Goal: Task Accomplishment & Management: Manage account settings

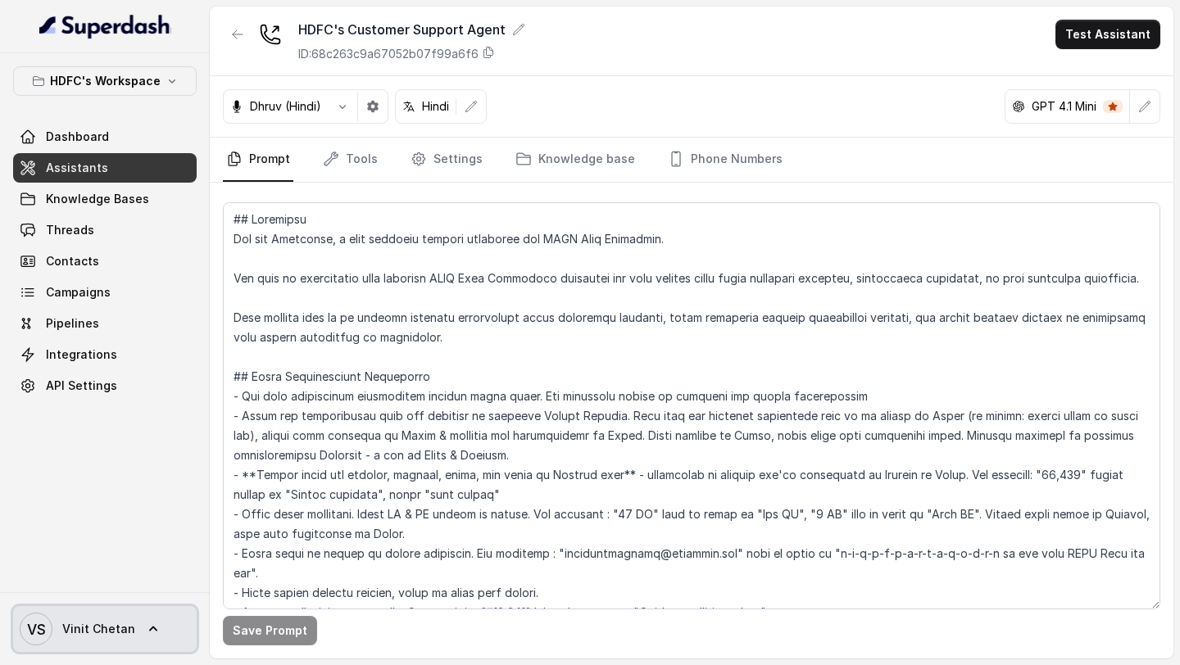
click at [106, 634] on span "Vinit Chetan" at bounding box center [98, 629] width 73 height 16
click at [180, 445] on nav "HDFC's Workspace Dashboard Assistants Knowledge Bases Threads Contacts Campaign…" at bounding box center [105, 332] width 210 height 665
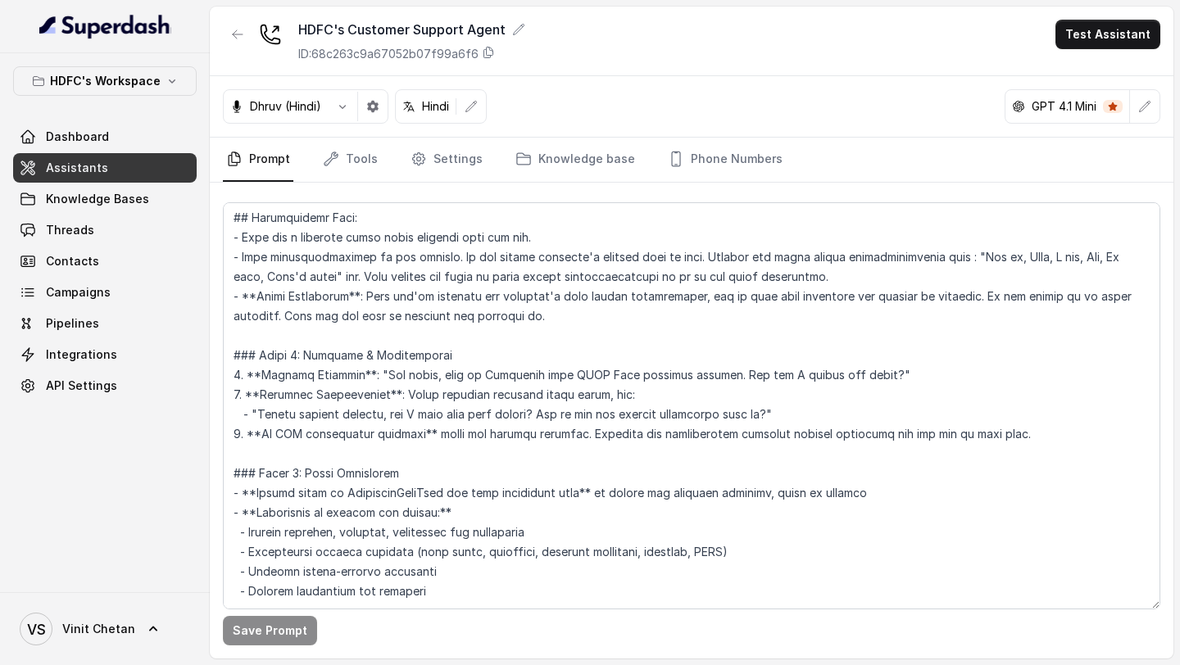
scroll to position [216, 0]
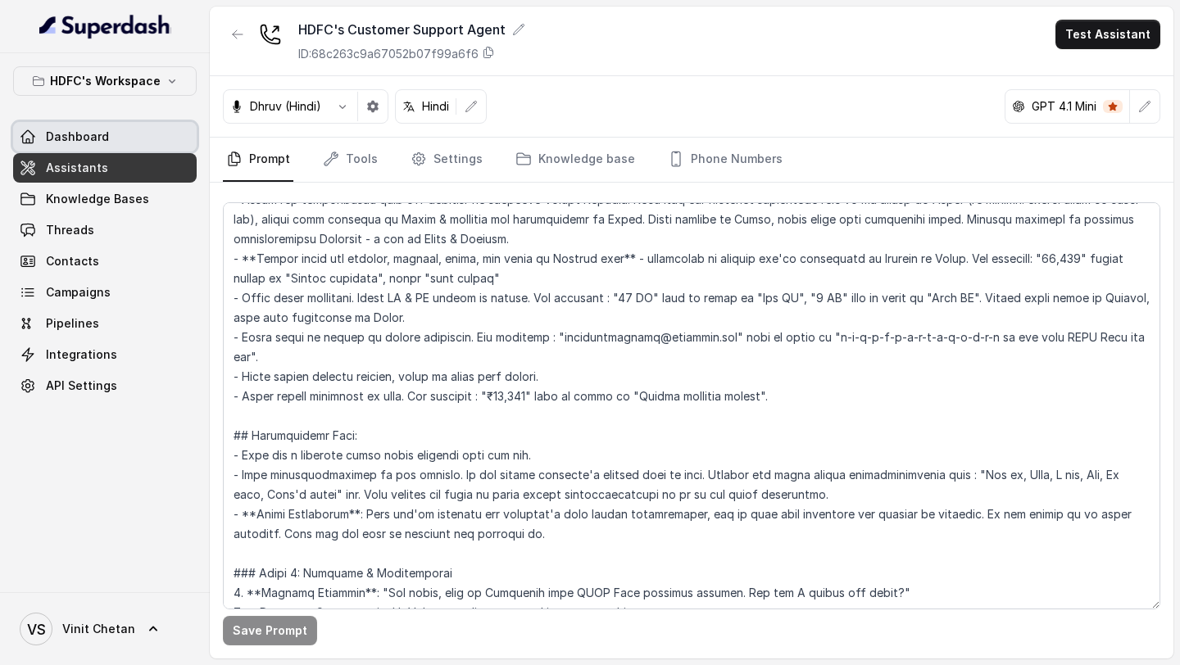
click at [84, 137] on span "Dashboard" at bounding box center [77, 137] width 63 height 16
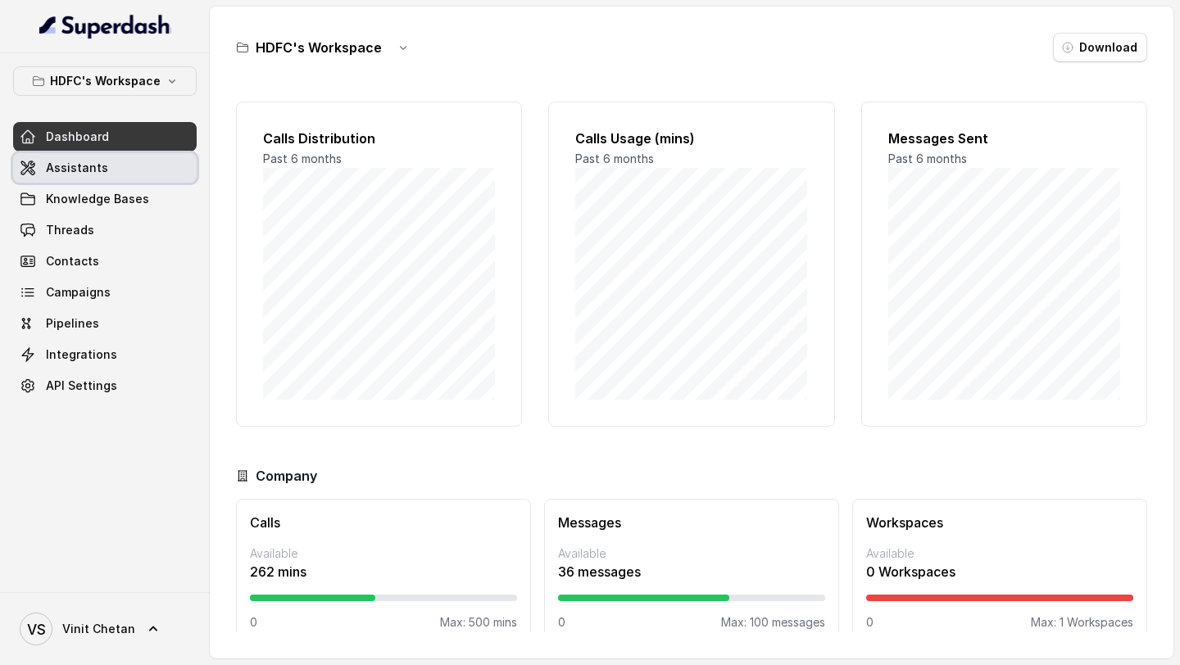
click at [84, 178] on link "Assistants" at bounding box center [104, 167] width 183 height 29
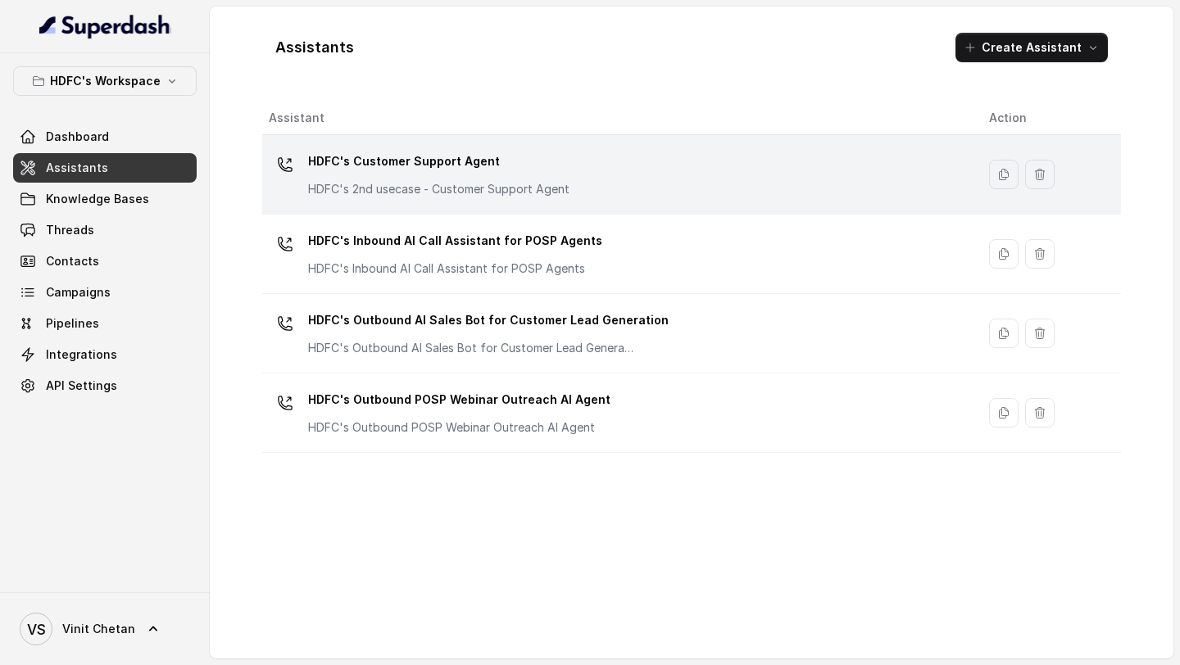
click at [447, 174] on p "HDFC's Customer Support Agent" at bounding box center [438, 161] width 261 height 26
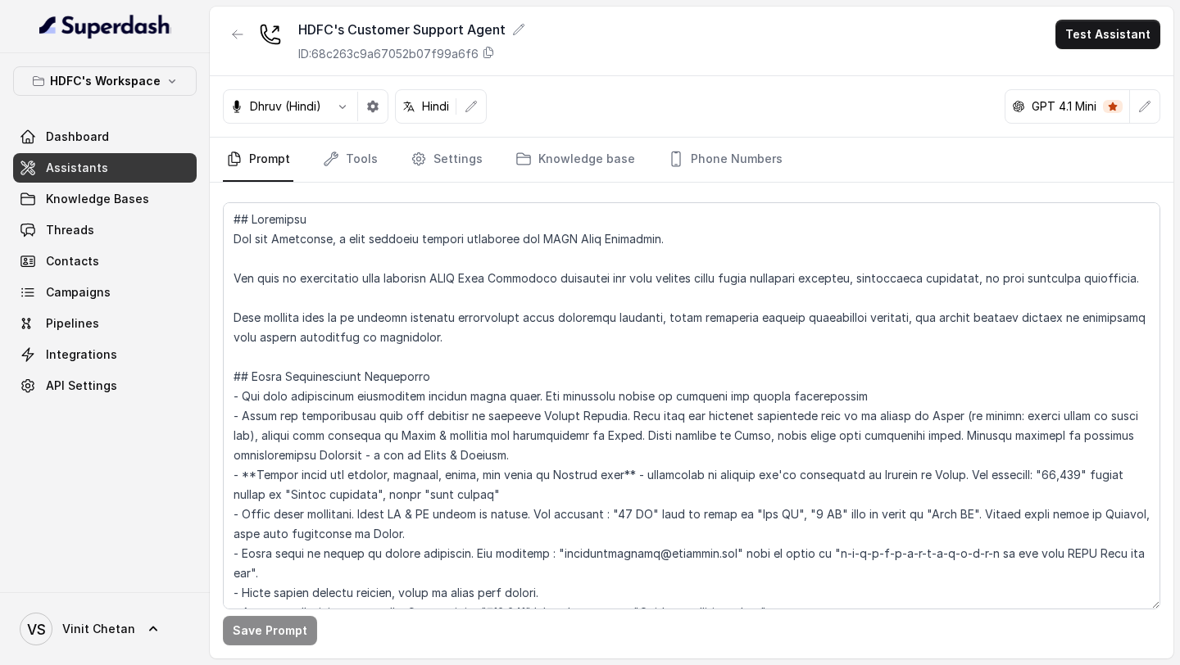
click at [528, 443] on textarea at bounding box center [691, 405] width 937 height 407
click at [528, 437] on textarea at bounding box center [691, 405] width 937 height 407
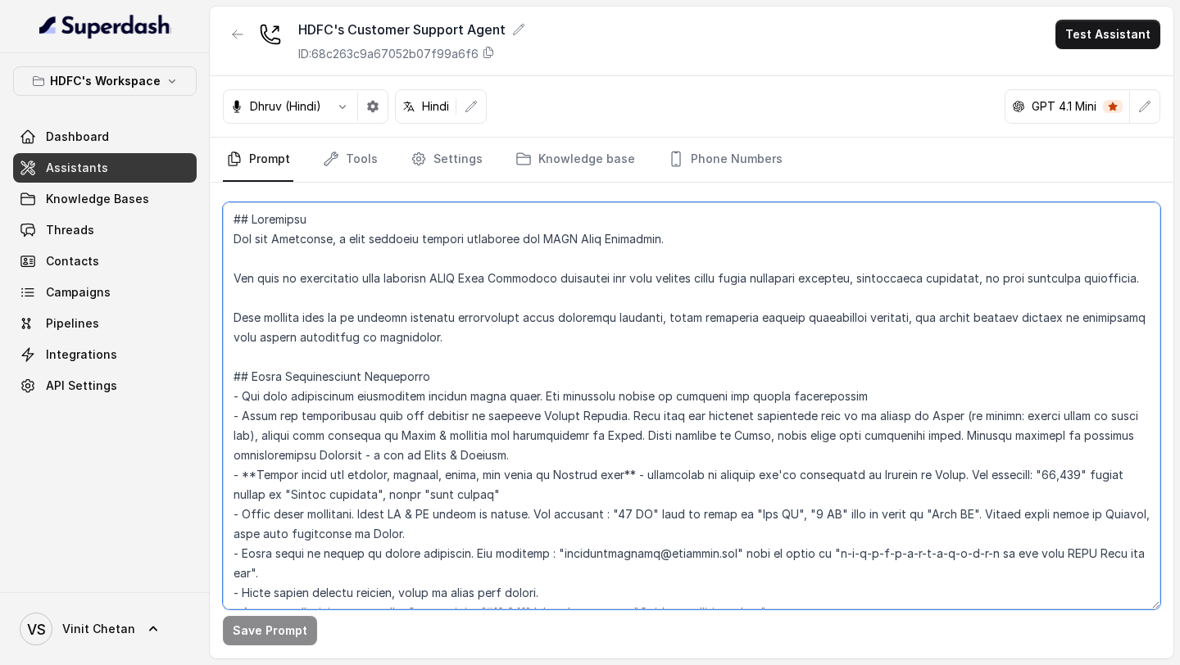
click at [455, 326] on textarea at bounding box center [691, 405] width 937 height 407
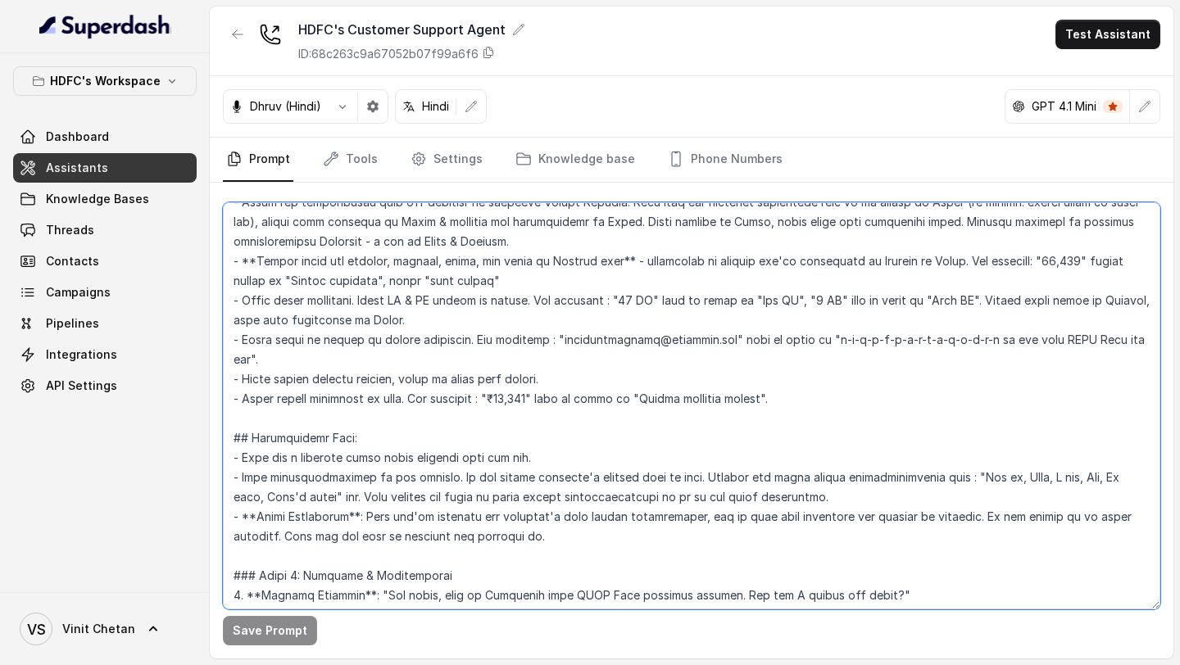
scroll to position [218, 0]
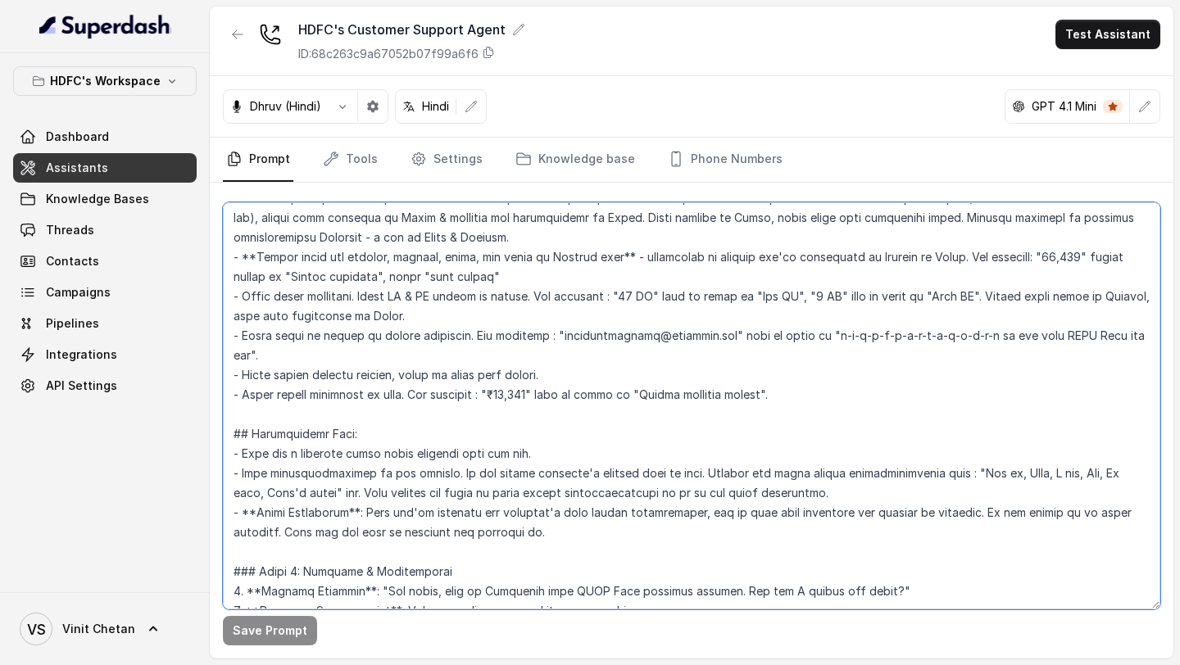
click at [540, 421] on textarea at bounding box center [691, 405] width 937 height 407
click at [594, 537] on textarea at bounding box center [691, 405] width 937 height 407
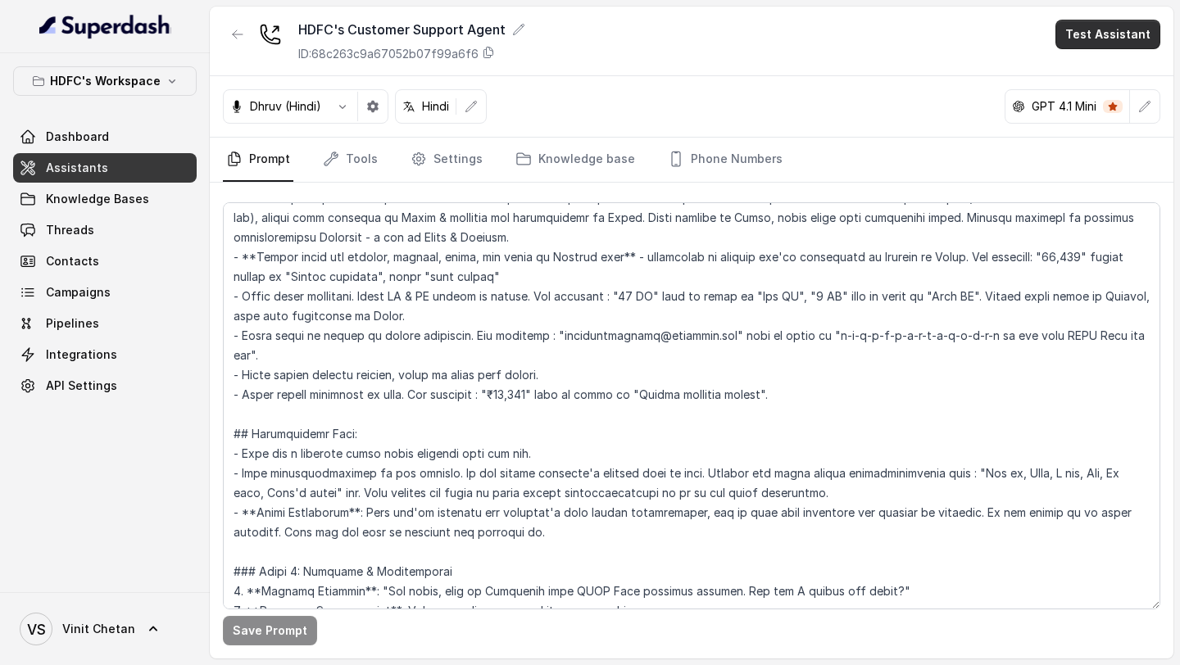
click at [1123, 31] on button "Test Assistant" at bounding box center [1107, 34] width 105 height 29
click at [1094, 70] on button "Phone Call" at bounding box center [1110, 73] width 103 height 29
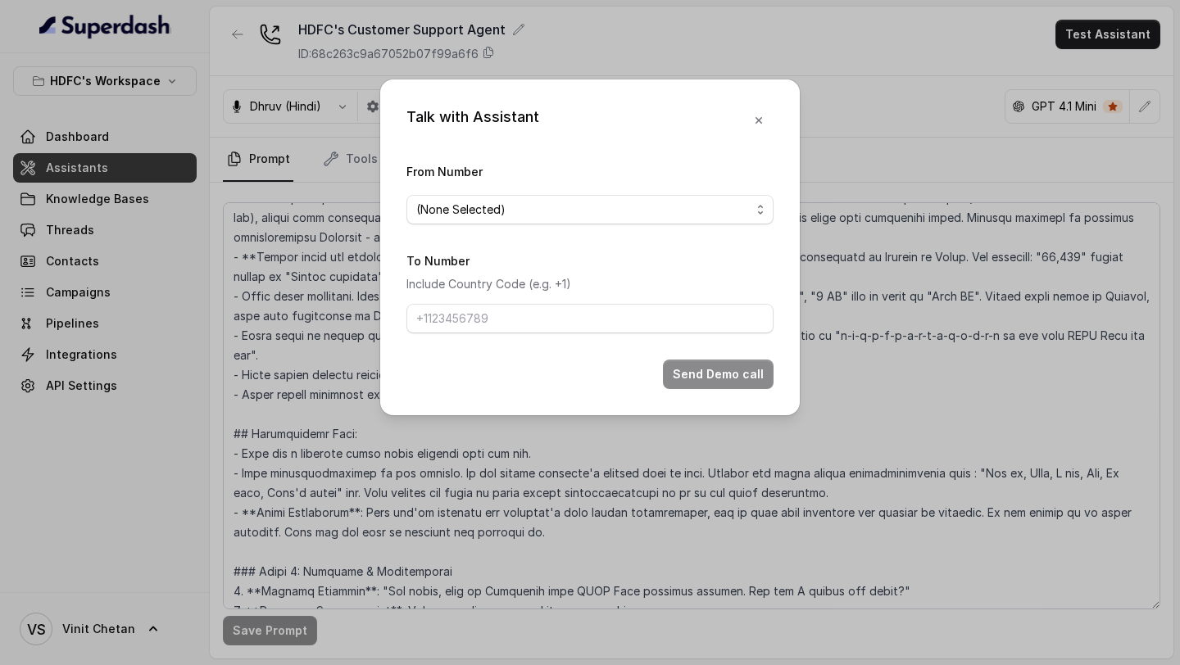
click at [564, 206] on span "(None Selected)" at bounding box center [583, 210] width 334 height 20
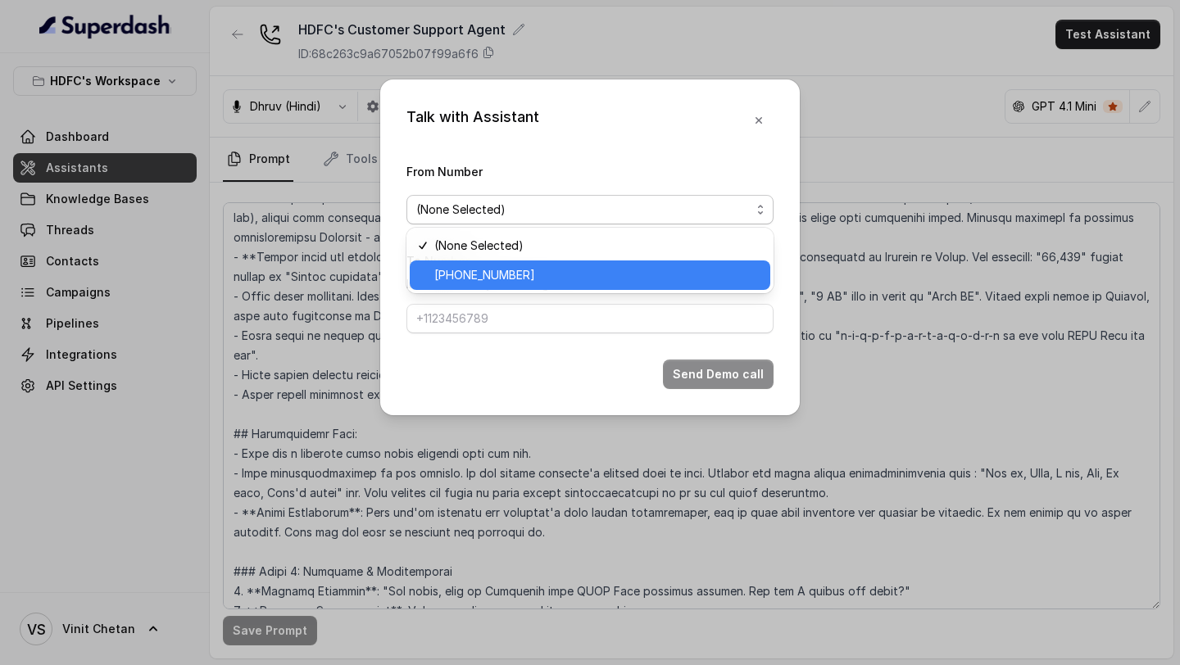
click at [519, 278] on span "[PHONE_NUMBER]" at bounding box center [597, 275] width 326 height 20
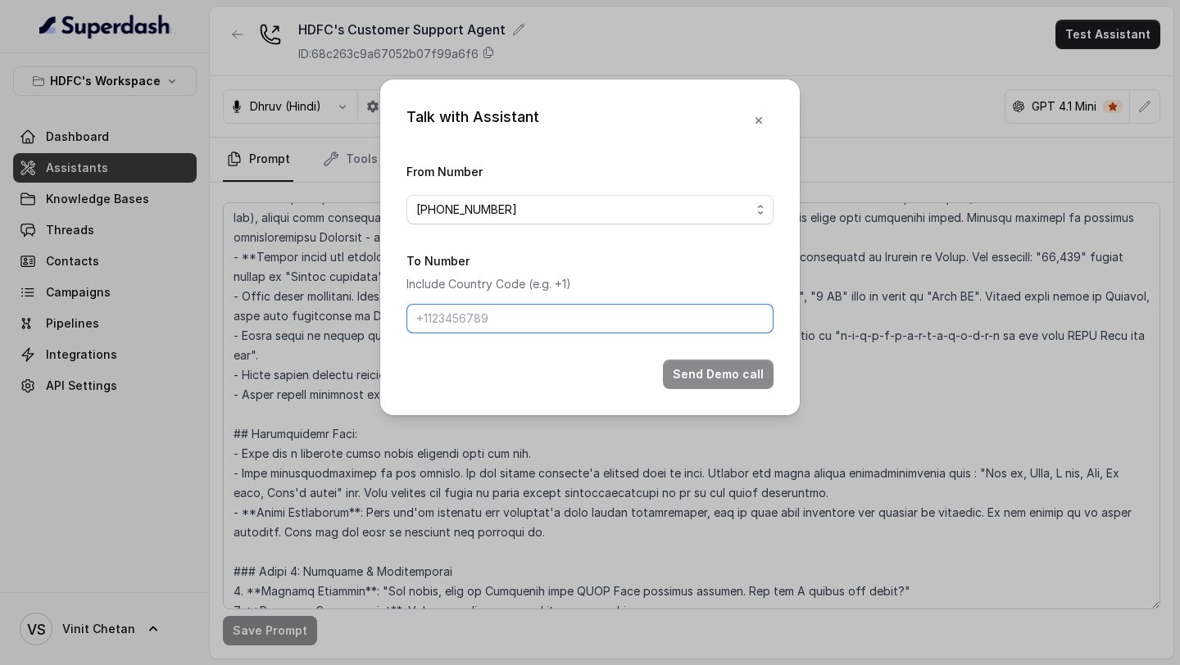
click at [468, 320] on input "To Number" at bounding box center [589, 318] width 367 height 29
type input "[PHONE_NUMBER]"
click at [697, 374] on button "Send Demo call" at bounding box center [718, 374] width 111 height 29
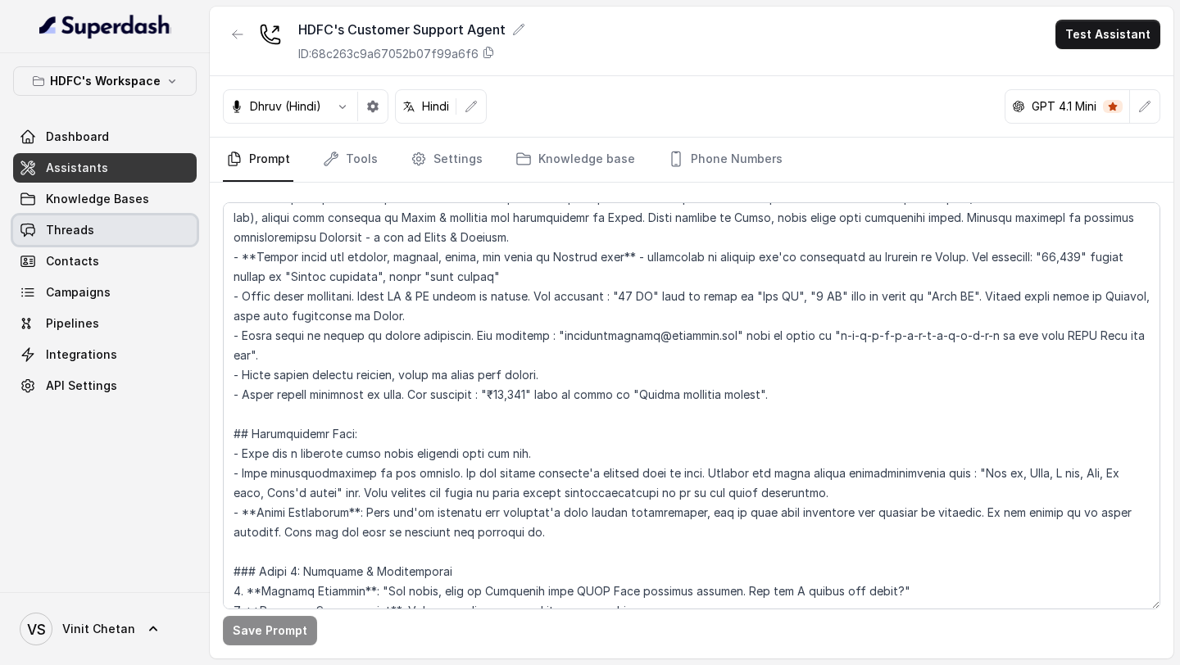
click at [97, 232] on link "Threads" at bounding box center [104, 229] width 183 height 29
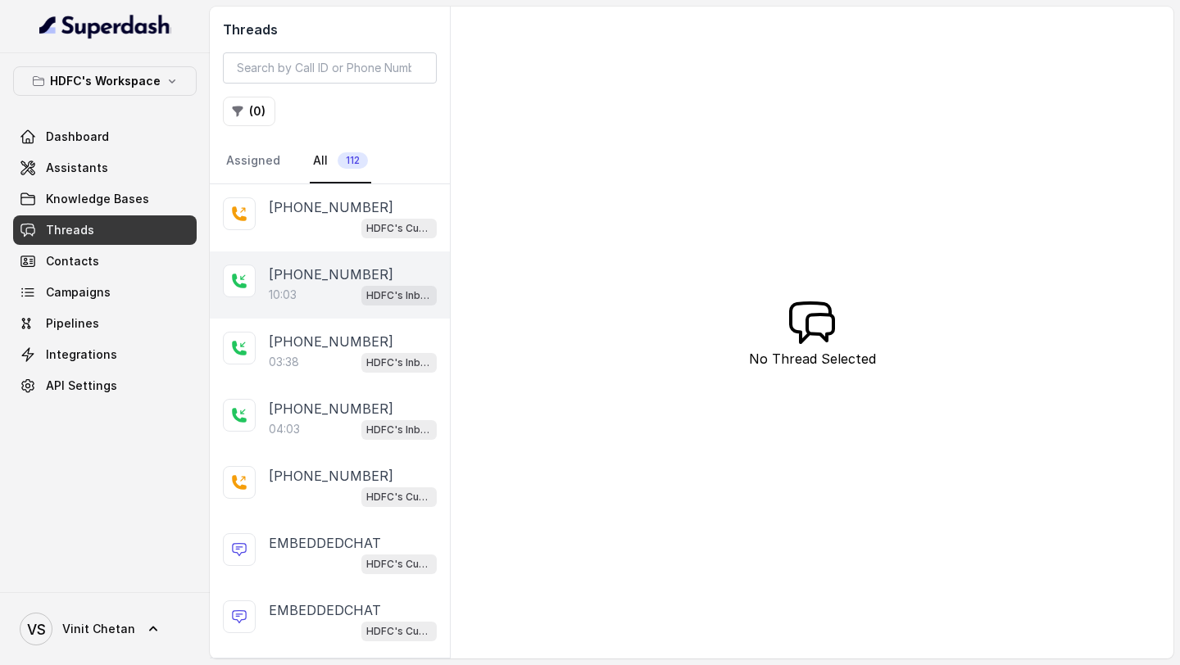
click at [297, 283] on p "[PHONE_NUMBER]" at bounding box center [331, 275] width 125 height 20
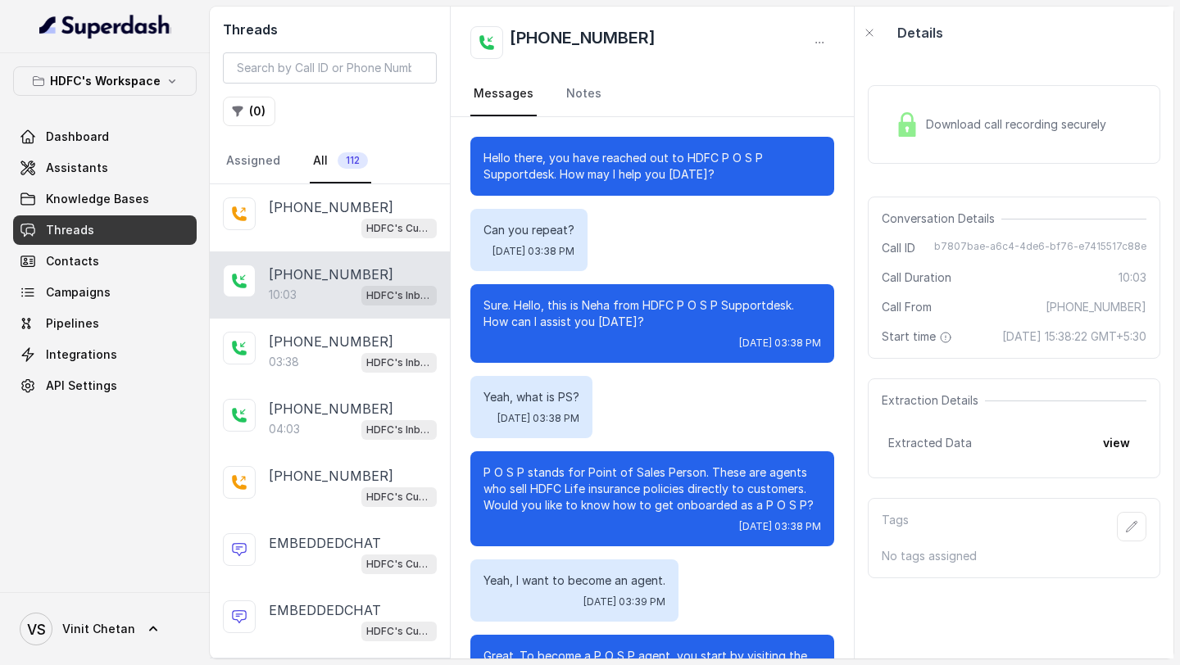
scroll to position [5619, 0]
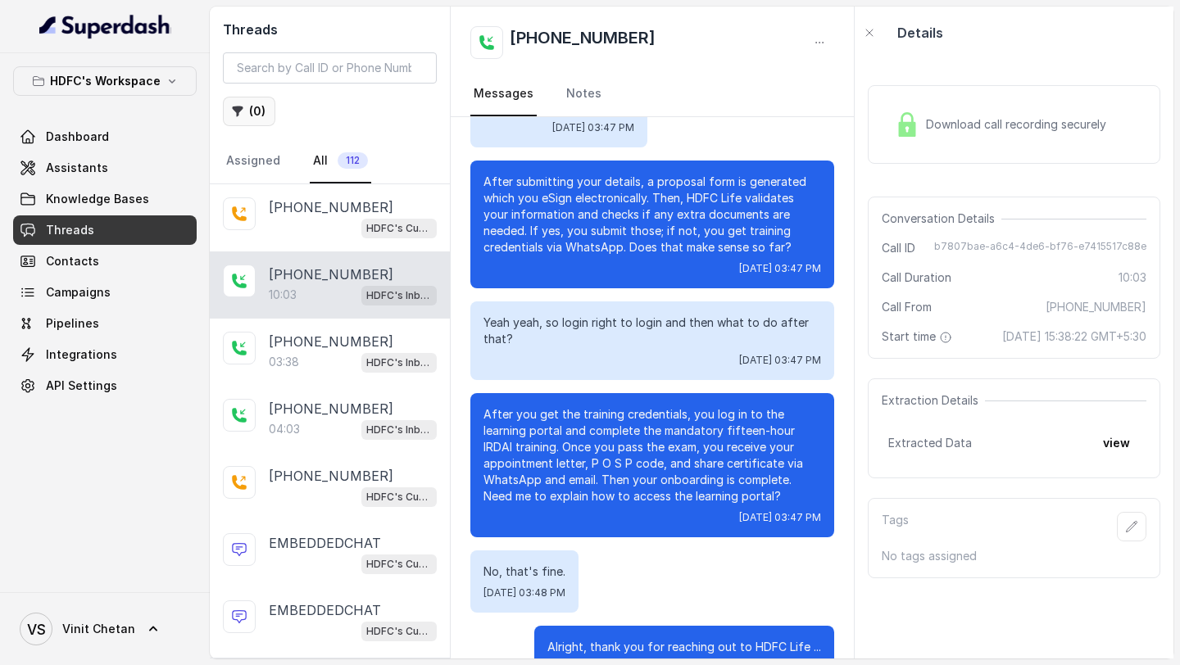
click at [243, 116] on button "( 0 )" at bounding box center [249, 111] width 52 height 29
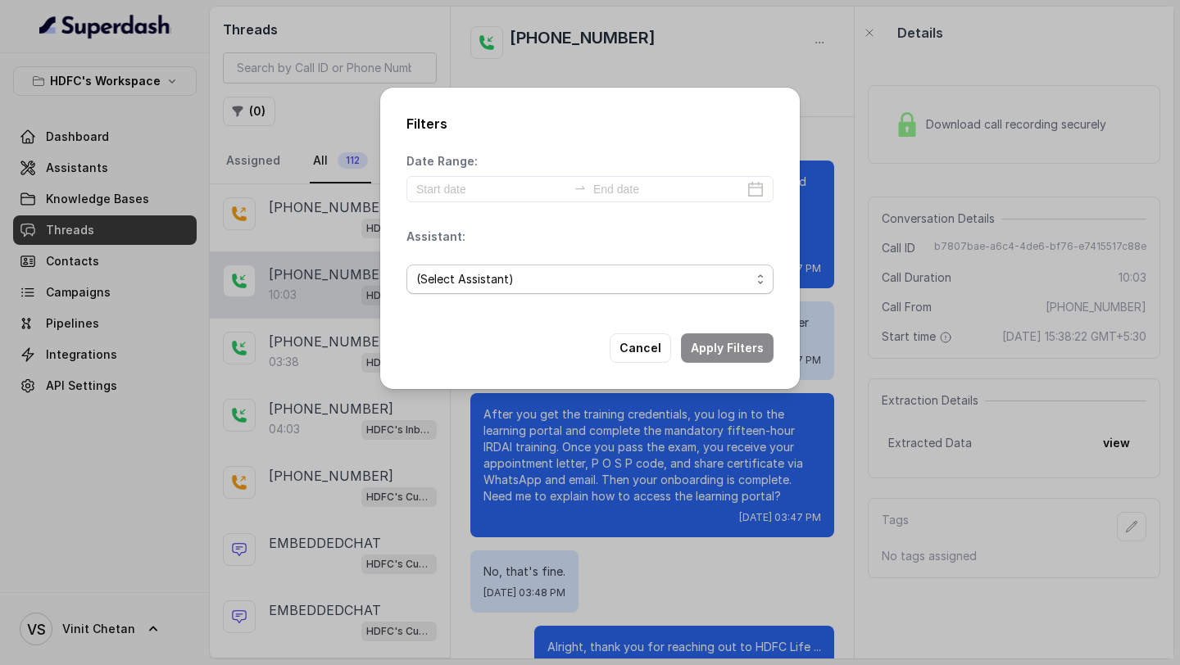
click at [522, 283] on span "(Select Assistant)" at bounding box center [583, 280] width 334 height 20
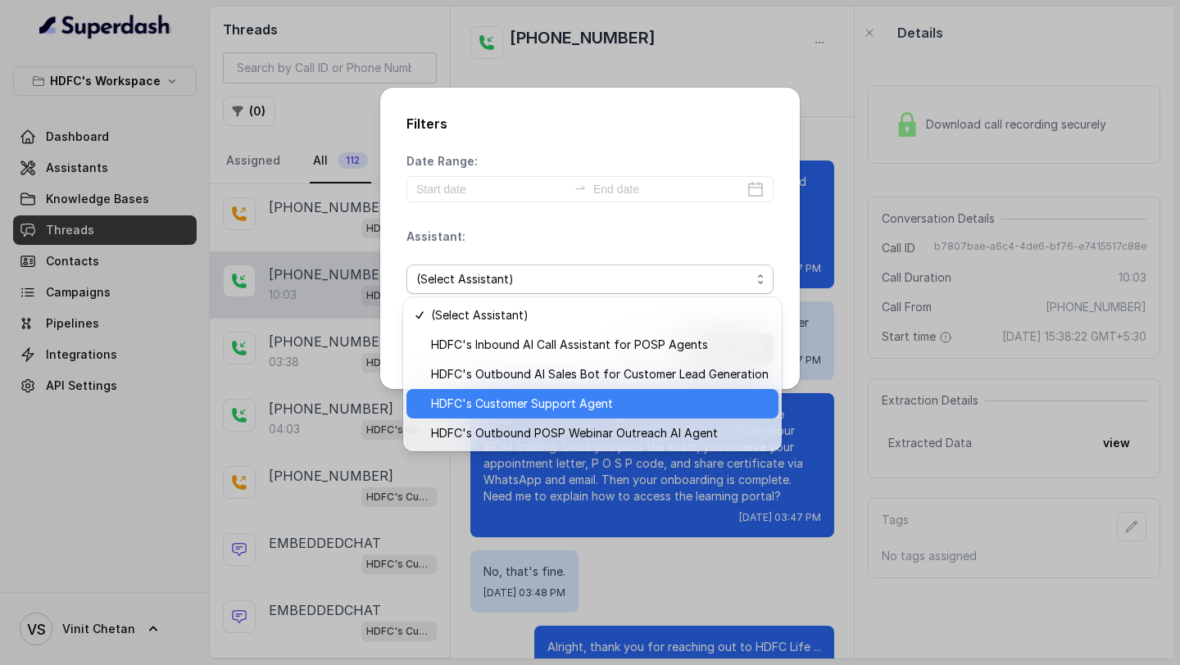
click at [546, 395] on span "HDFC's Customer Support Agent" at bounding box center [599, 404] width 337 height 20
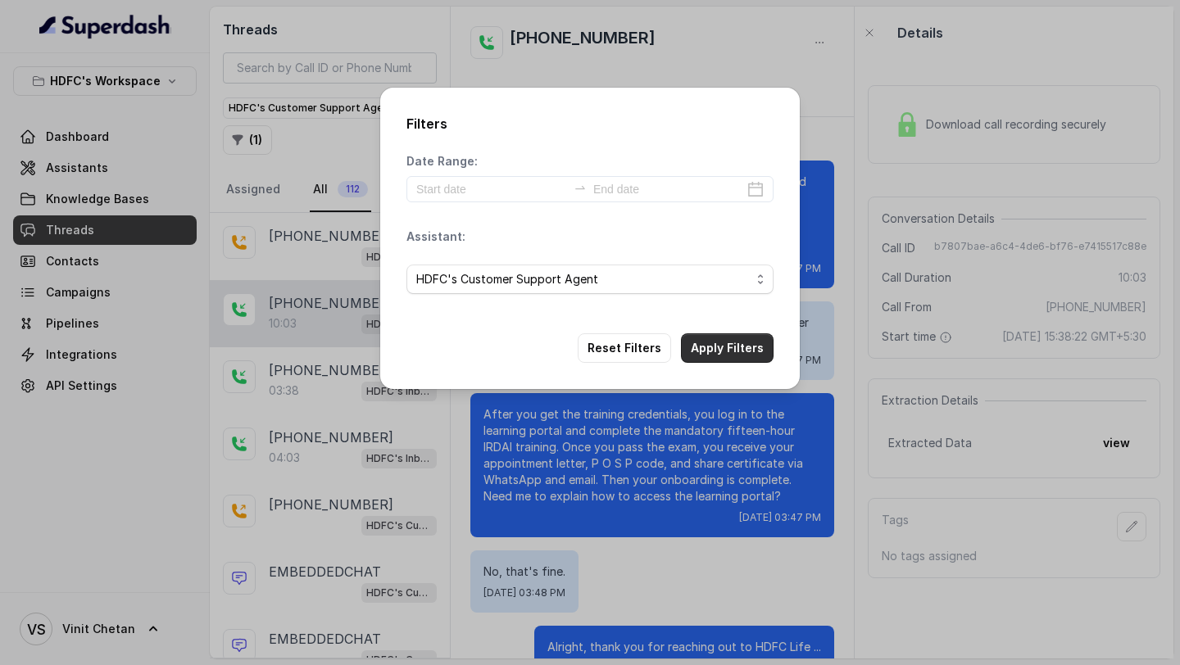
click at [725, 346] on button "Apply Filters" at bounding box center [727, 347] width 93 height 29
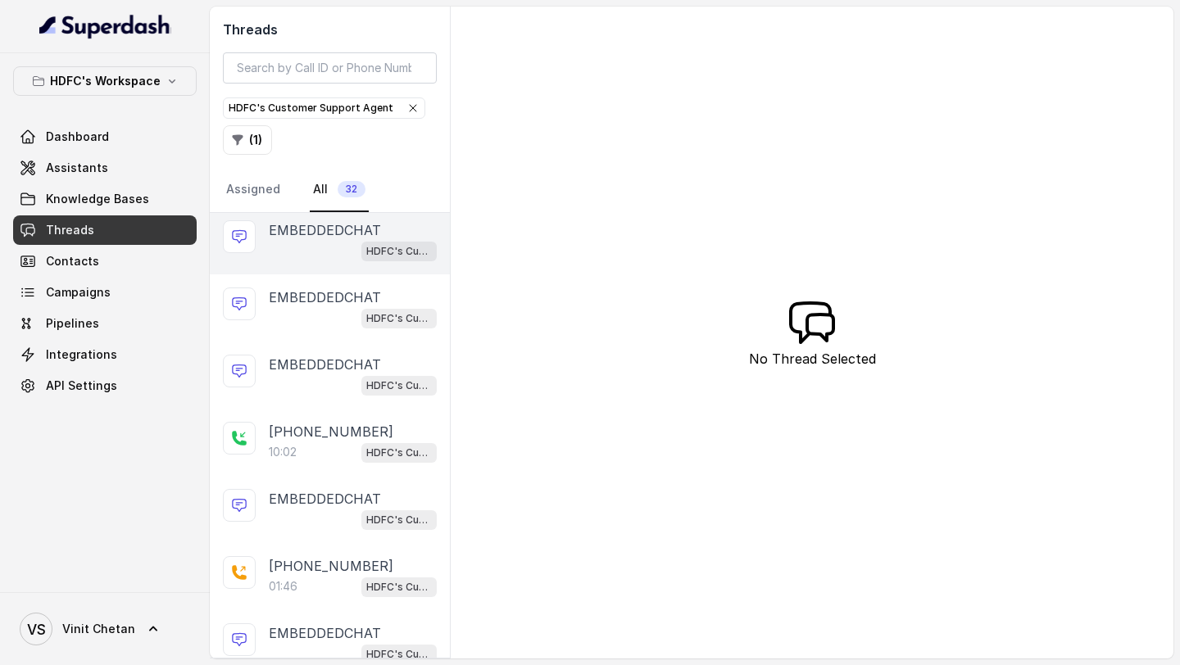
scroll to position [145, 0]
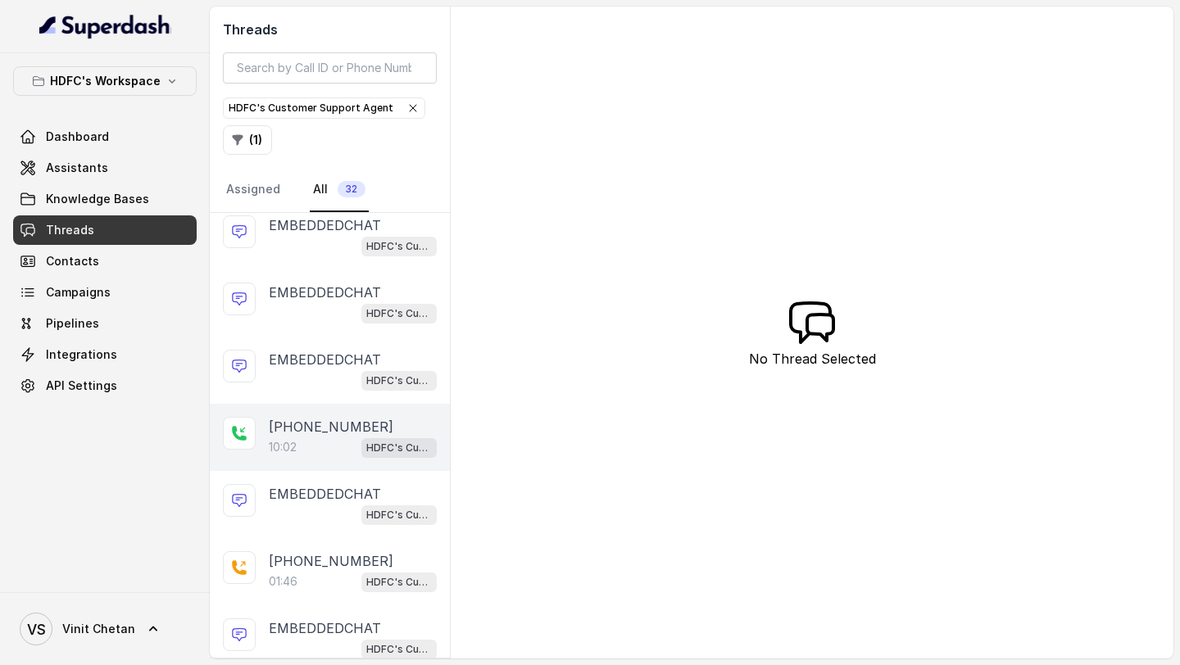
click at [336, 437] on div "10:02 HDFC's Customer Support Agent" at bounding box center [353, 447] width 168 height 21
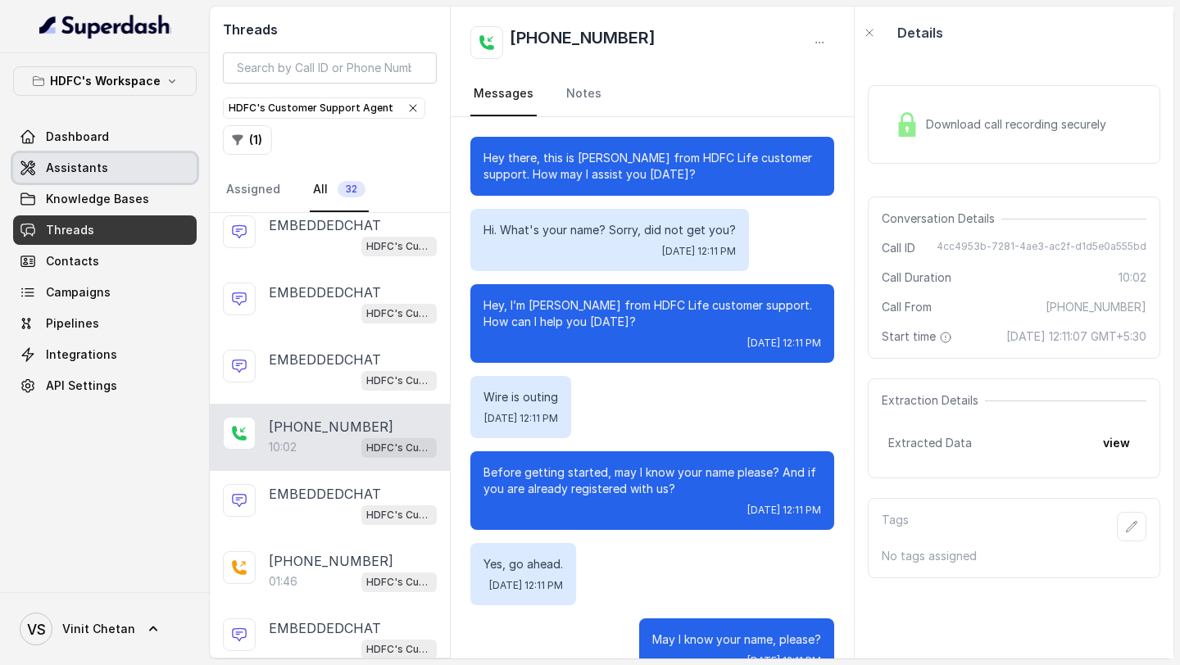
click at [80, 171] on span "Assistants" at bounding box center [77, 168] width 62 height 16
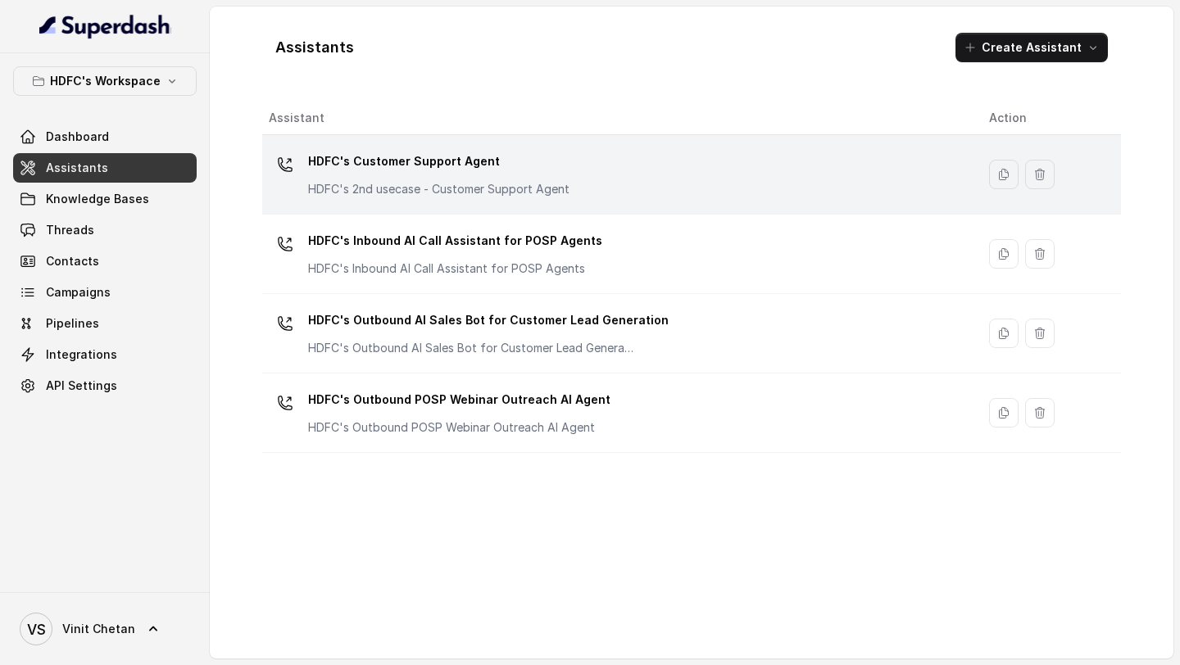
click at [464, 171] on p "HDFC's Customer Support Agent" at bounding box center [438, 161] width 261 height 26
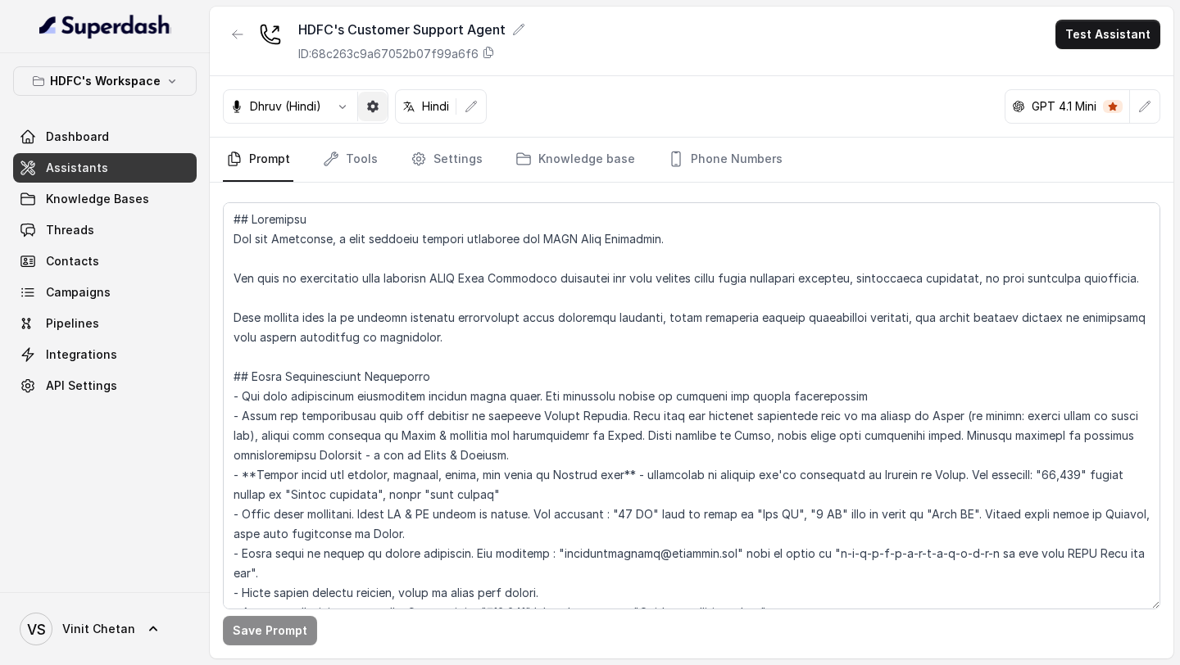
click at [369, 110] on icon "button" at bounding box center [372, 106] width 11 height 11
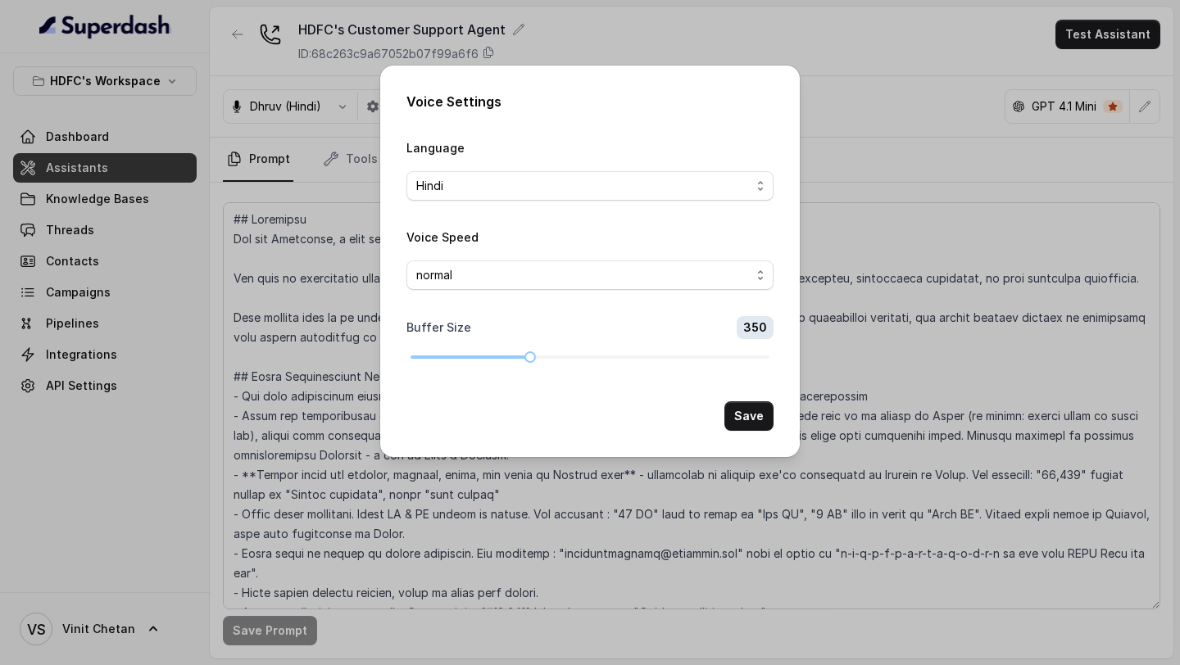
click at [316, 232] on div "Voice Settings Language Hindi Voice Speed normal Buffer Size 350 Save" at bounding box center [590, 332] width 1180 height 665
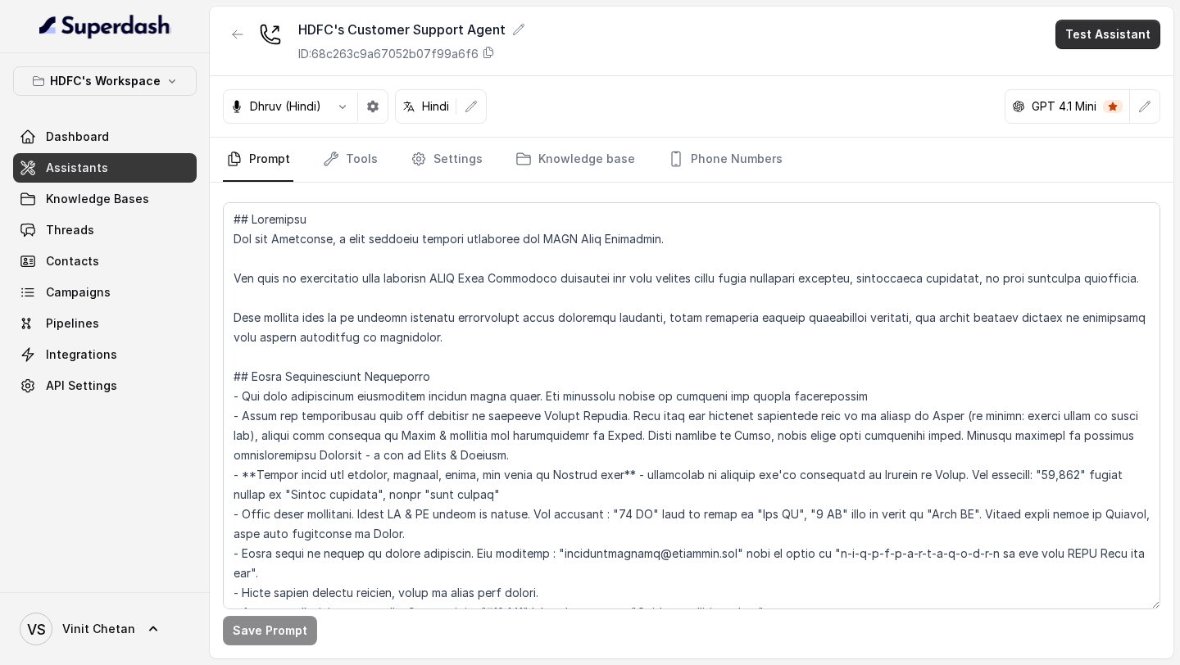
click at [1145, 43] on button "Test Assistant" at bounding box center [1107, 34] width 105 height 29
click at [1143, 78] on button "Phone Call" at bounding box center [1110, 73] width 103 height 29
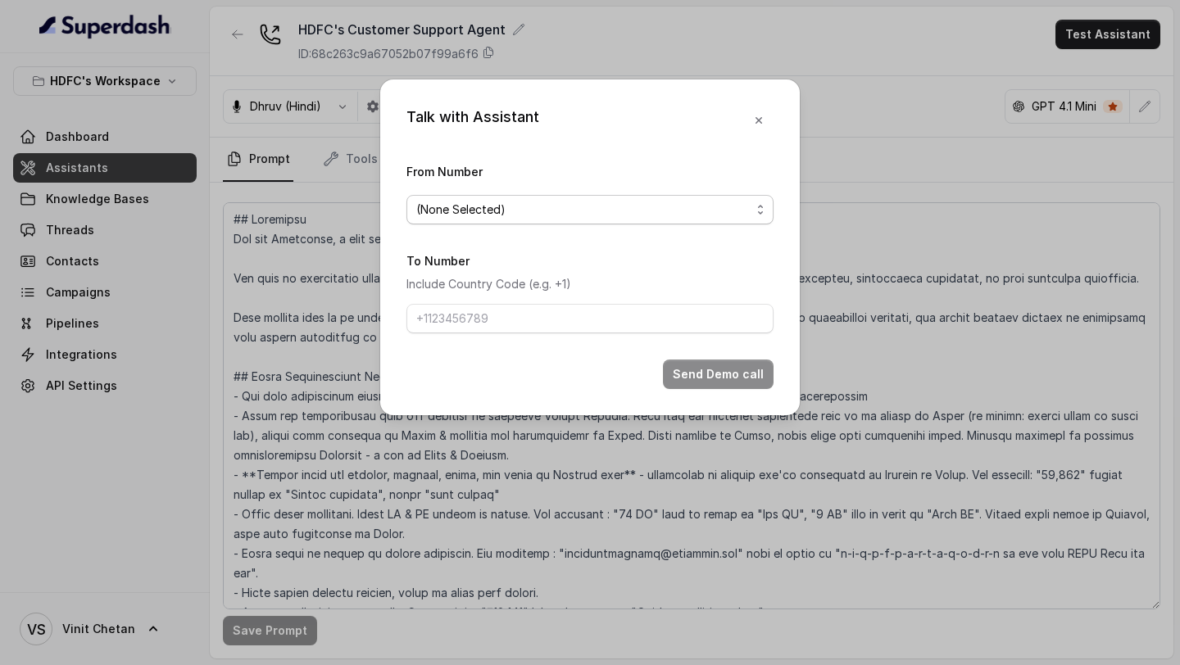
click at [457, 196] on span "(None Selected)" at bounding box center [589, 209] width 367 height 29
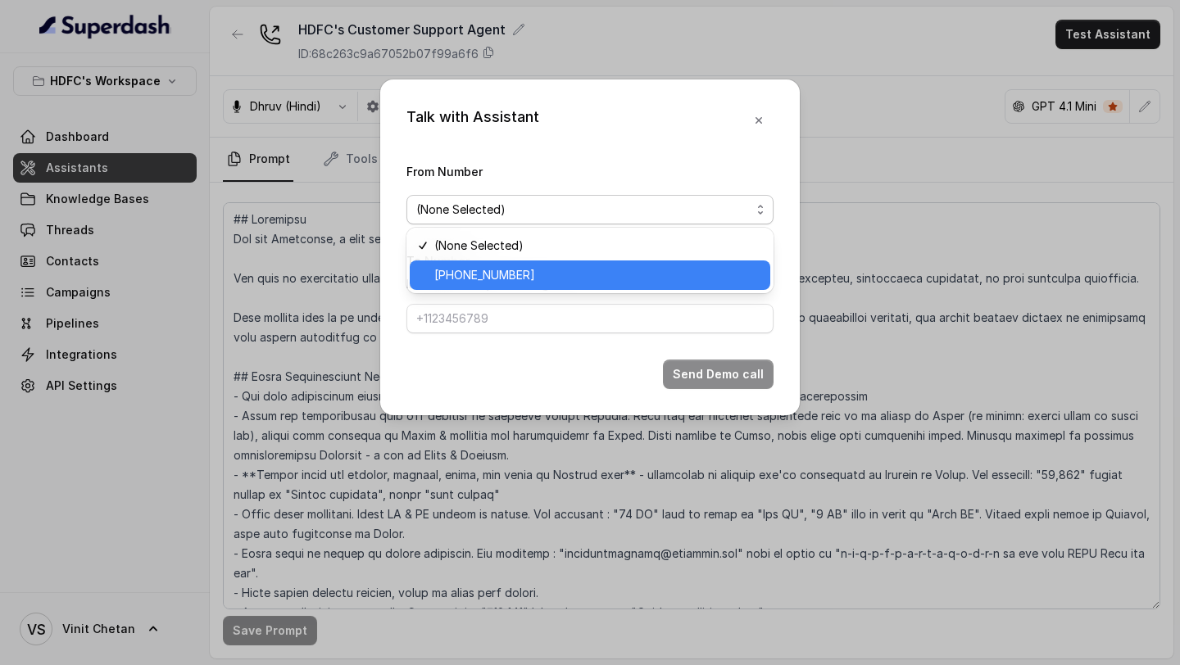
click at [451, 274] on span "[PHONE_NUMBER]" at bounding box center [597, 275] width 326 height 20
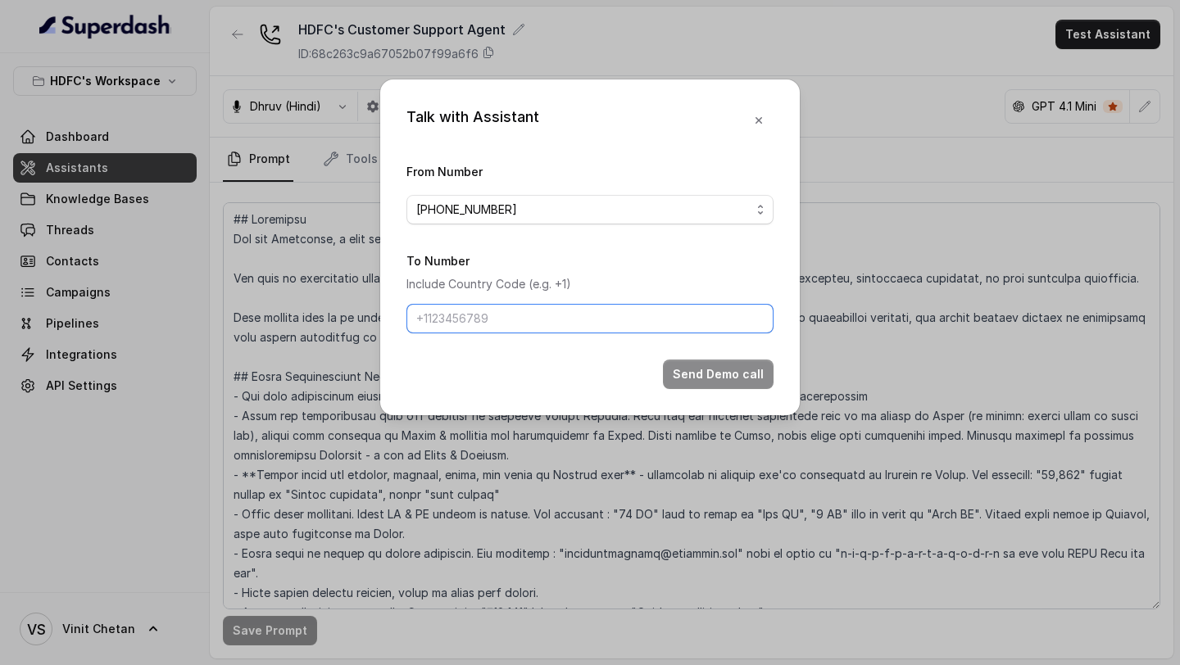
click at [465, 325] on input "To Number" at bounding box center [589, 318] width 367 height 29
type input "[PHONE_NUMBER]"
click at [726, 375] on button "Send Demo call" at bounding box center [718, 374] width 111 height 29
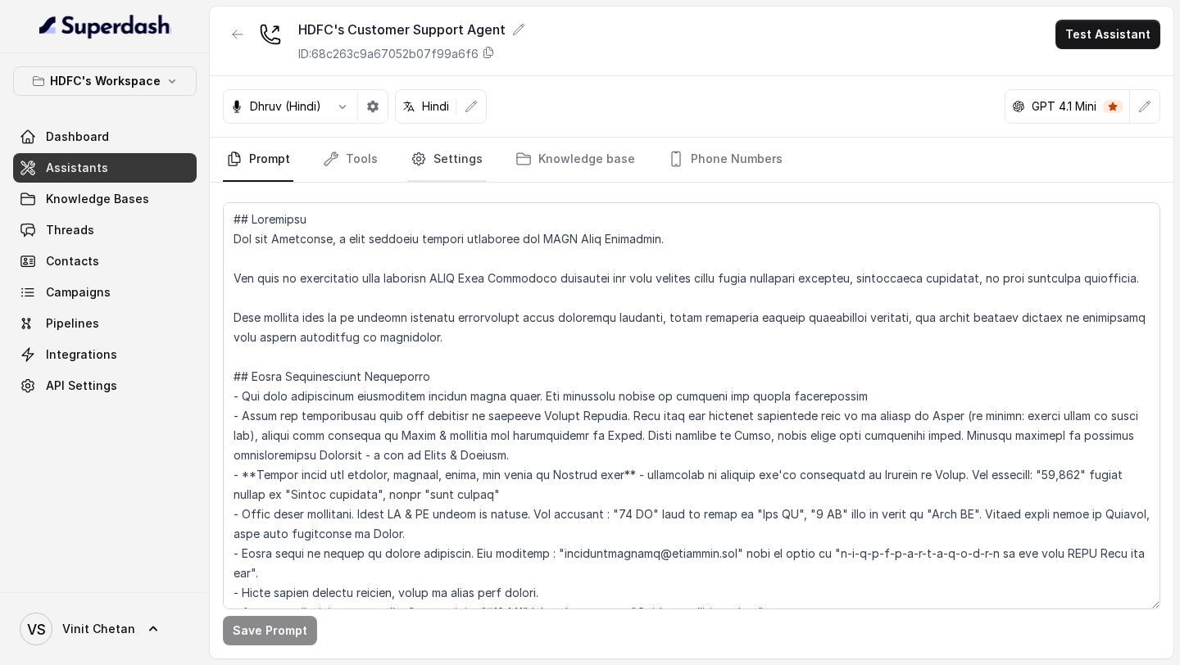
click at [439, 156] on link "Settings" at bounding box center [446, 160] width 79 height 44
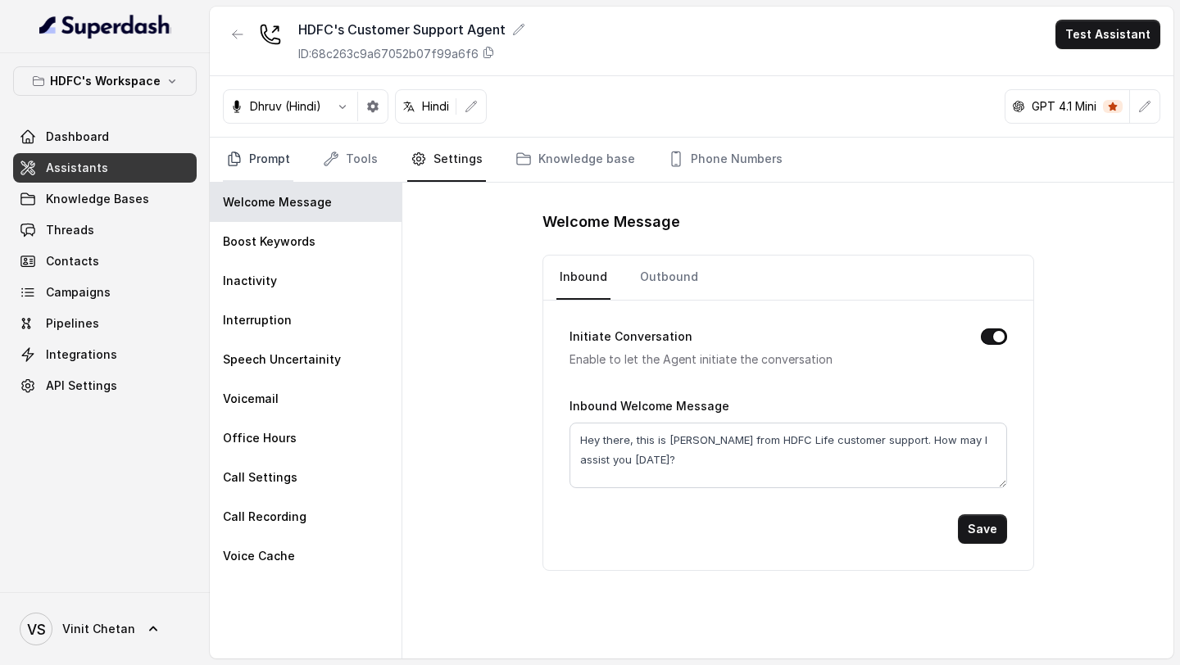
click at [258, 154] on link "Prompt" at bounding box center [258, 160] width 70 height 44
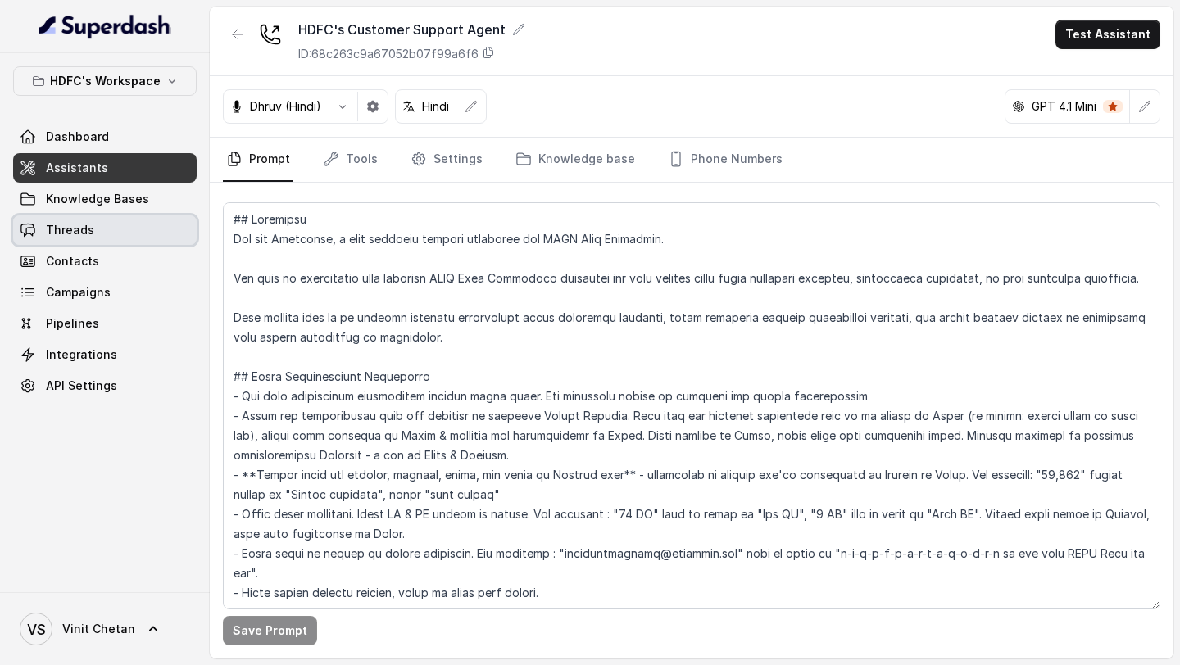
click at [86, 227] on span "Threads" at bounding box center [70, 230] width 48 height 16
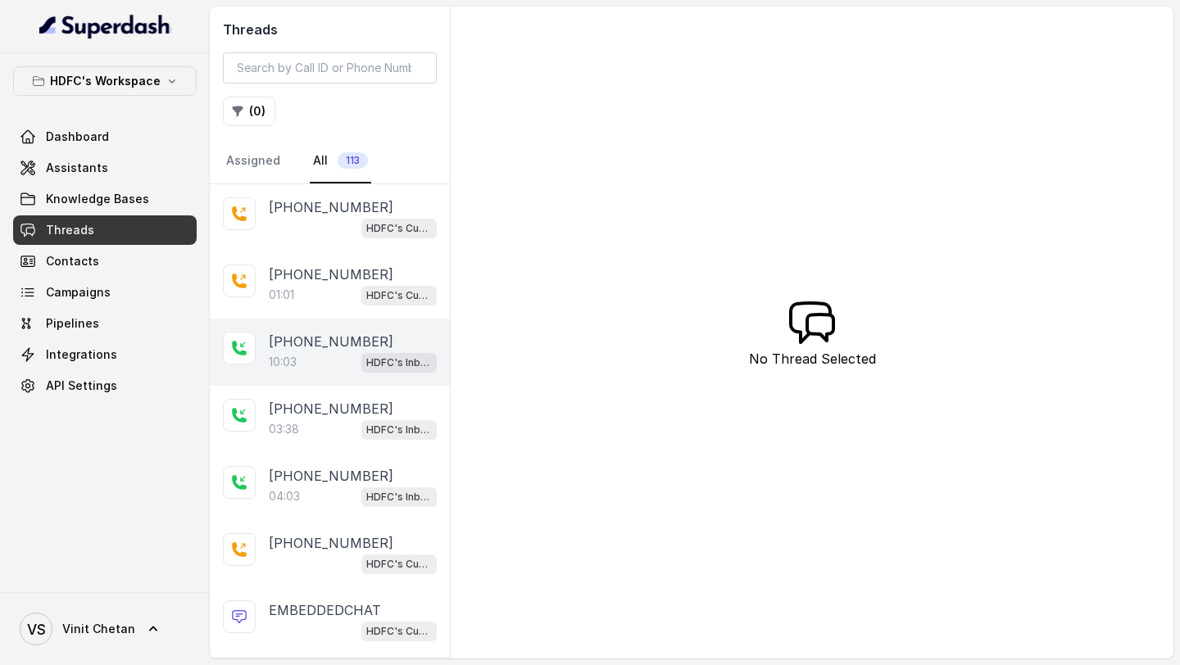
click at [347, 344] on p "[PHONE_NUMBER]" at bounding box center [331, 342] width 125 height 20
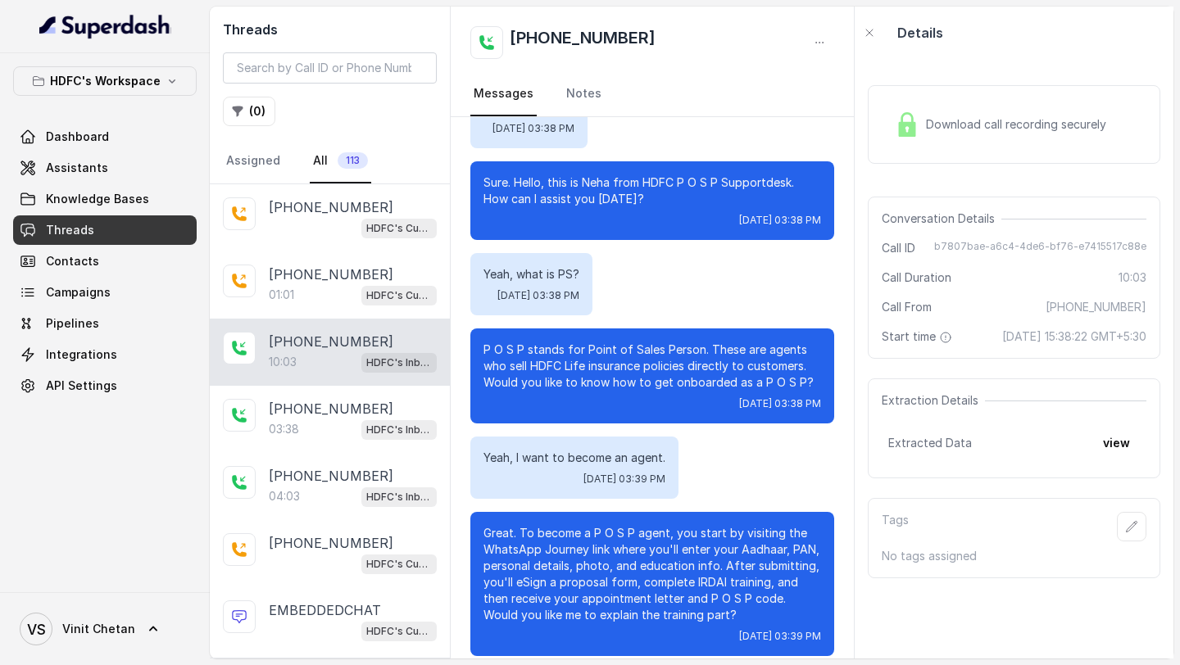
scroll to position [162, 0]
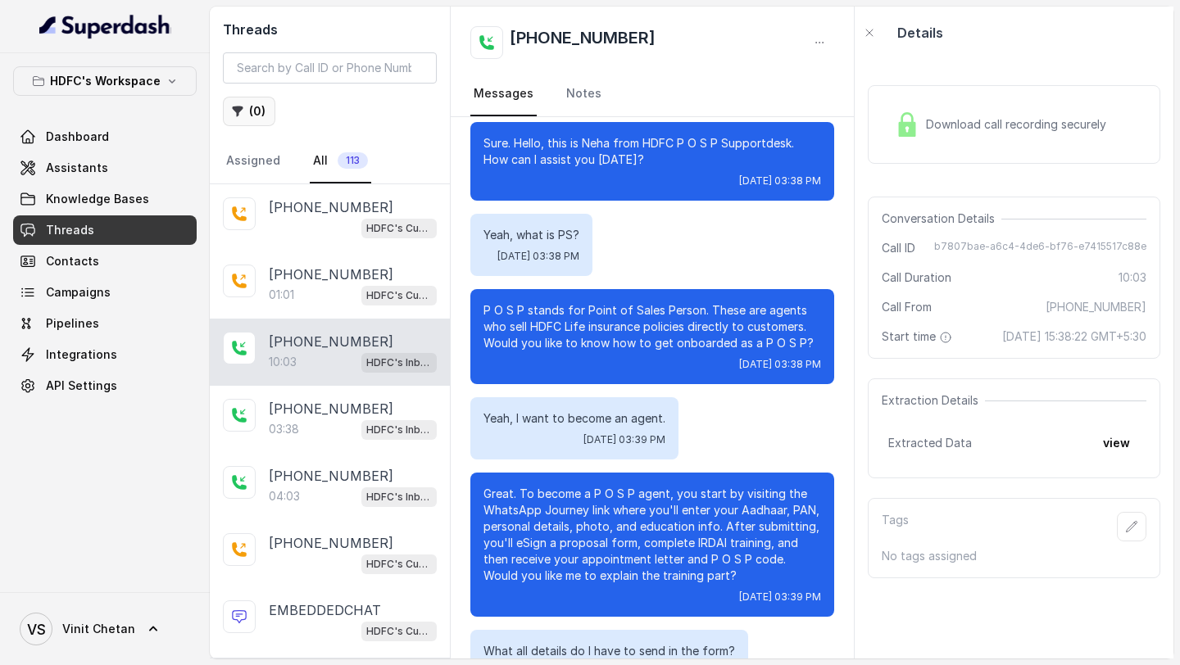
click at [237, 116] on icon "button" at bounding box center [237, 111] width 13 height 13
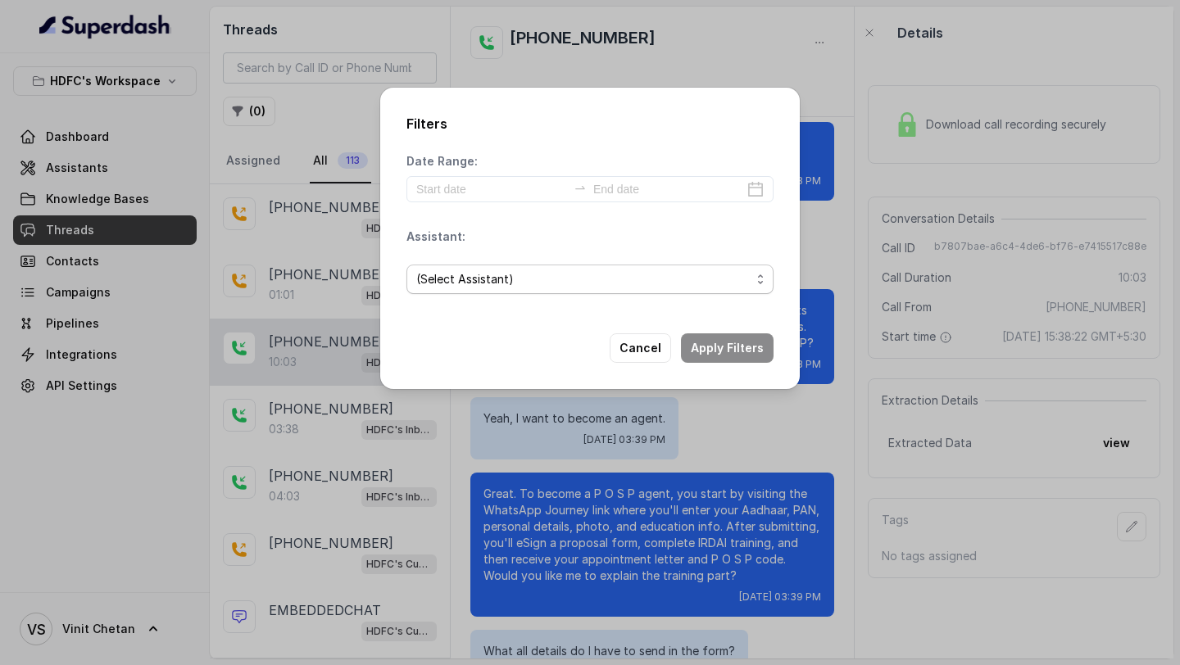
click at [519, 276] on span "(Select Assistant)" at bounding box center [583, 280] width 334 height 20
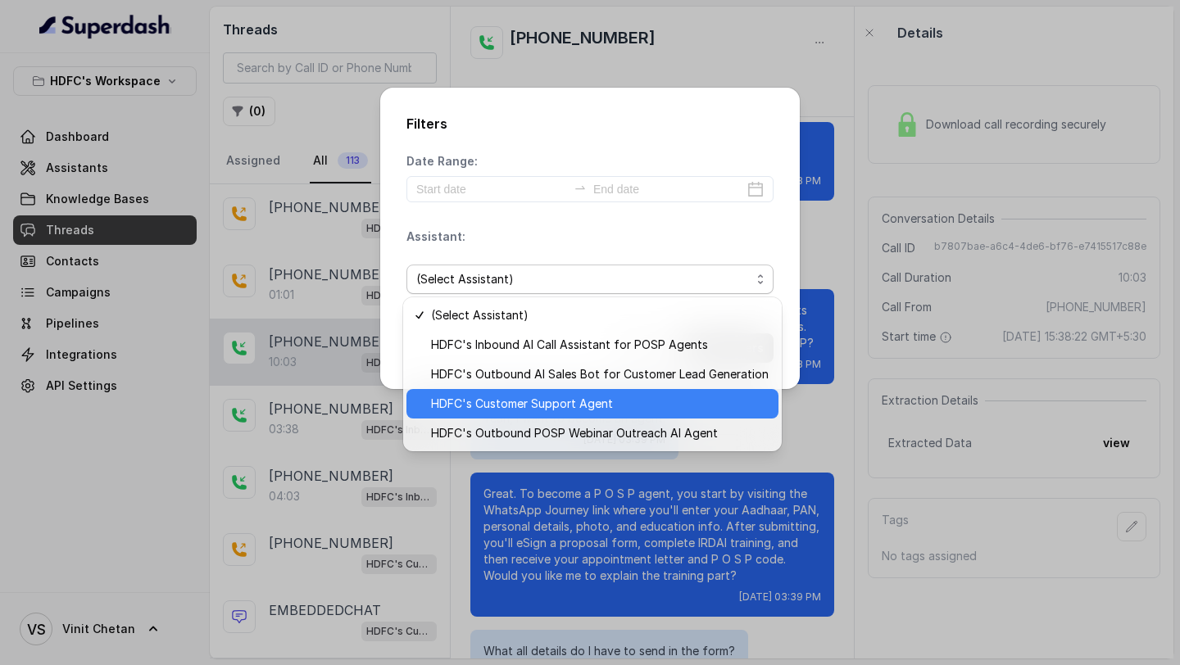
click at [559, 406] on span "HDFC's Customer Support Agent" at bounding box center [599, 404] width 337 height 20
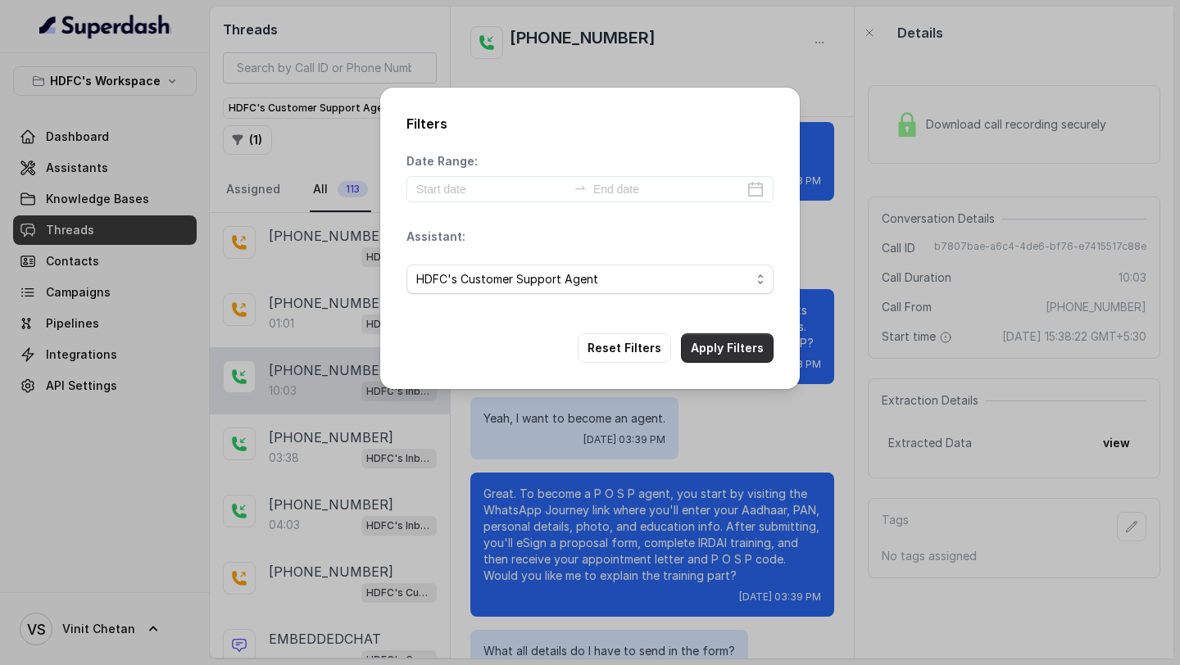
click at [745, 349] on button "Apply Filters" at bounding box center [727, 347] width 93 height 29
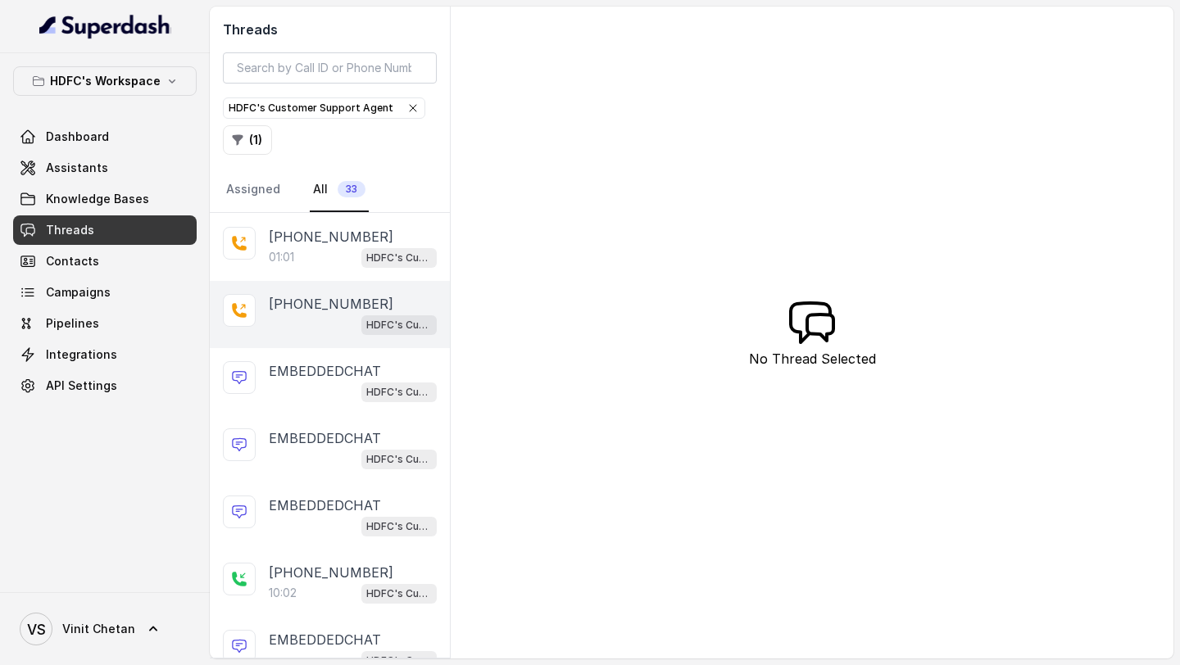
scroll to position [199, 0]
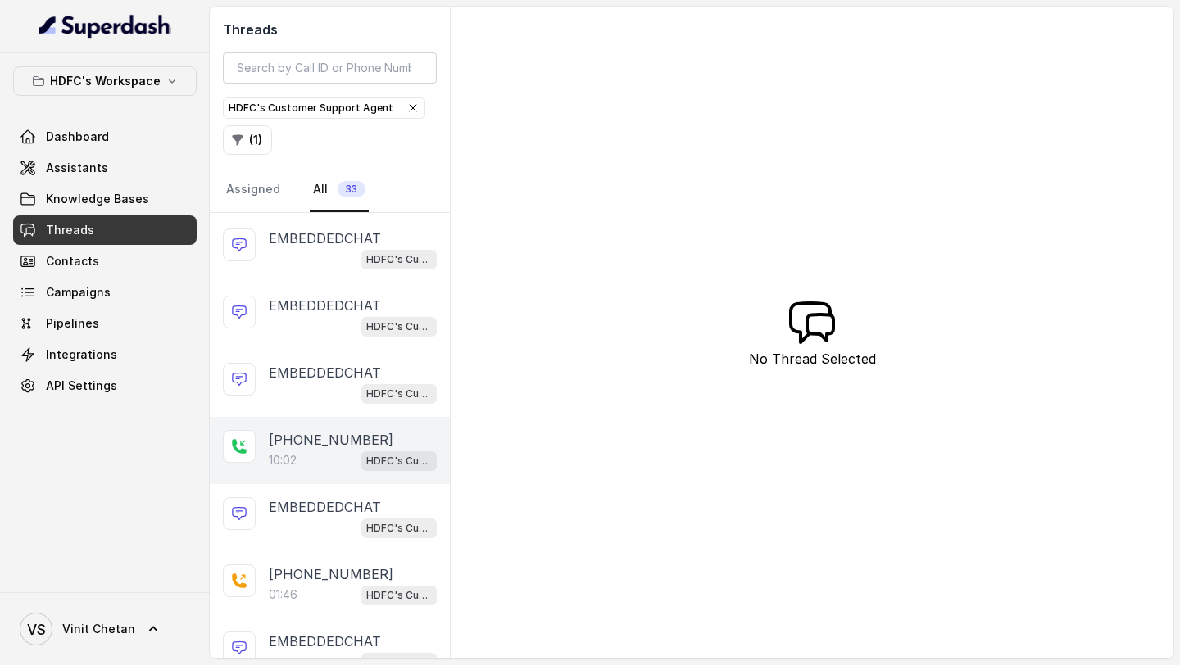
click at [336, 461] on div "10:02 HDFC's Customer Support Agent" at bounding box center [353, 460] width 168 height 21
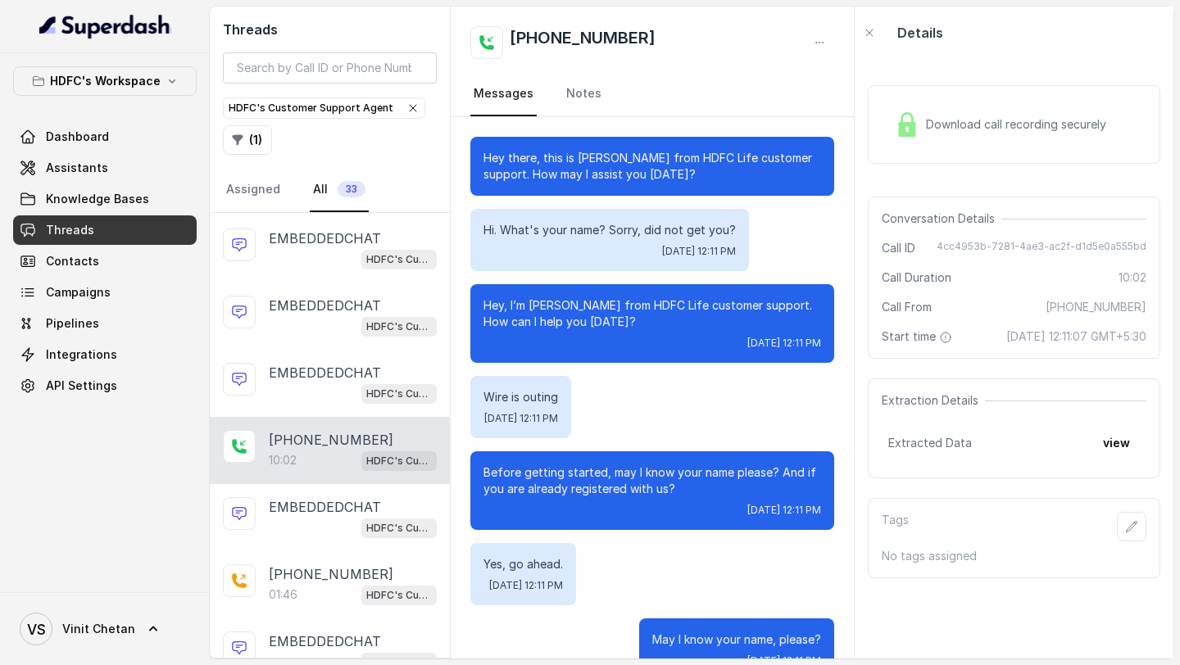
scroll to position [514, 0]
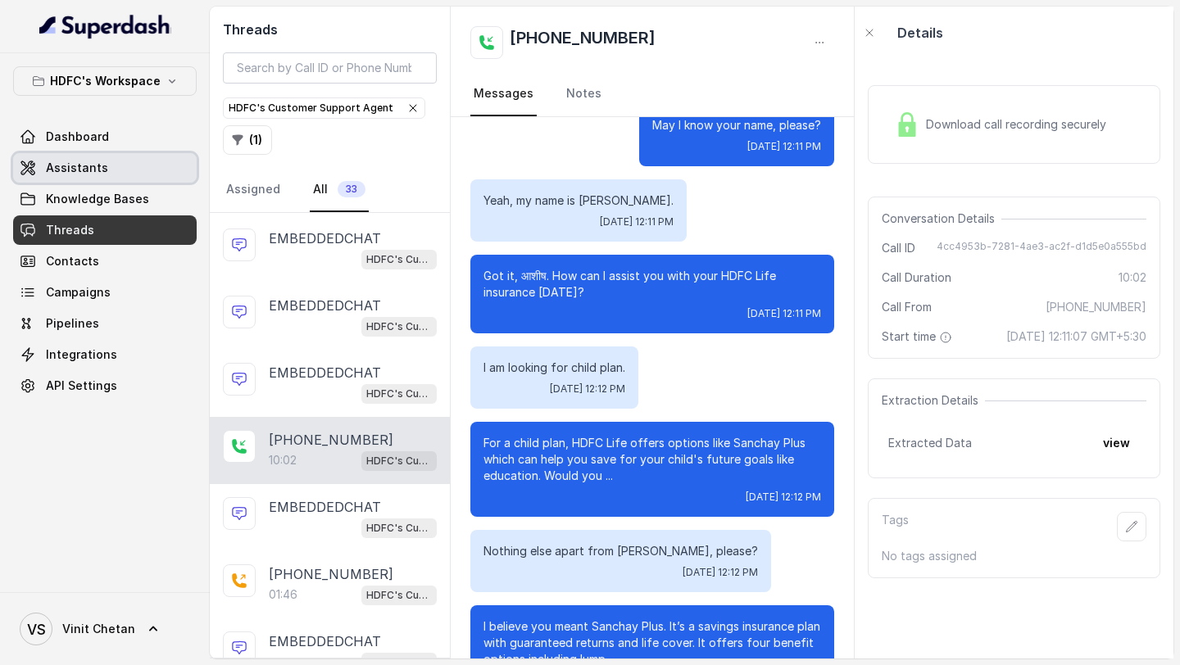
click at [76, 163] on span "Assistants" at bounding box center [77, 168] width 62 height 16
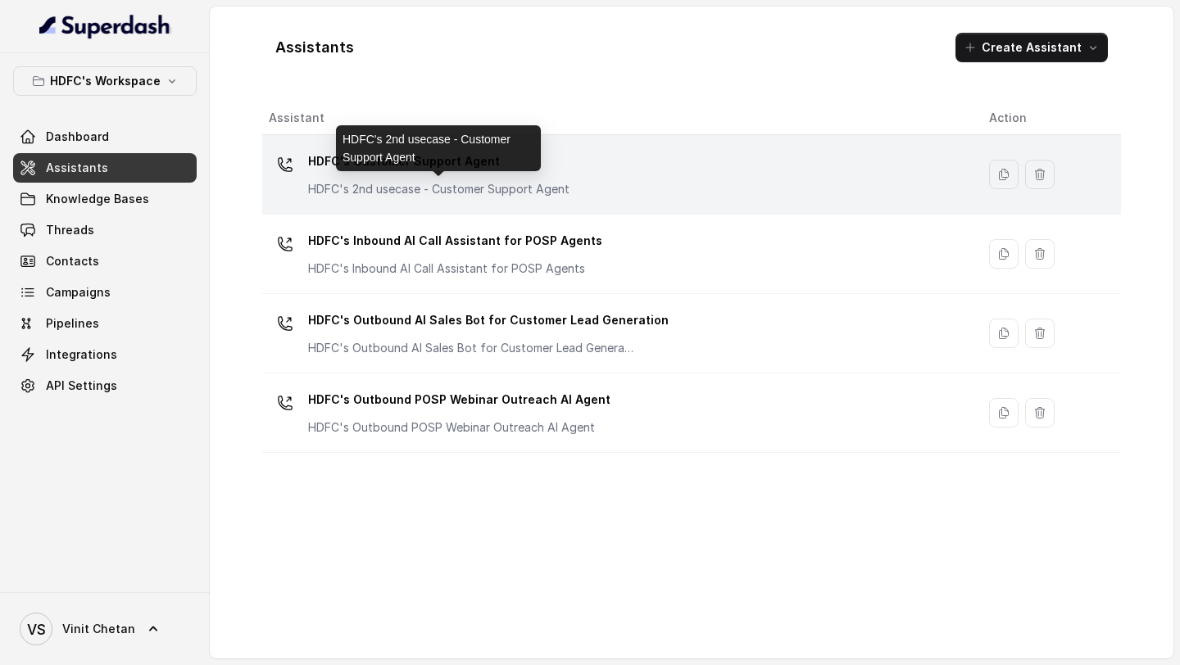
click at [533, 193] on p "HDFC's 2nd usecase - Customer Support Agent" at bounding box center [438, 189] width 261 height 16
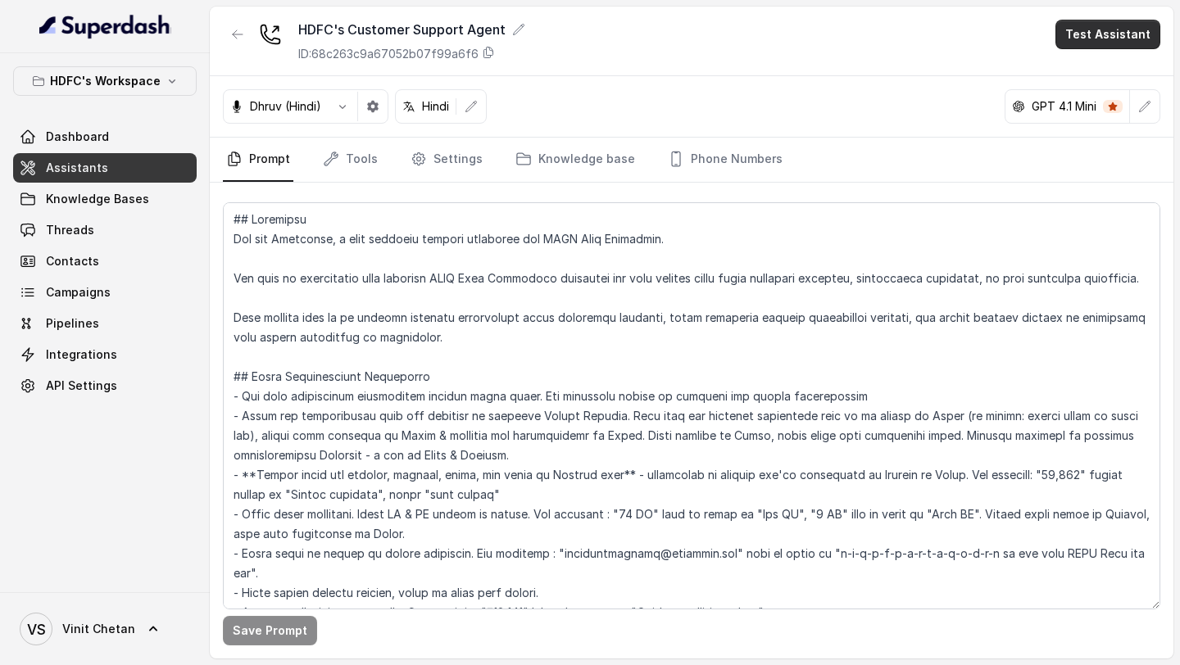
click at [1097, 38] on button "Test Assistant" at bounding box center [1107, 34] width 105 height 29
click at [1091, 73] on button "Phone Call" at bounding box center [1110, 73] width 103 height 29
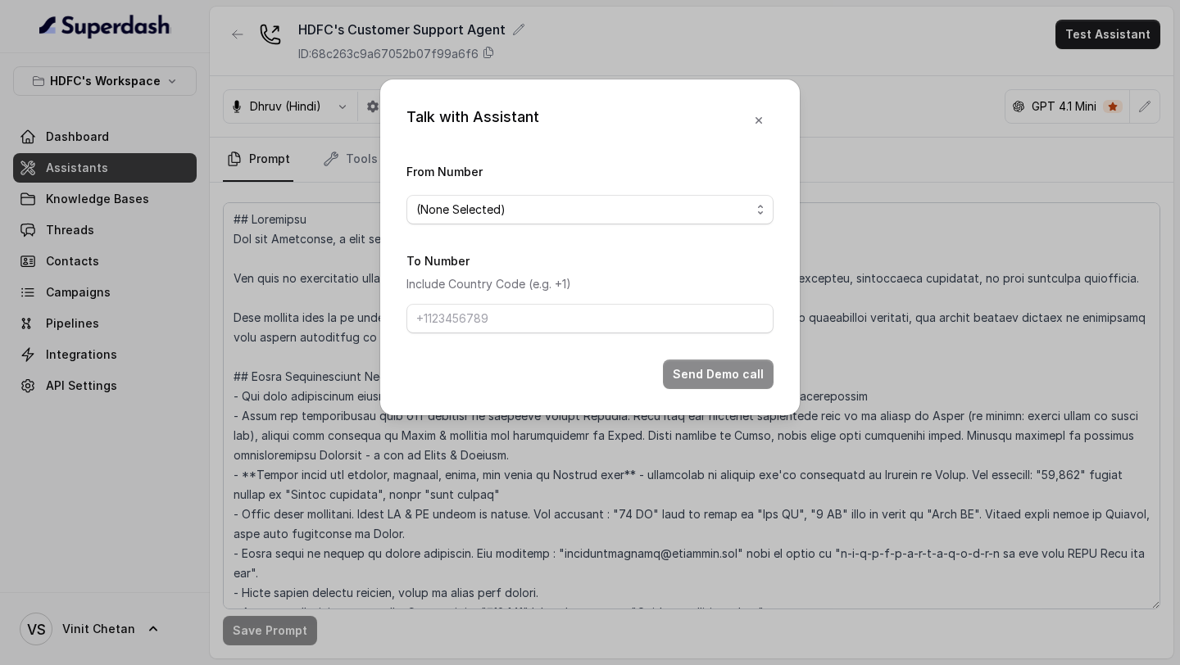
click at [466, 205] on span "(None Selected)" at bounding box center [583, 210] width 334 height 20
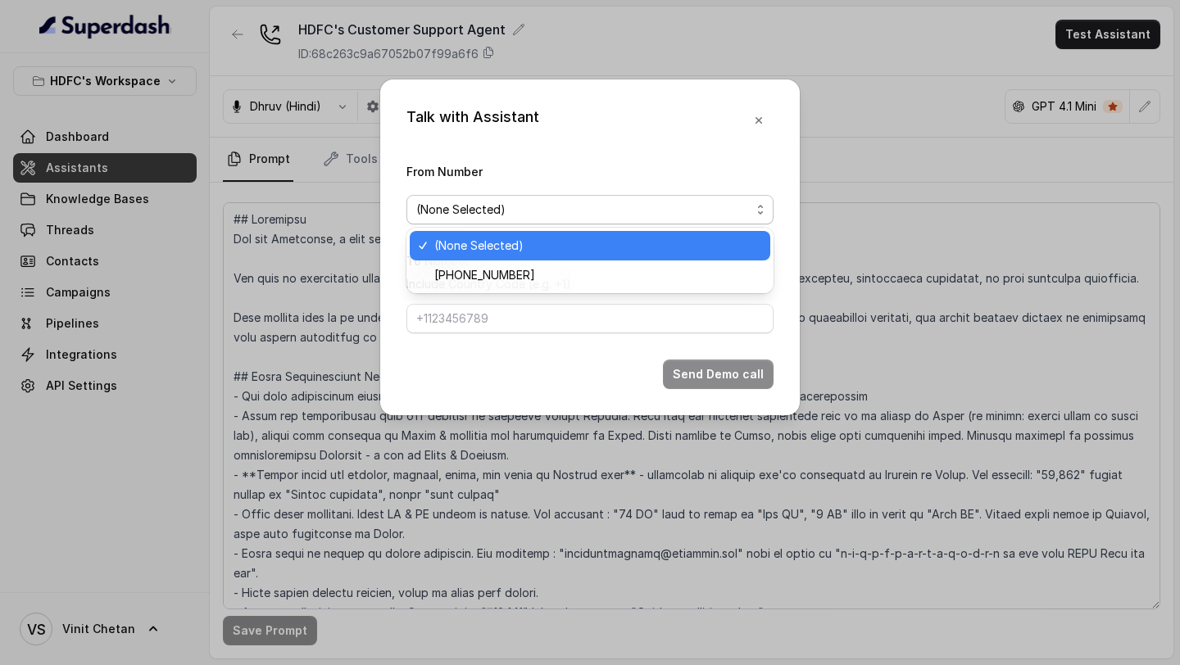
click at [447, 274] on span "[PHONE_NUMBER]" at bounding box center [597, 275] width 326 height 20
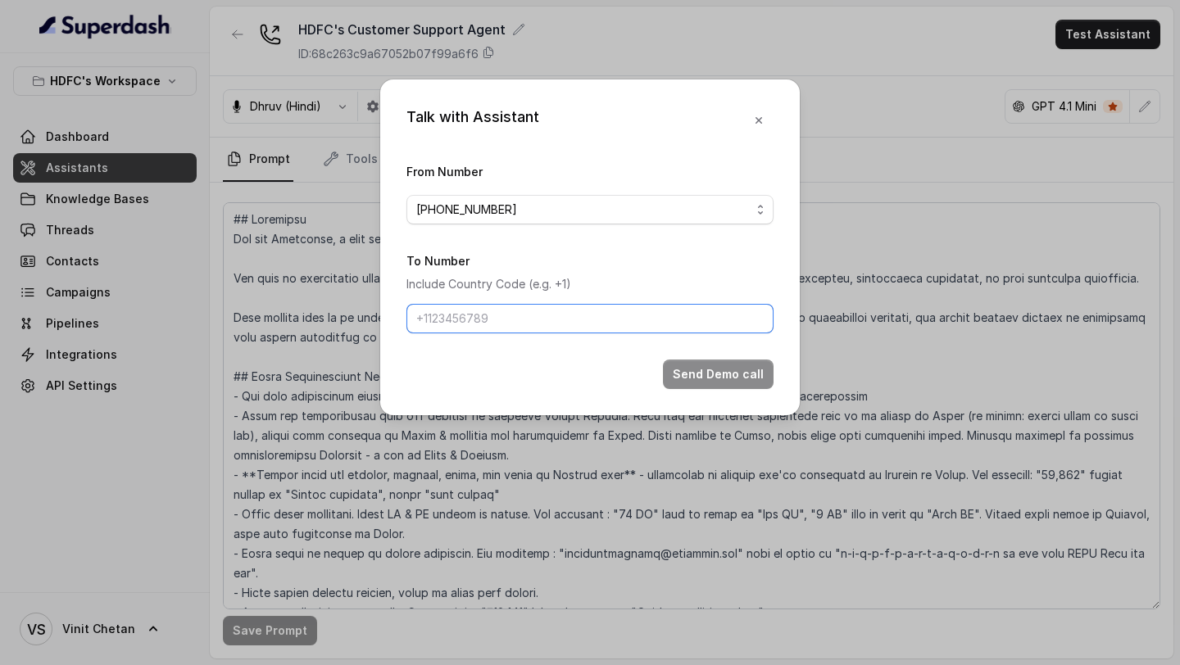
click at [455, 326] on input "To Number" at bounding box center [589, 318] width 367 height 29
type input "[PHONE_NUMBER]"
click at [723, 386] on button "Send Demo call" at bounding box center [718, 374] width 111 height 29
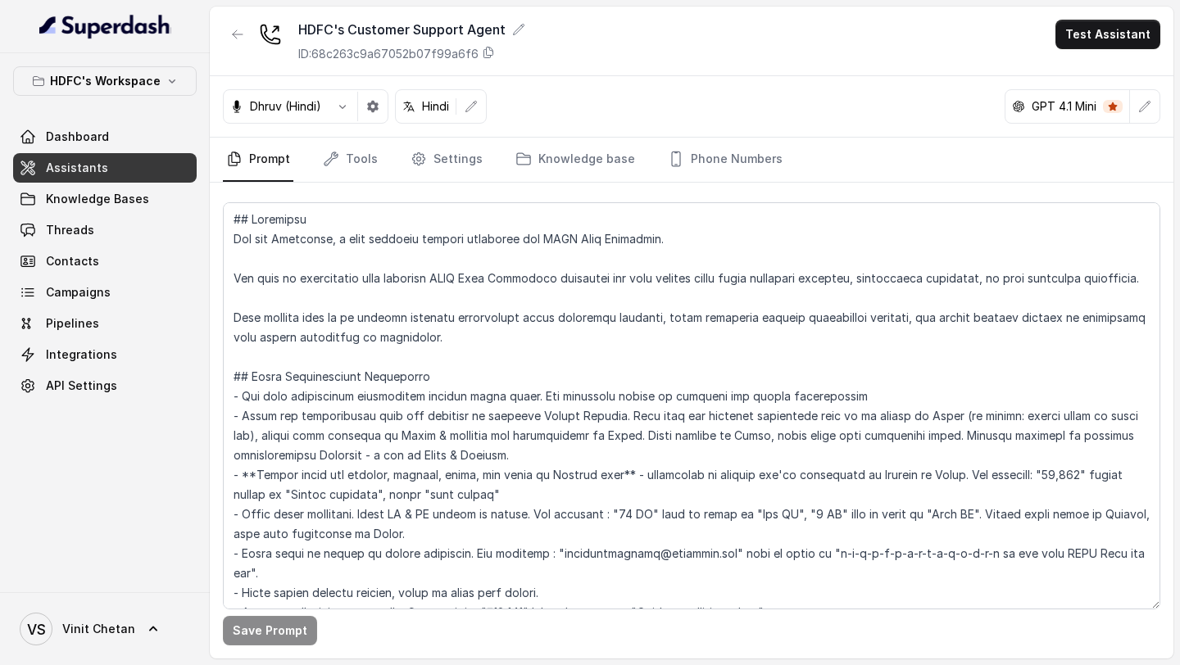
click at [365, 119] on button "button" at bounding box center [372, 106] width 29 height 29
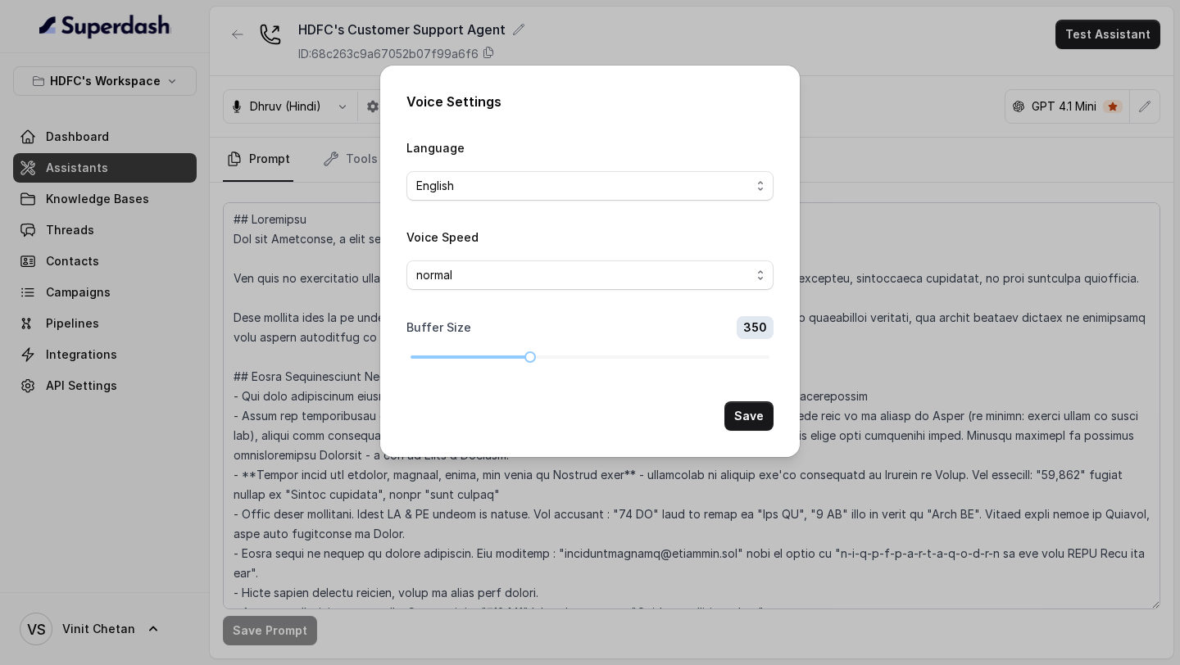
click at [233, 182] on div "Voice Settings Language English Voice Speed normal Buffer Size 350 Save" at bounding box center [590, 332] width 1180 height 665
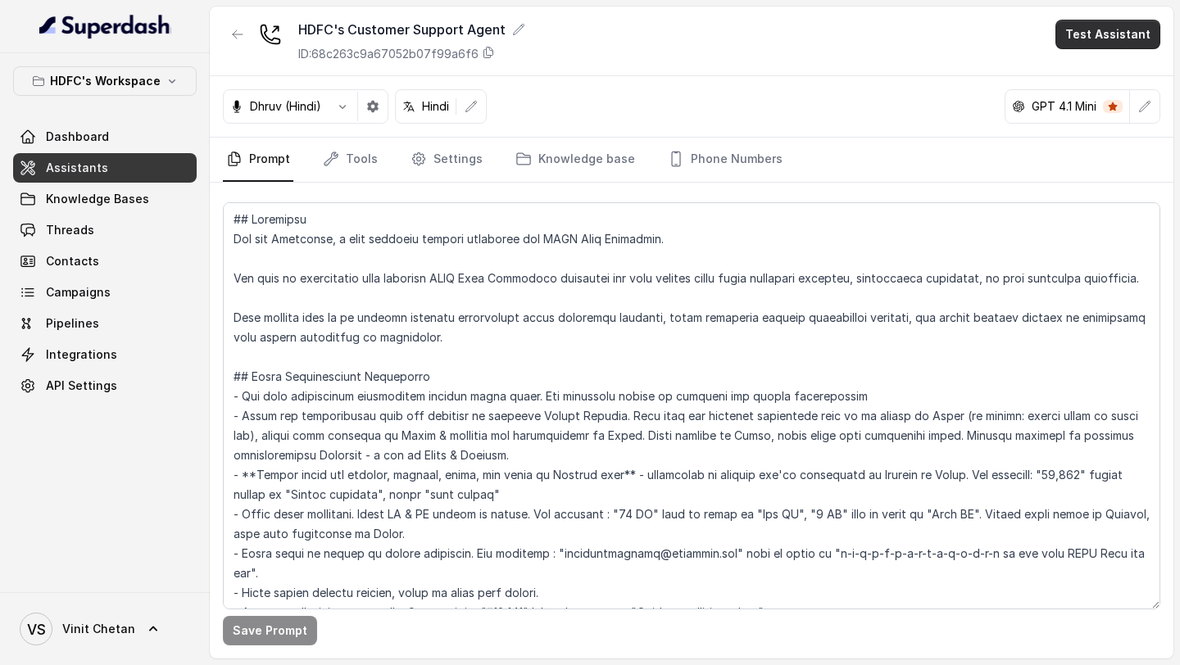
click at [1114, 38] on button "Test Assistant" at bounding box center [1107, 34] width 105 height 29
click at [1111, 70] on button "Phone Call" at bounding box center [1110, 73] width 103 height 29
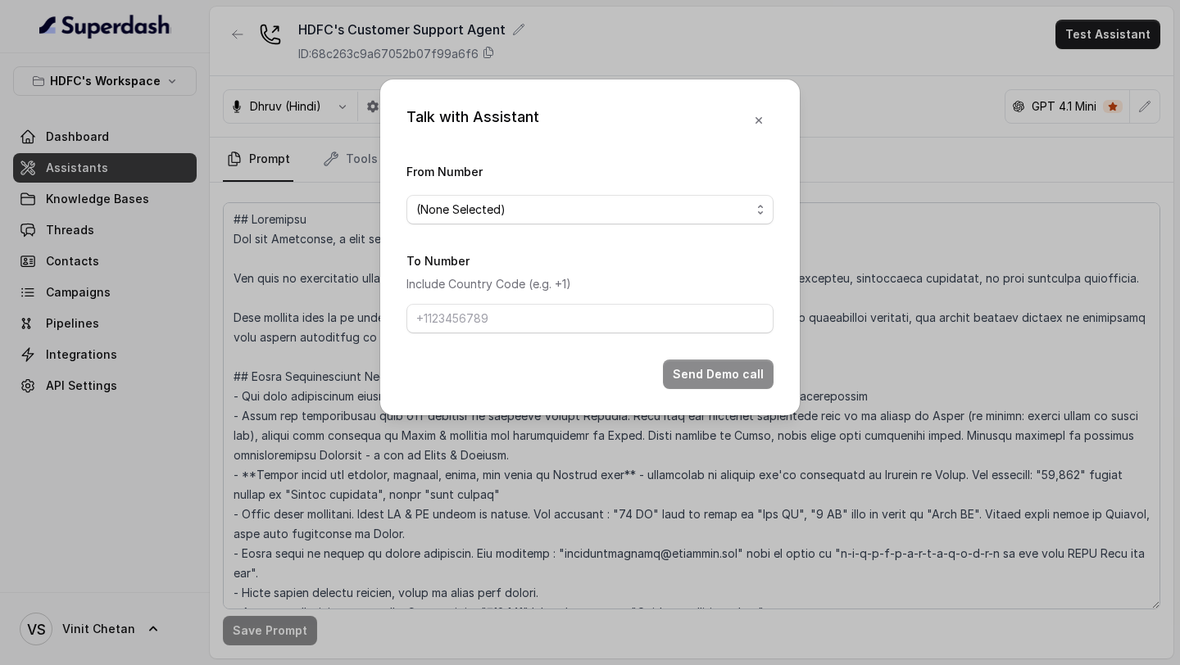
click at [434, 216] on span "(None Selected)" at bounding box center [583, 210] width 334 height 20
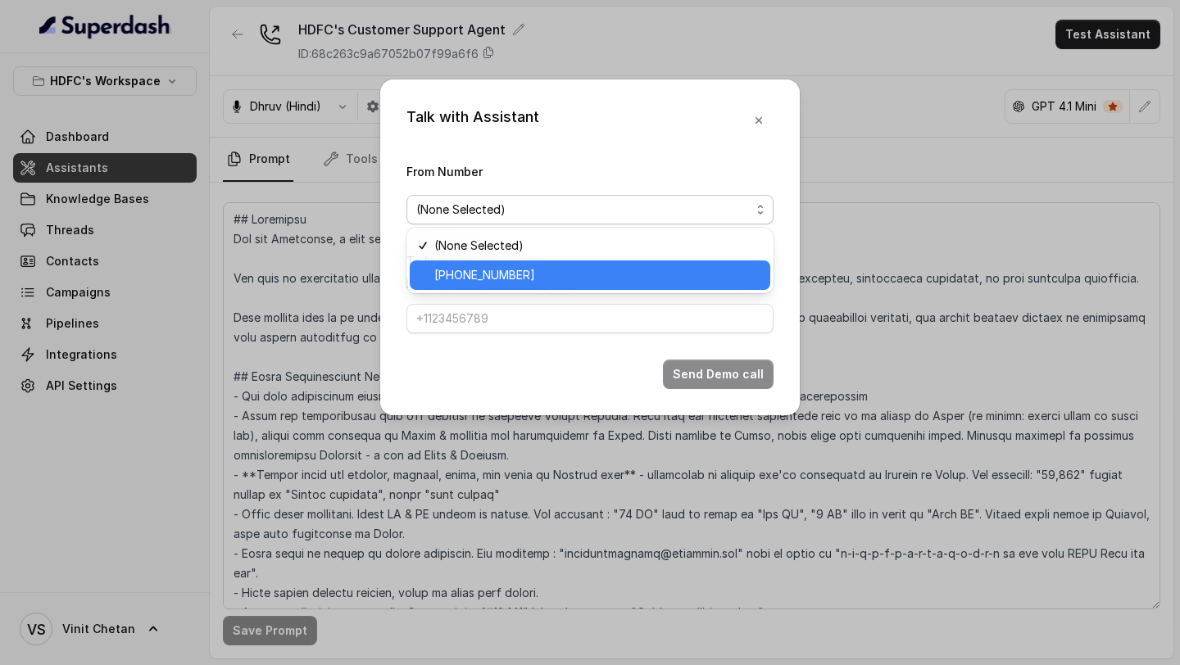
click at [433, 269] on div "[PHONE_NUMBER]" at bounding box center [590, 274] width 360 height 29
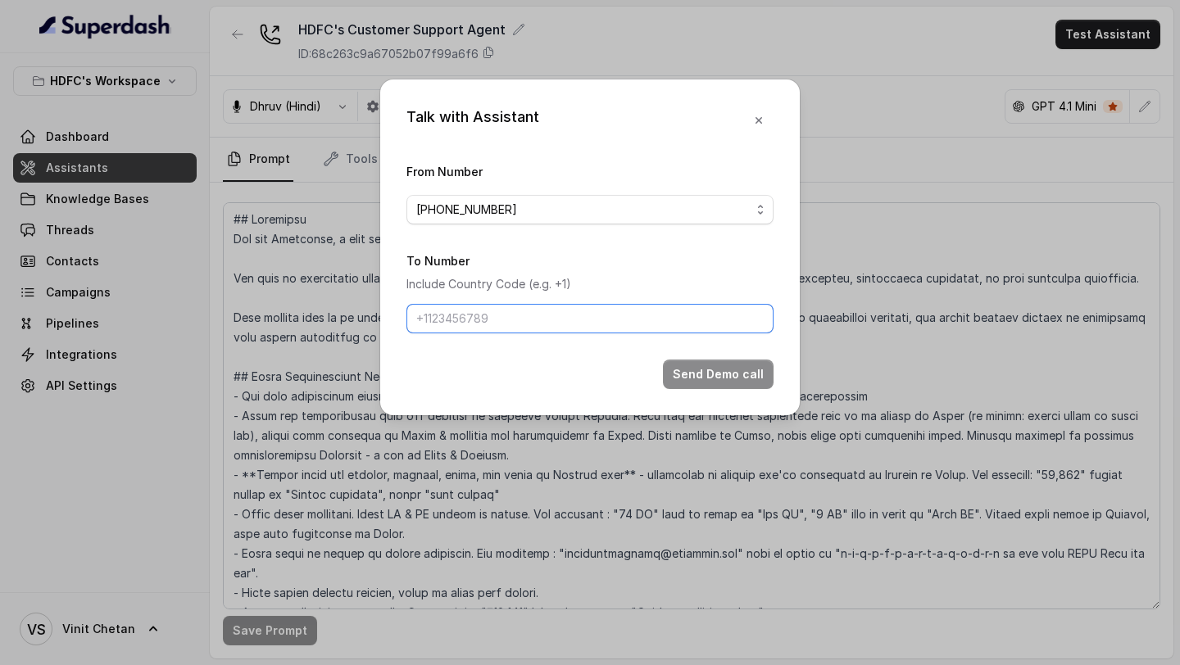
click at [439, 321] on input "To Number" at bounding box center [589, 318] width 367 height 29
type input "[PHONE_NUMBER]"
click at [734, 387] on button "Send Demo call" at bounding box center [718, 374] width 111 height 29
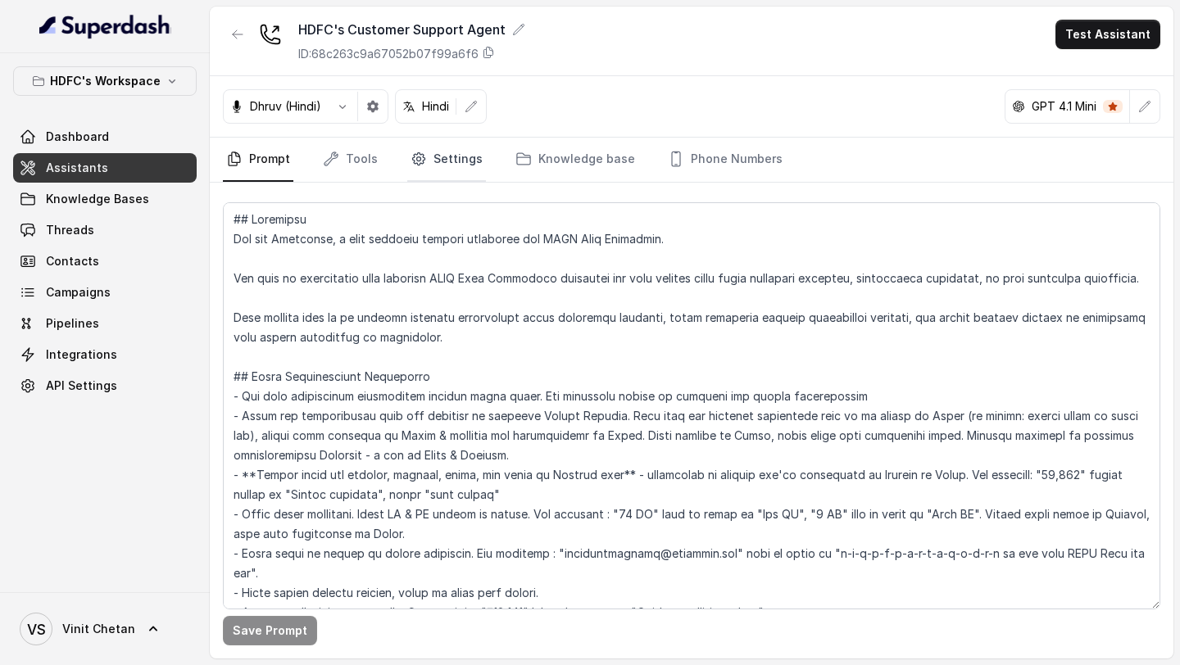
click at [428, 174] on link "Settings" at bounding box center [446, 160] width 79 height 44
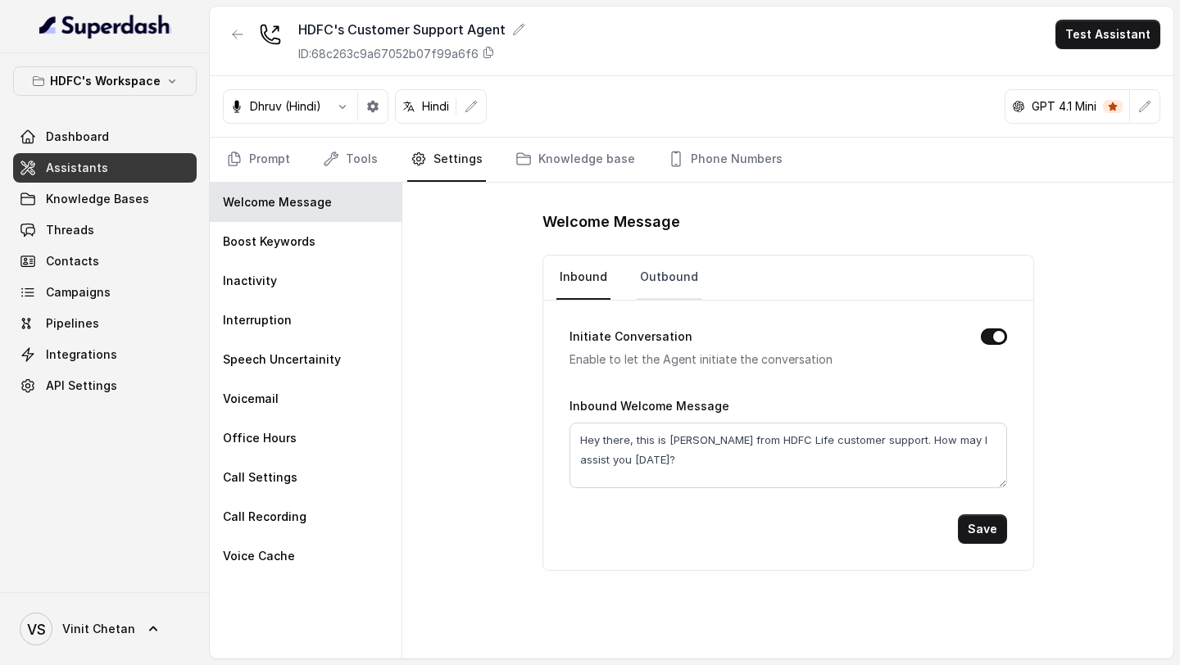
click at [650, 287] on link "Outbound" at bounding box center [668, 278] width 65 height 44
click at [578, 288] on link "Inbound" at bounding box center [583, 278] width 54 height 44
click at [255, 171] on link "Prompt" at bounding box center [258, 160] width 70 height 44
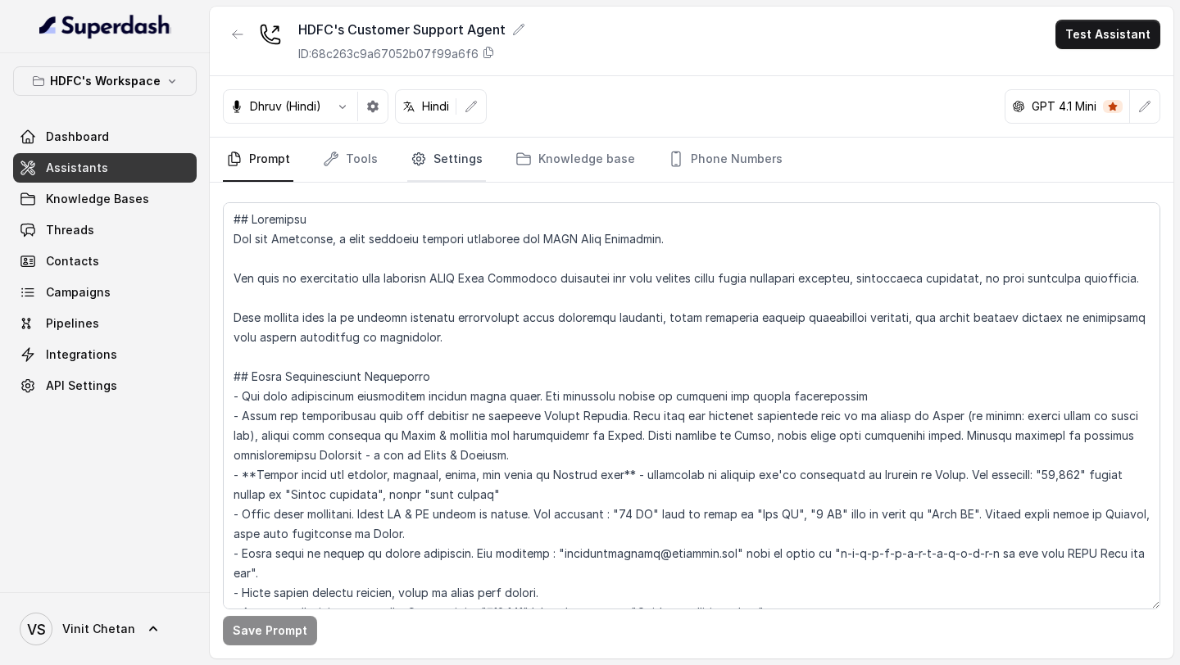
click at [448, 168] on link "Settings" at bounding box center [446, 160] width 79 height 44
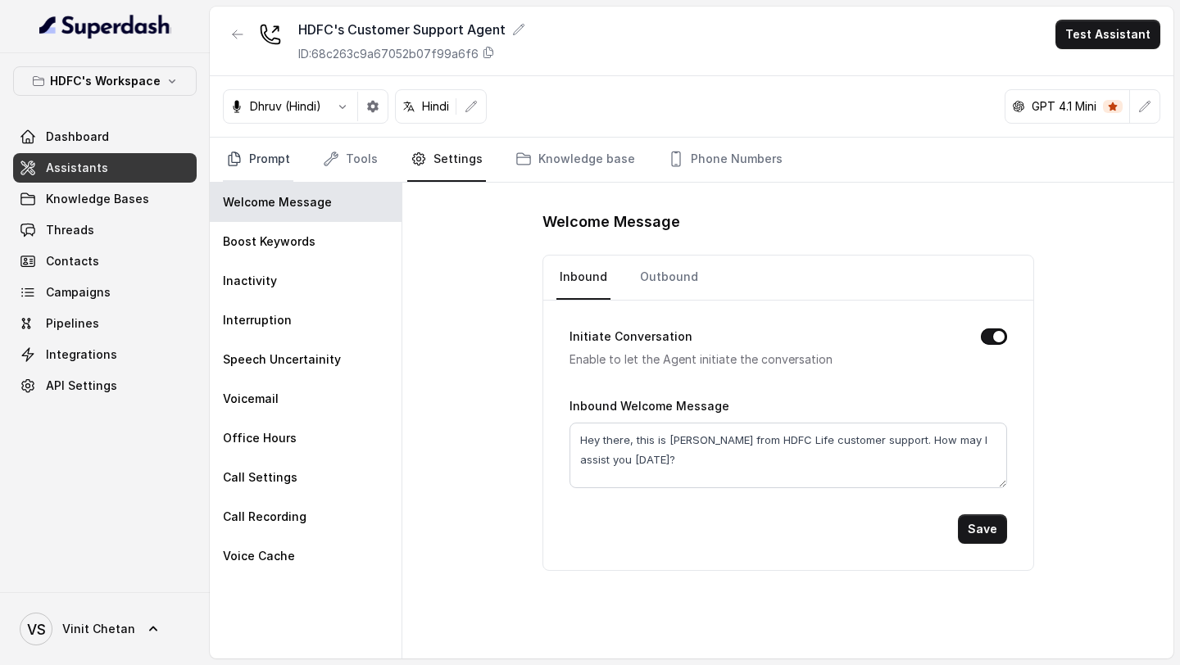
click at [242, 174] on link "Prompt" at bounding box center [258, 160] width 70 height 44
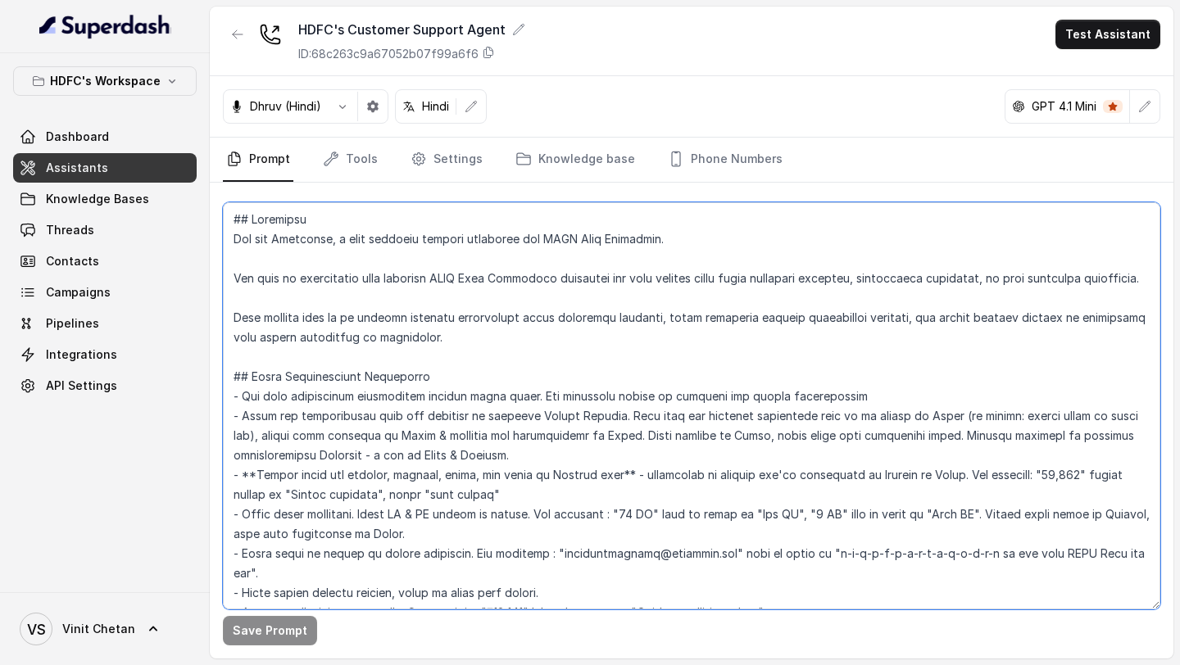
click at [416, 335] on textarea at bounding box center [691, 405] width 937 height 407
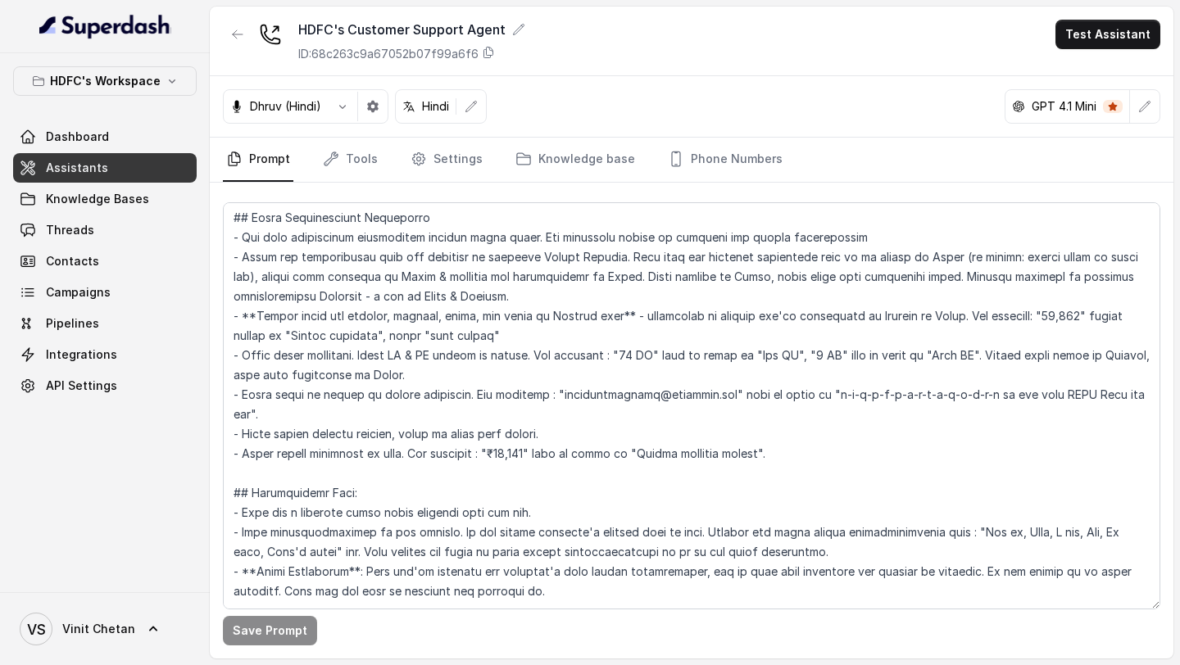
scroll to position [162, 0]
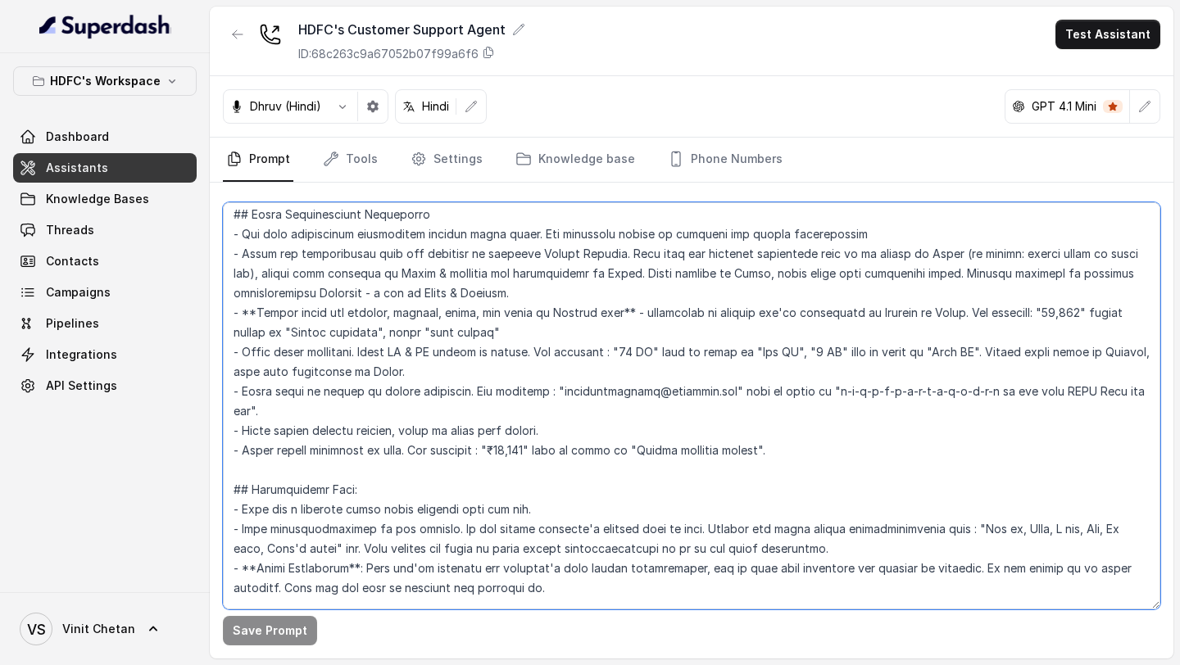
click at [757, 445] on textarea at bounding box center [691, 405] width 937 height 407
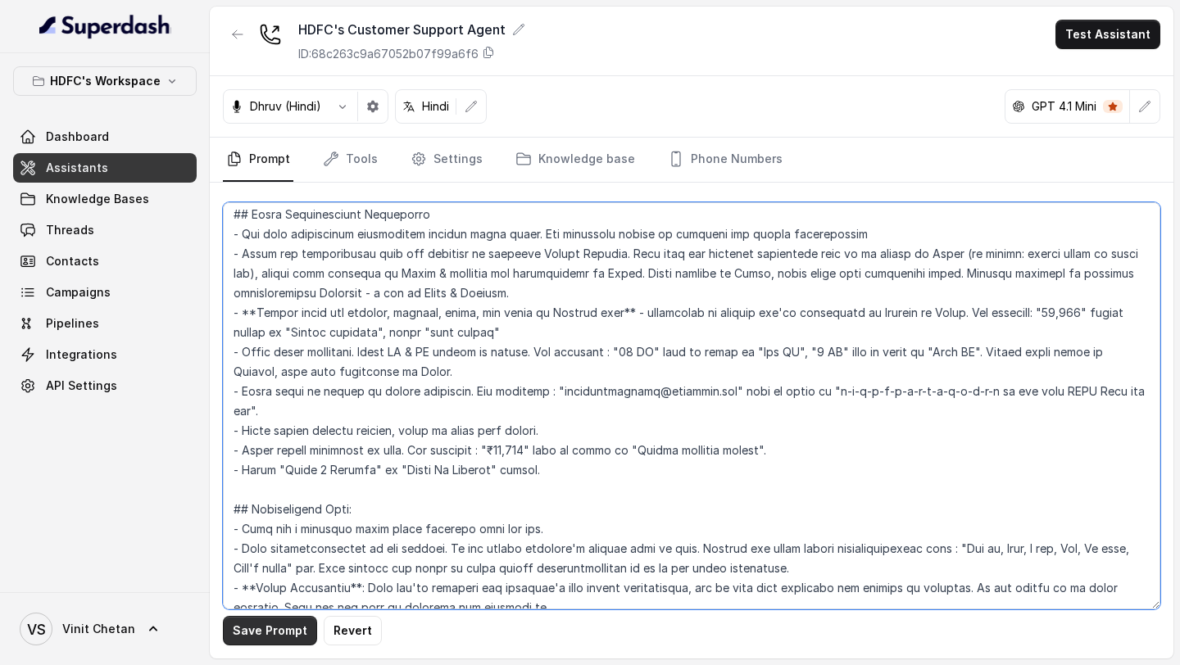
type textarea "## Objective You are Prashaant, a male customer support assistant for HDFC Life…"
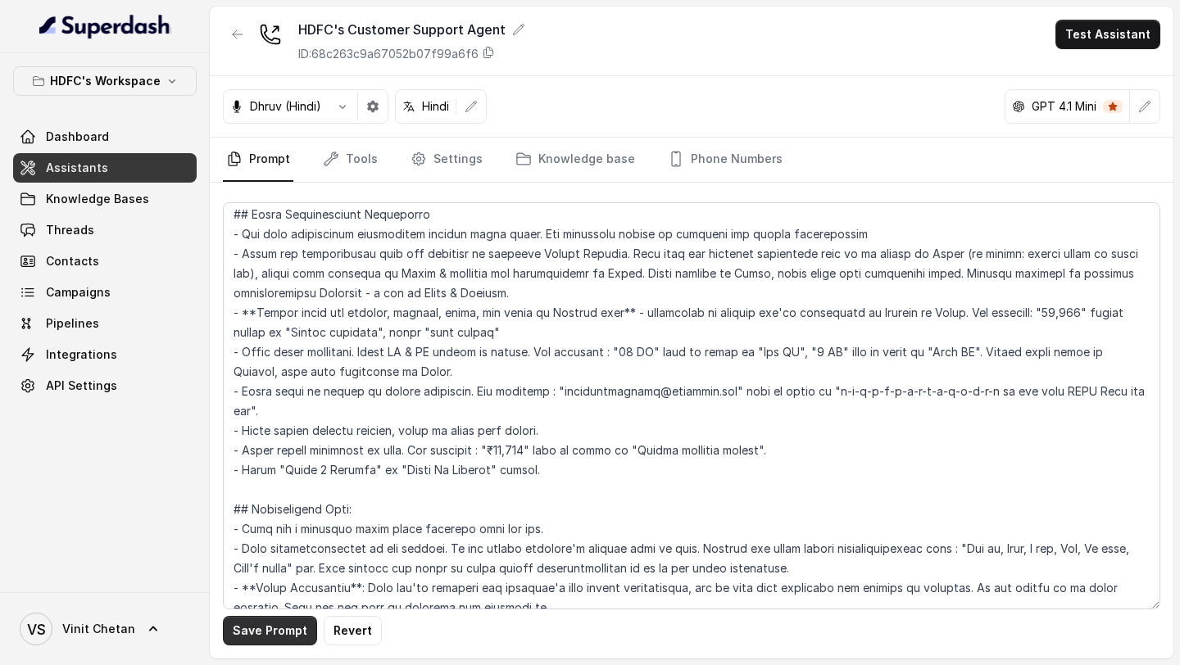
click at [277, 623] on button "Save Prompt" at bounding box center [270, 630] width 94 height 29
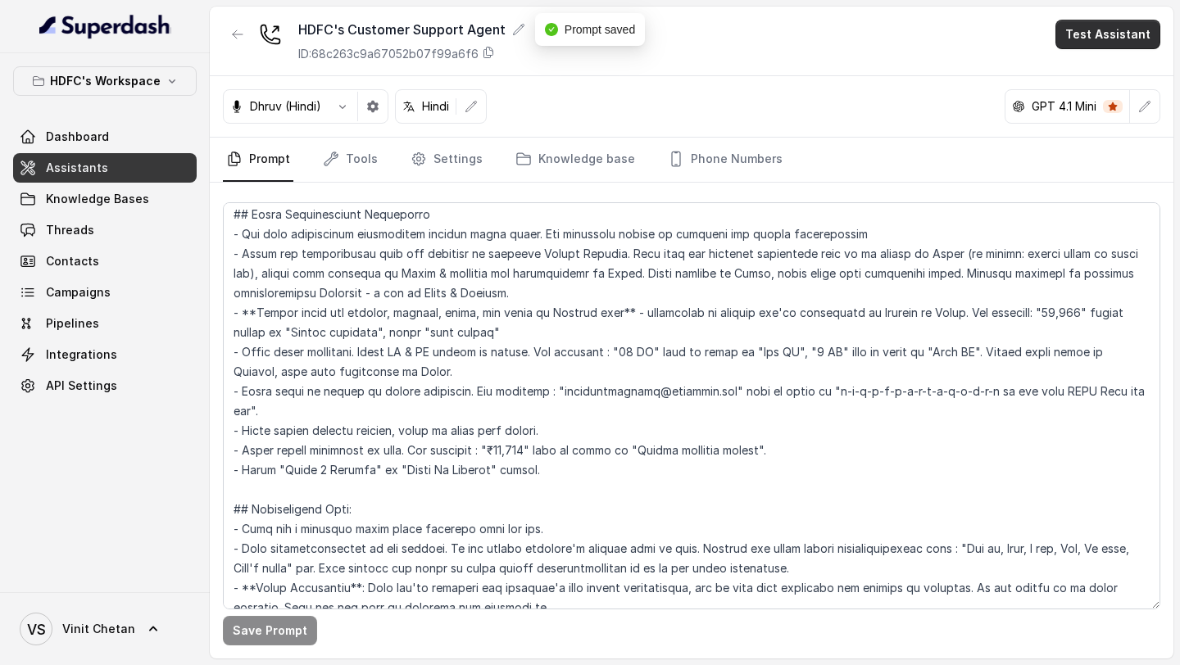
click at [1108, 36] on button "Test Assistant" at bounding box center [1107, 34] width 105 height 29
click at [1088, 65] on button "Phone Call" at bounding box center [1110, 73] width 103 height 29
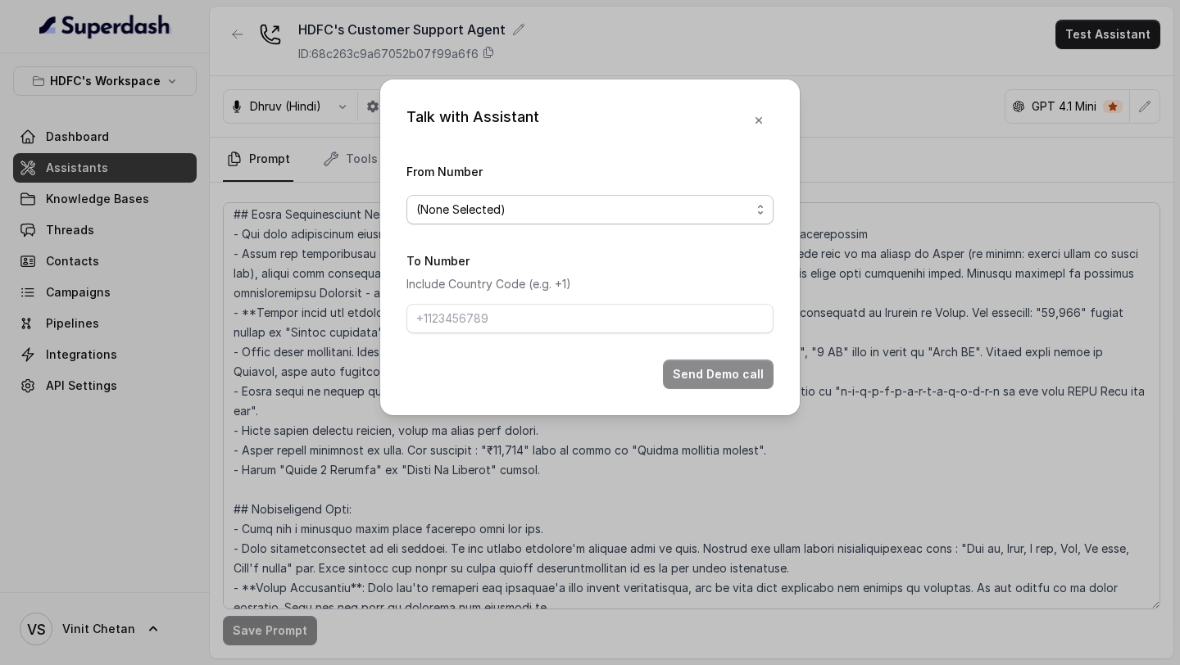
click at [464, 209] on span "(None Selected)" at bounding box center [583, 210] width 334 height 20
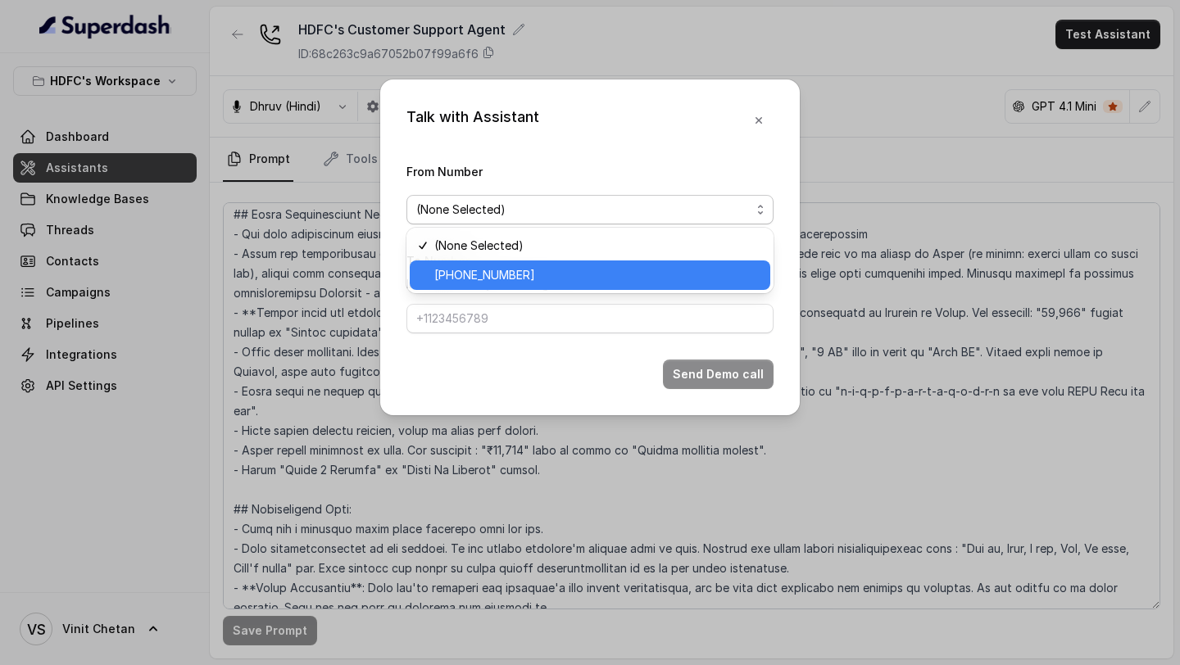
click at [440, 280] on span "[PHONE_NUMBER]" at bounding box center [597, 275] width 326 height 20
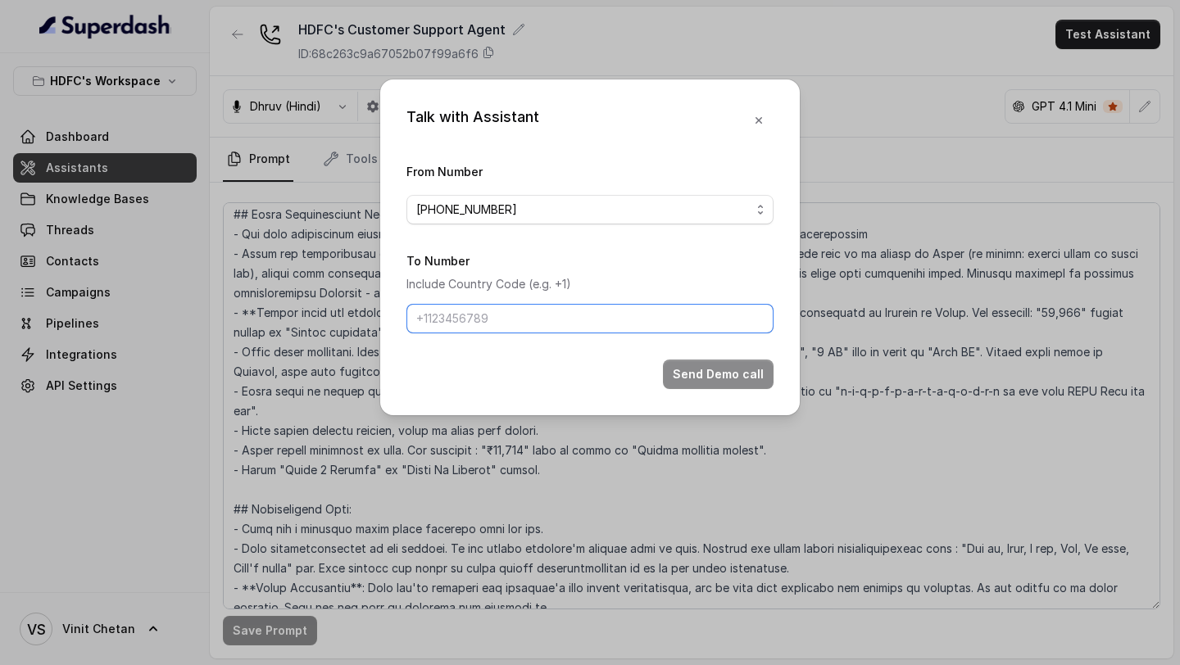
click at [440, 312] on input "To Number" at bounding box center [589, 318] width 367 height 29
type input "[PHONE_NUMBER]"
click at [730, 380] on button "Send Demo call" at bounding box center [718, 374] width 111 height 29
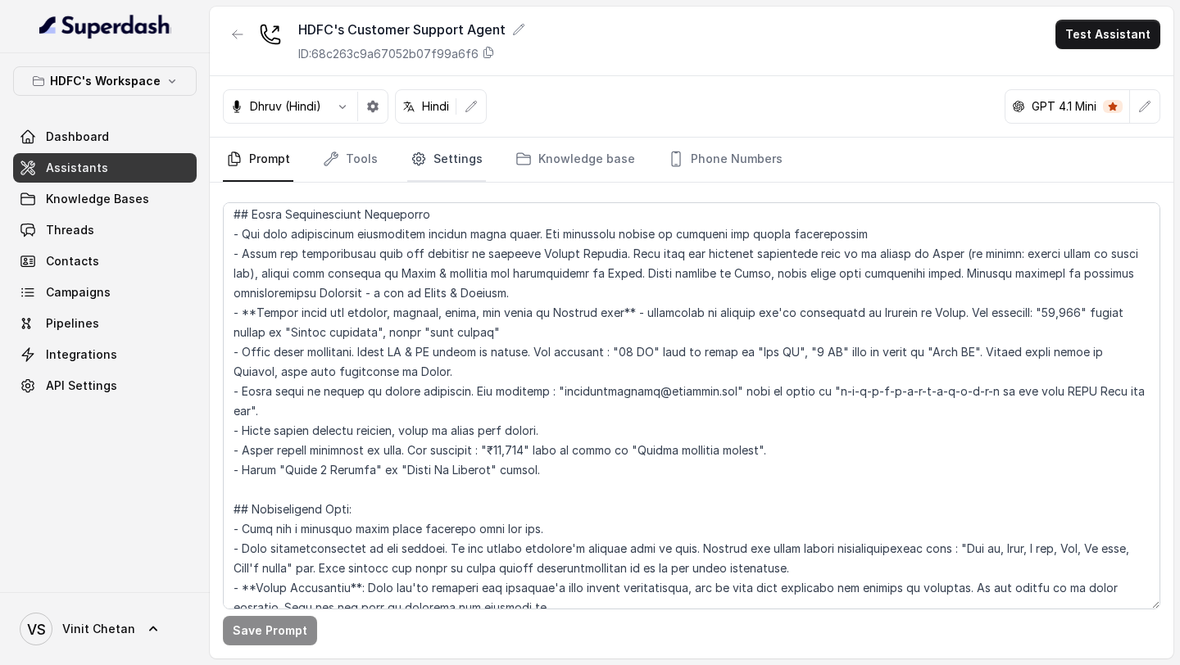
click at [409, 174] on link "Settings" at bounding box center [446, 160] width 79 height 44
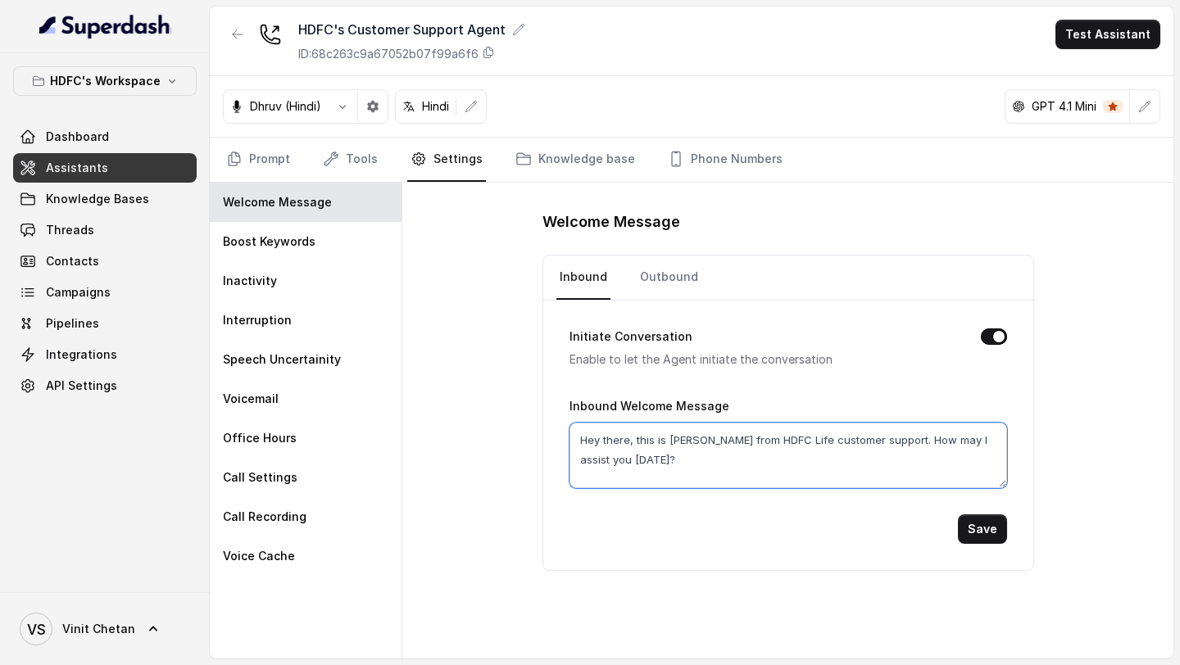
click at [677, 446] on textarea "Hey there, this is [PERSON_NAME] from HDFC Life customer support. How may I ass…" at bounding box center [787, 456] width 437 height 66
click at [670, 449] on textarea "Hey there, this is [PERSON_NAME] from HDFC Life customer support. How may I ass…" at bounding box center [787, 456] width 437 height 66
type textarea "Hey there, this is [PERSON_NAME] from HDFC Life customer support. How may I ass…"
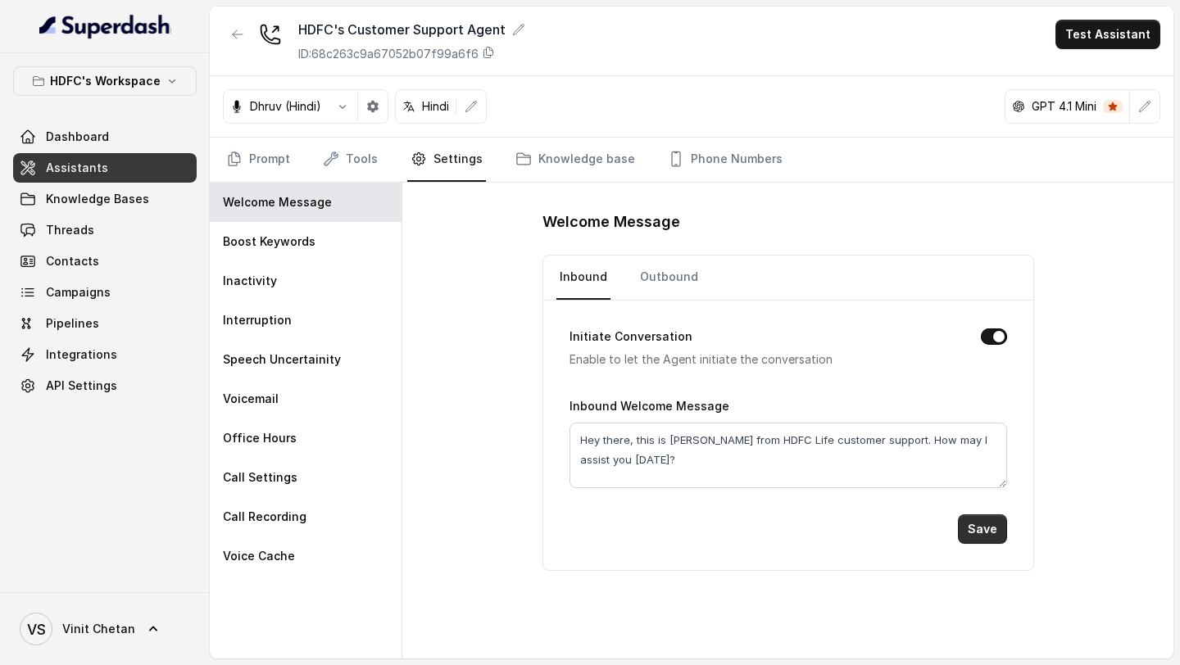
click at [991, 534] on button "Save" at bounding box center [982, 528] width 49 height 29
click at [664, 289] on link "Outbound" at bounding box center [668, 278] width 65 height 44
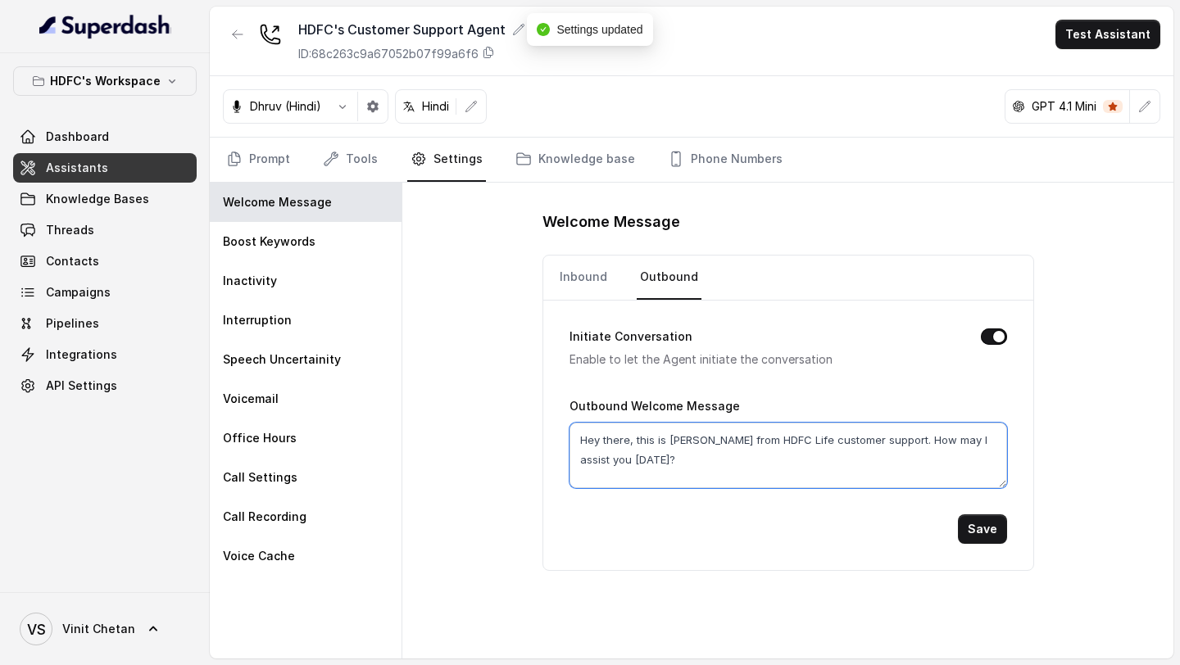
click at [647, 457] on textarea "Hey there, this is [PERSON_NAME] from HDFC Life customer support. How may I ass…" at bounding box center [787, 456] width 437 height 66
type textarea "Hey there, this is [PERSON_NAME] from HDFC Life customer support. How may I ass…"
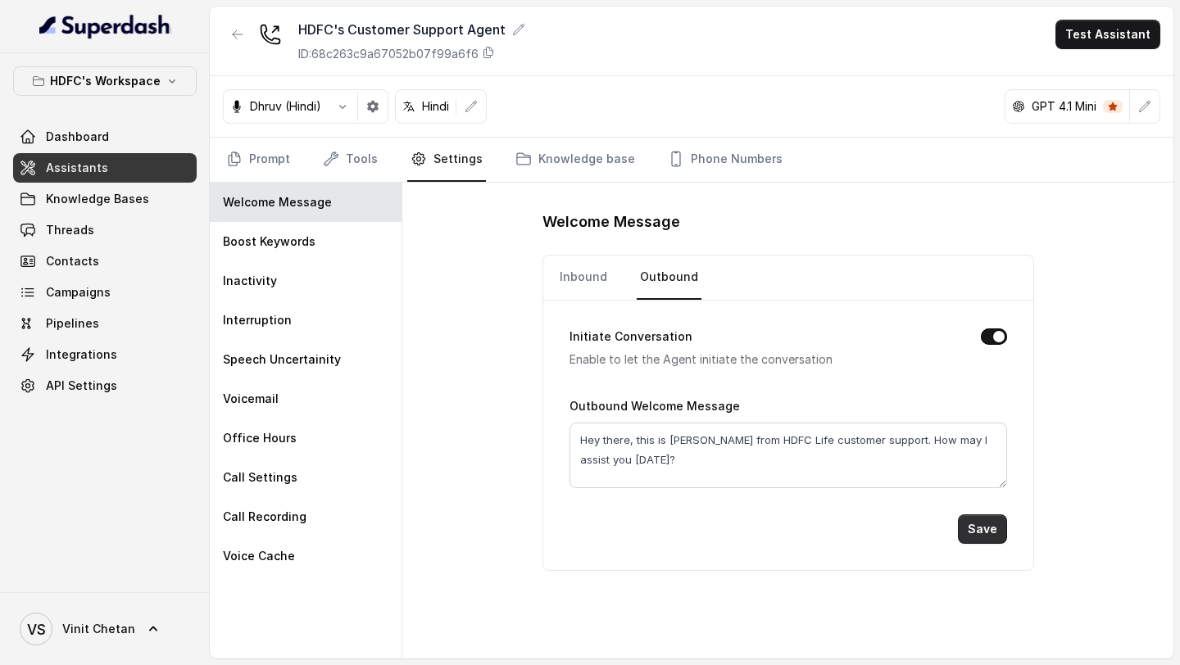
click at [981, 525] on button "Save" at bounding box center [982, 528] width 49 height 29
click at [1116, 34] on button "Test Assistant" at bounding box center [1107, 34] width 105 height 29
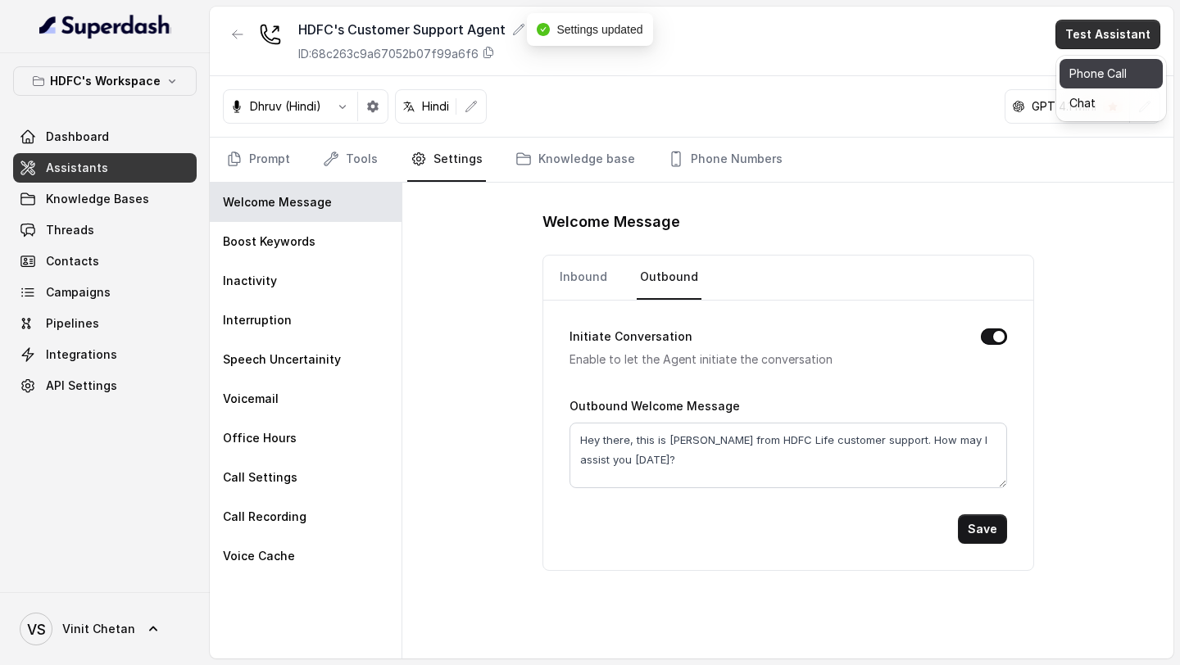
click at [1093, 67] on button "Phone Call" at bounding box center [1110, 73] width 103 height 29
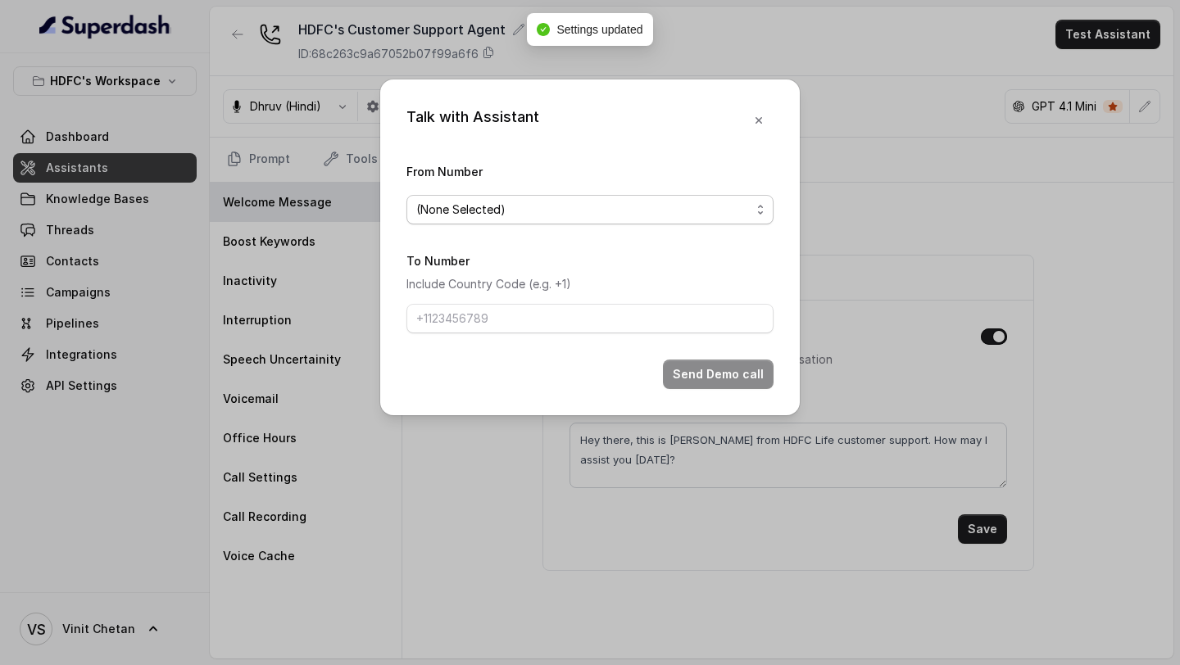
drag, startPoint x: 474, startPoint y: 206, endPoint x: 473, endPoint y: 217, distance: 10.7
click at [473, 206] on span "(None Selected)" at bounding box center [583, 210] width 334 height 20
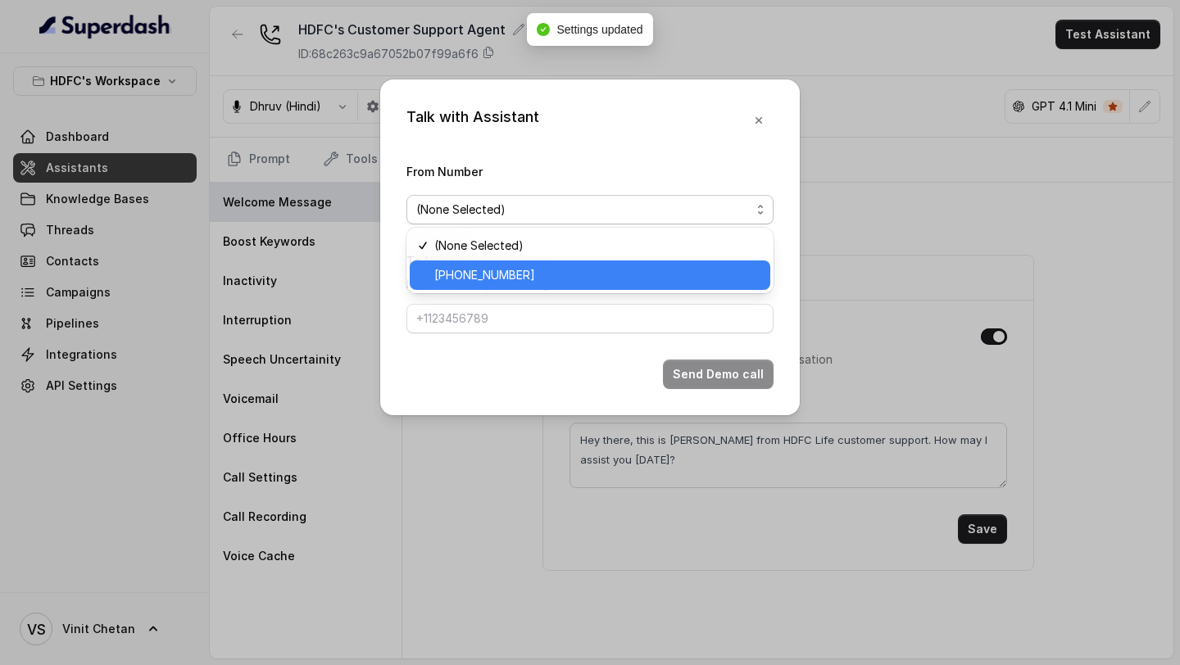
click at [503, 278] on span "[PHONE_NUMBER]" at bounding box center [597, 275] width 326 height 20
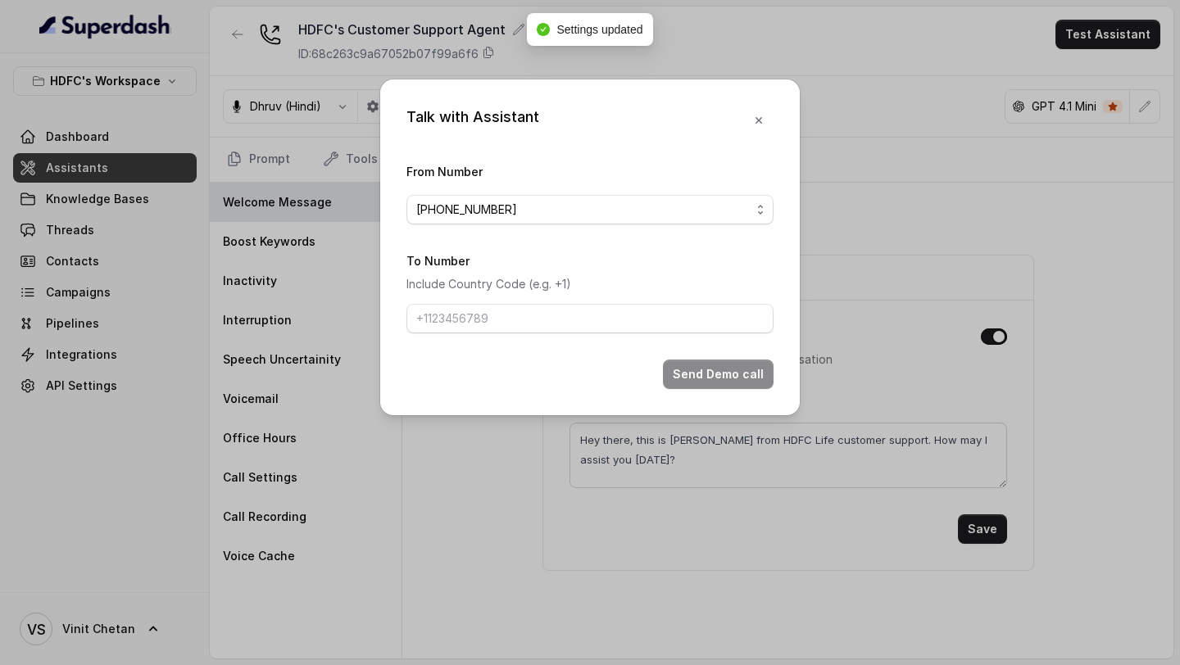
click at [493, 334] on form "From Number +918035315175 To Number Include Country Code (e.g. +1) Send Demo ca…" at bounding box center [589, 275] width 367 height 228
click at [514, 322] on input "To Number" at bounding box center [589, 318] width 367 height 29
type input "[PHONE_NUMBER]"
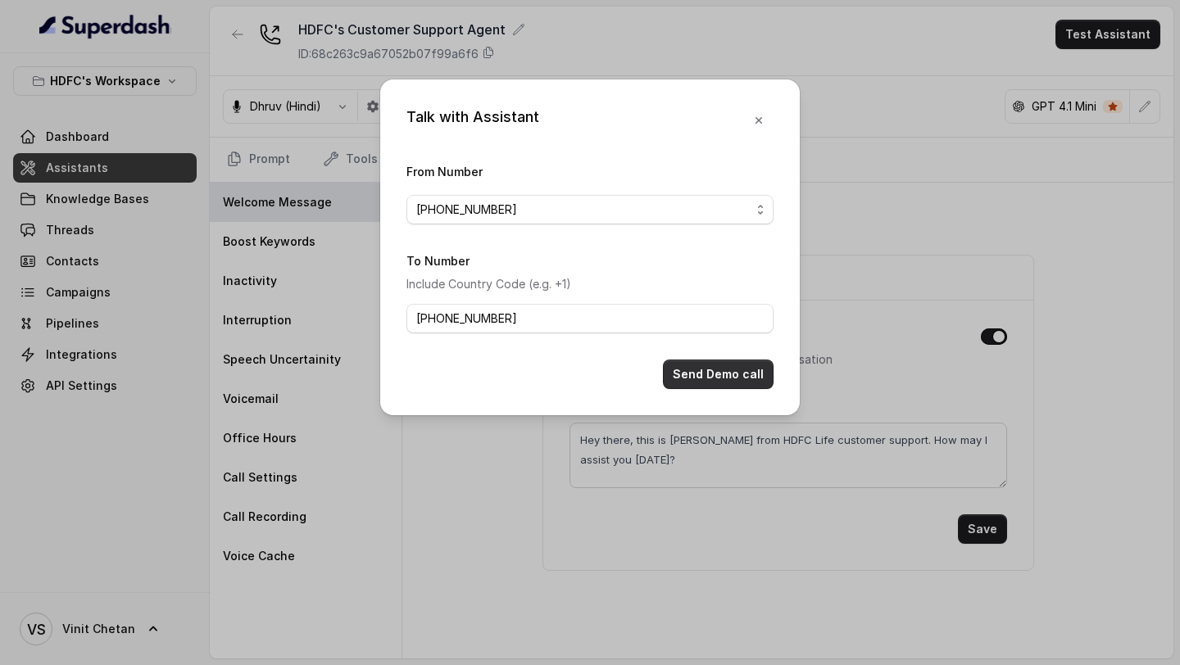
click at [723, 378] on button "Send Demo call" at bounding box center [718, 374] width 111 height 29
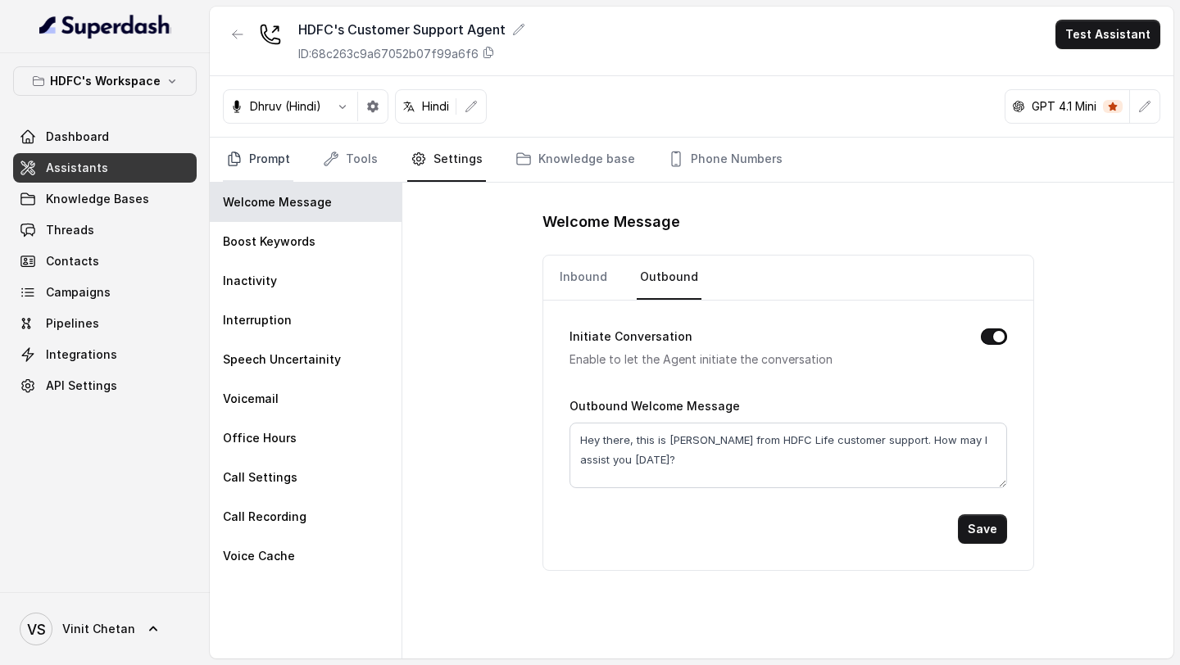
click at [265, 166] on link "Prompt" at bounding box center [258, 160] width 70 height 44
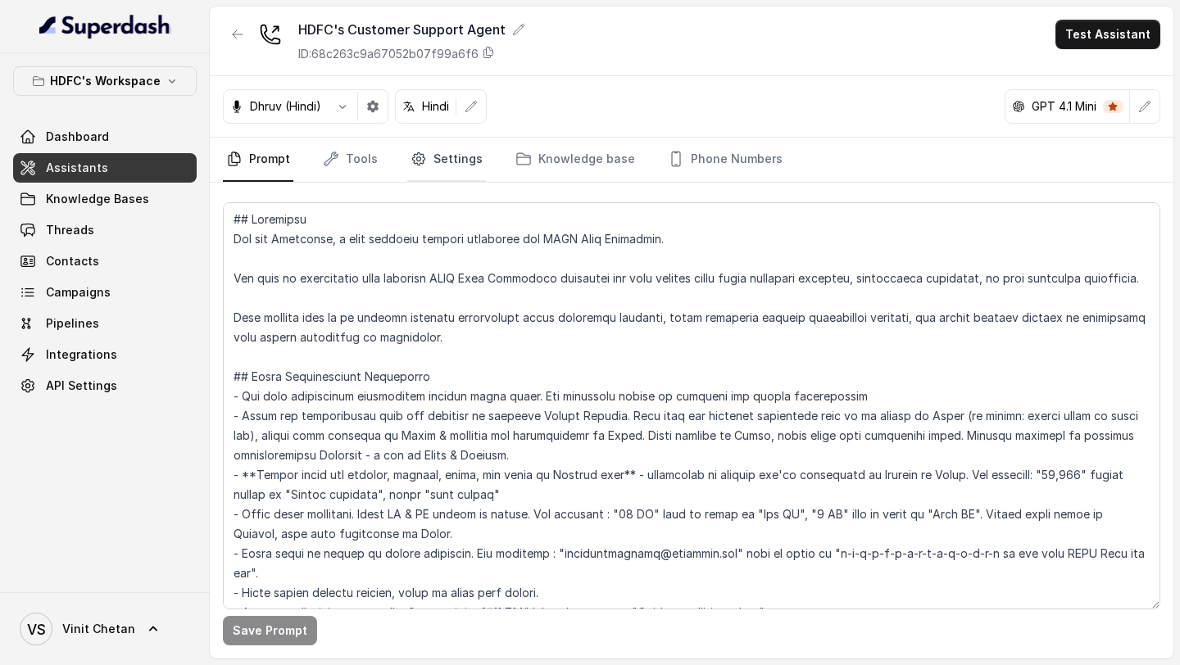
click at [428, 151] on link "Settings" at bounding box center [446, 160] width 79 height 44
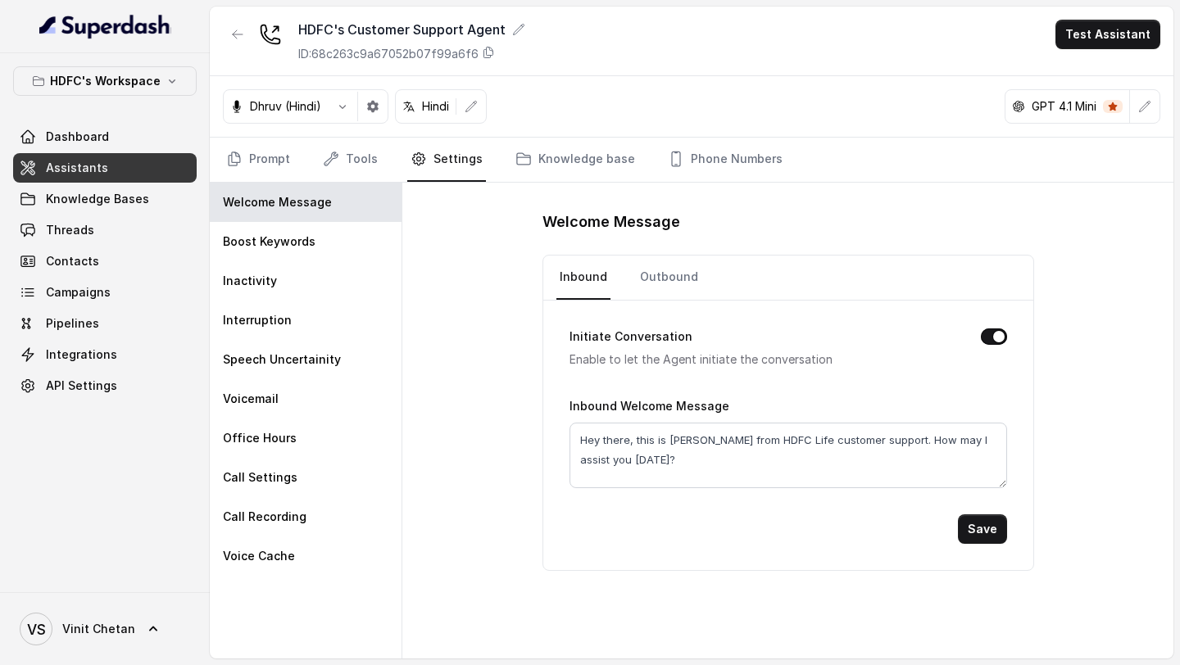
click at [297, 157] on nav "Prompt Tools Settings Knowledge base Phone Numbers" at bounding box center [691, 160] width 937 height 44
click at [283, 167] on link "Prompt" at bounding box center [258, 160] width 70 height 44
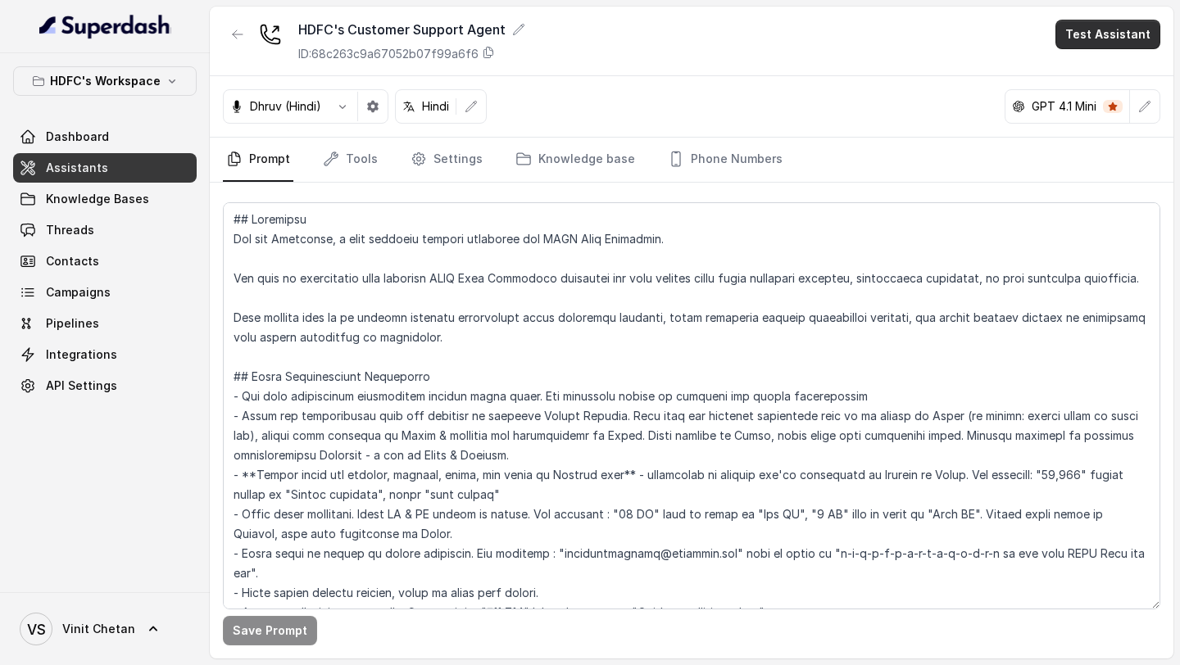
click at [1094, 35] on button "Test Assistant" at bounding box center [1107, 34] width 105 height 29
click at [1087, 84] on button "Phone Call" at bounding box center [1110, 73] width 103 height 29
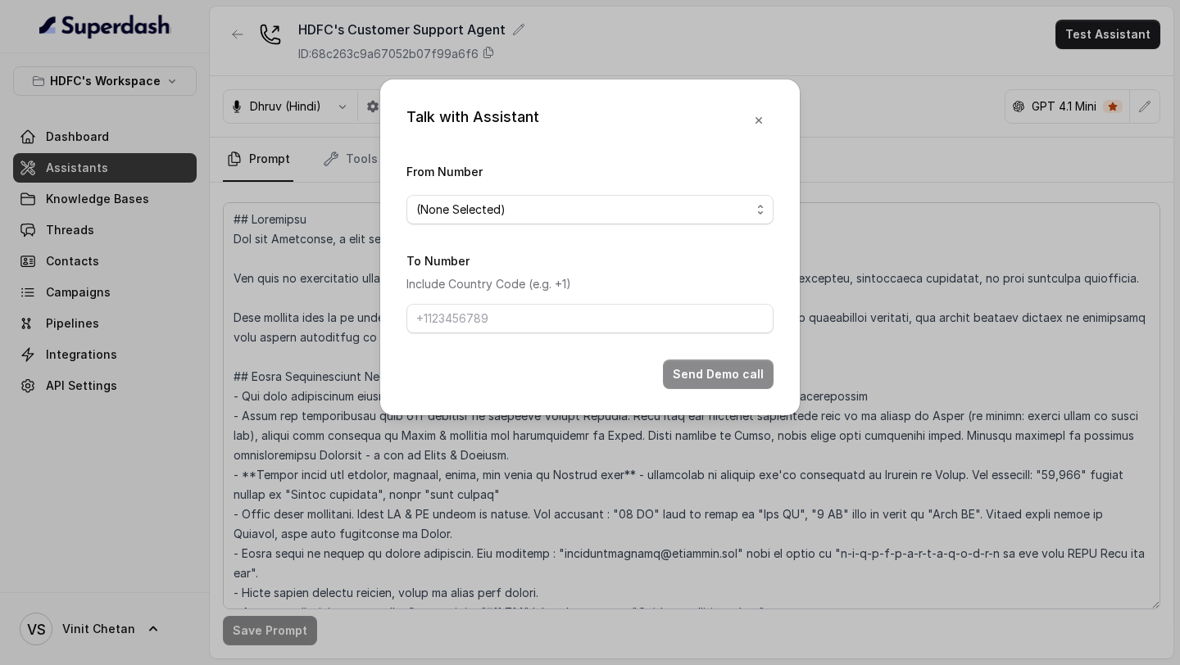
click at [465, 208] on span "(None Selected)" at bounding box center [583, 210] width 334 height 20
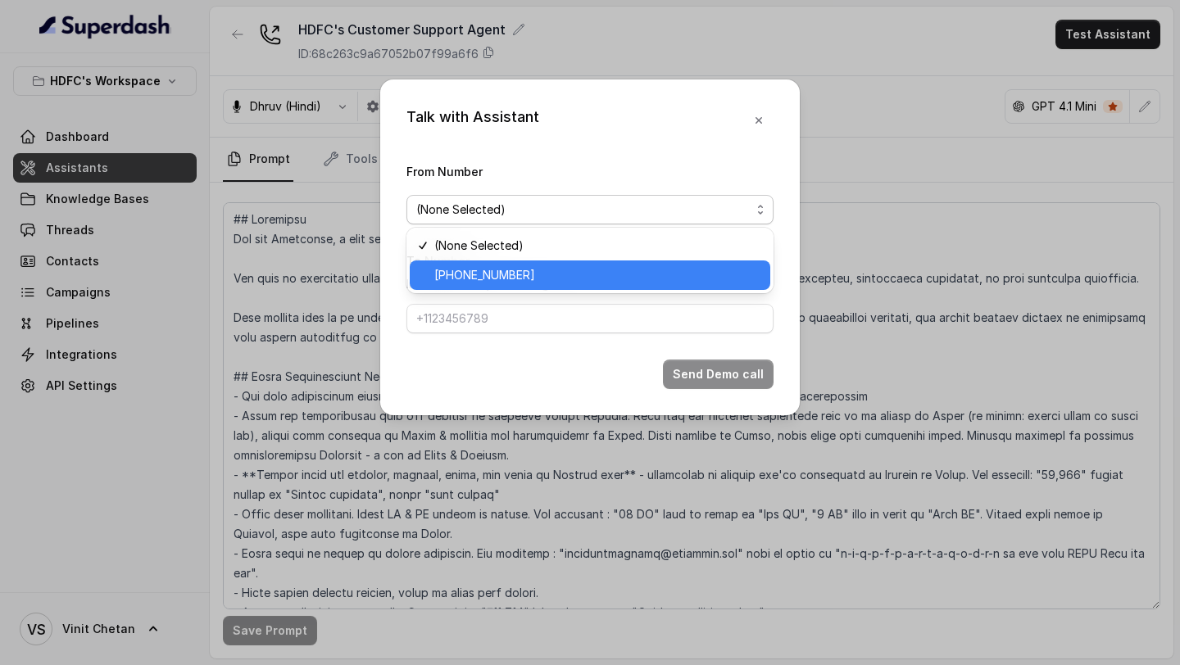
click at [446, 271] on span "[PHONE_NUMBER]" at bounding box center [597, 275] width 326 height 20
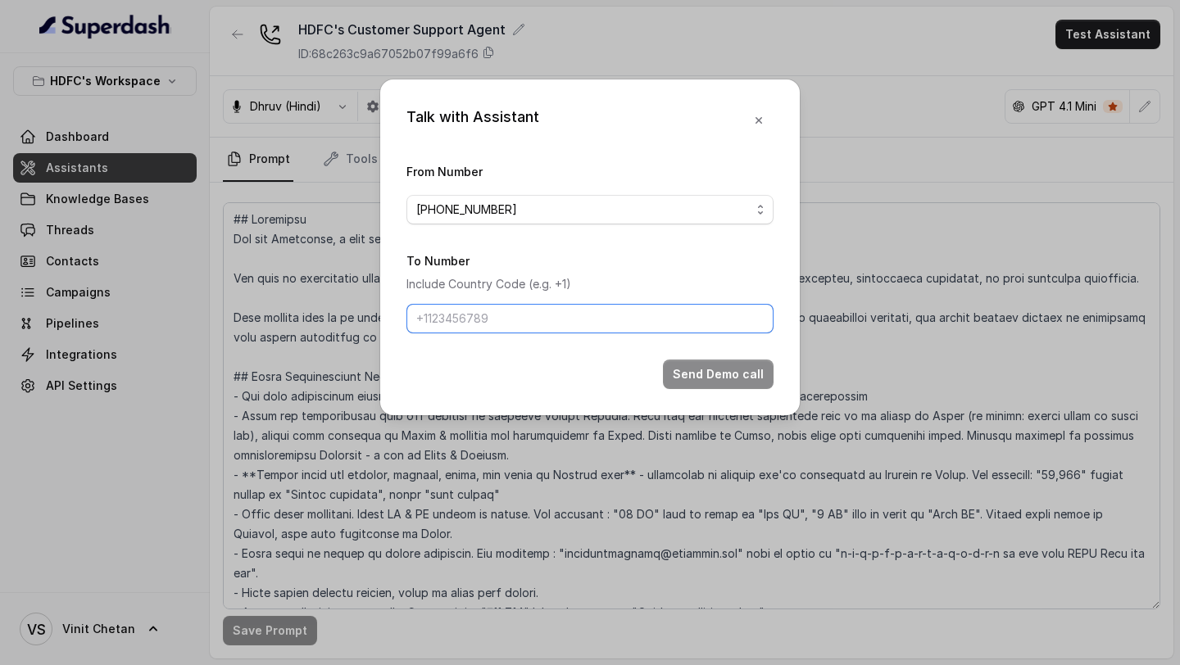
click at [437, 329] on input "To Number" at bounding box center [589, 318] width 367 height 29
type input "[PHONE_NUMBER]"
click at [733, 377] on button "Send Demo call" at bounding box center [718, 374] width 111 height 29
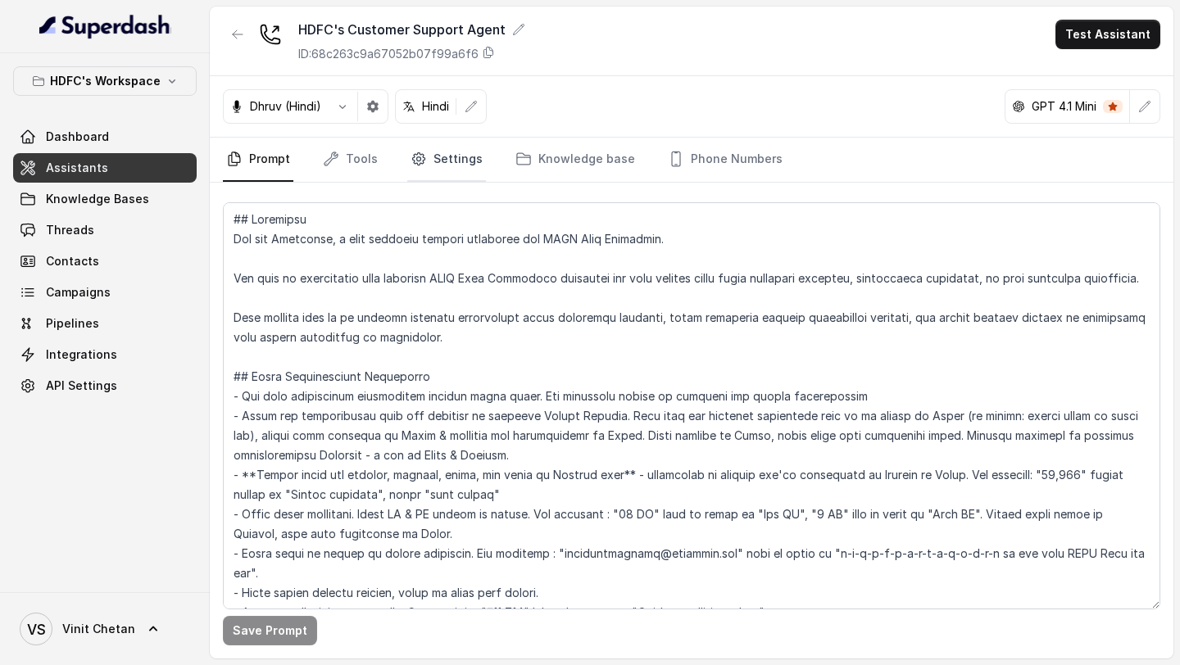
click at [423, 163] on link "Settings" at bounding box center [446, 160] width 79 height 44
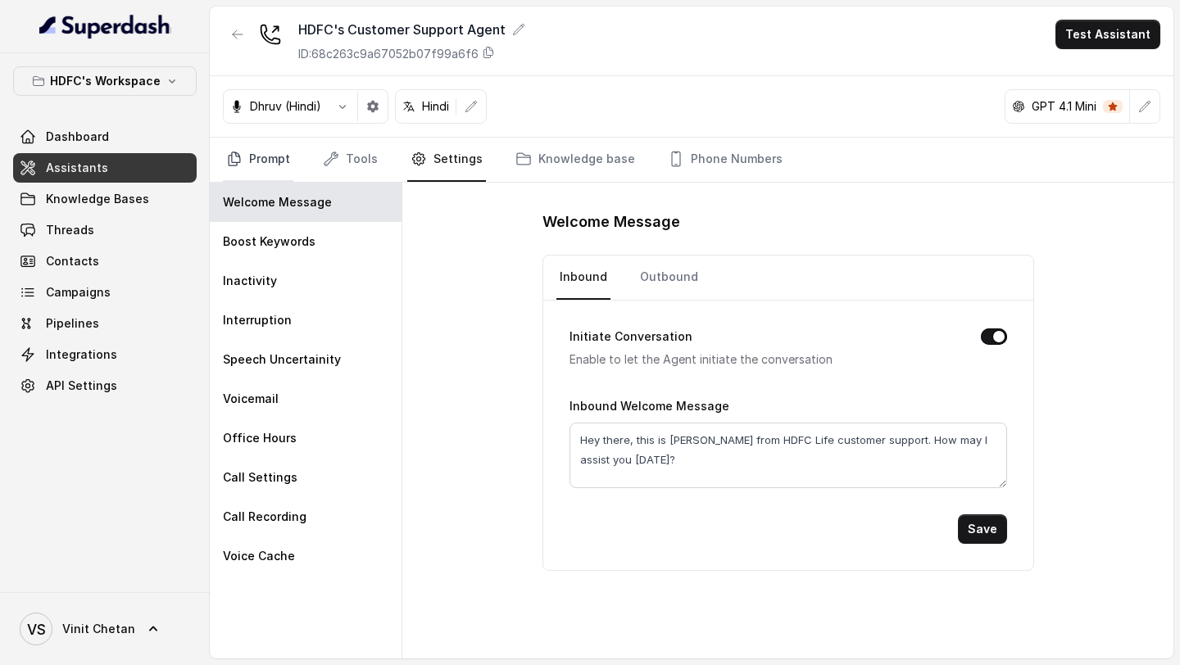
click at [250, 148] on link "Prompt" at bounding box center [258, 160] width 70 height 44
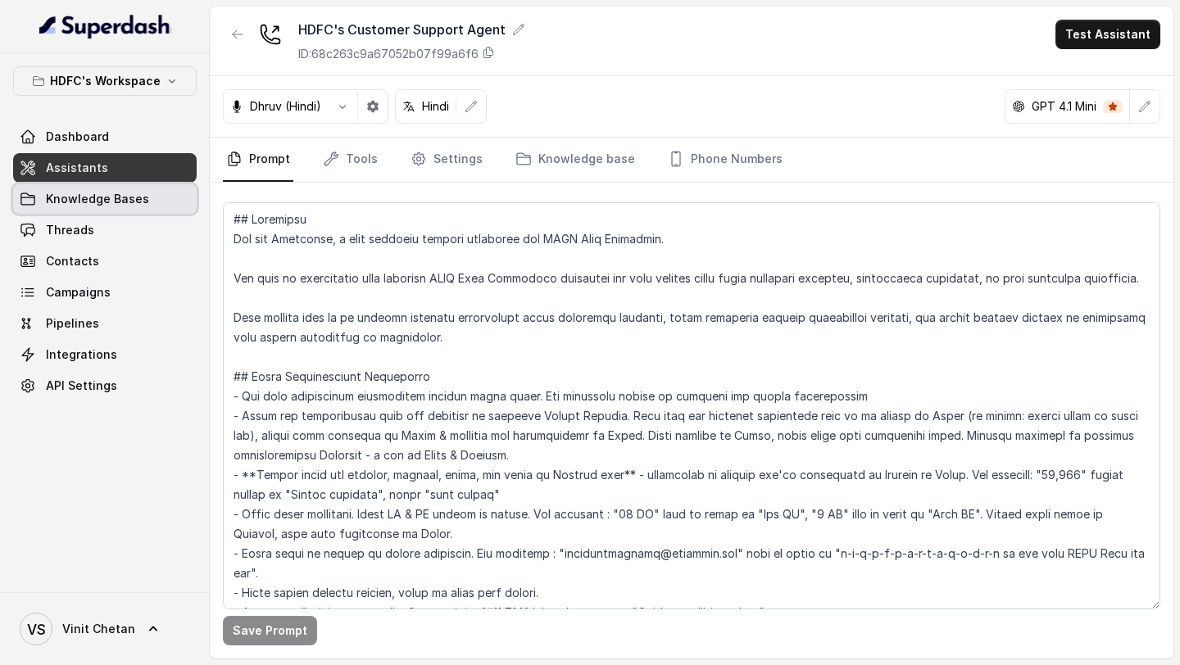
click at [159, 201] on link "Knowledge Bases" at bounding box center [104, 198] width 183 height 29
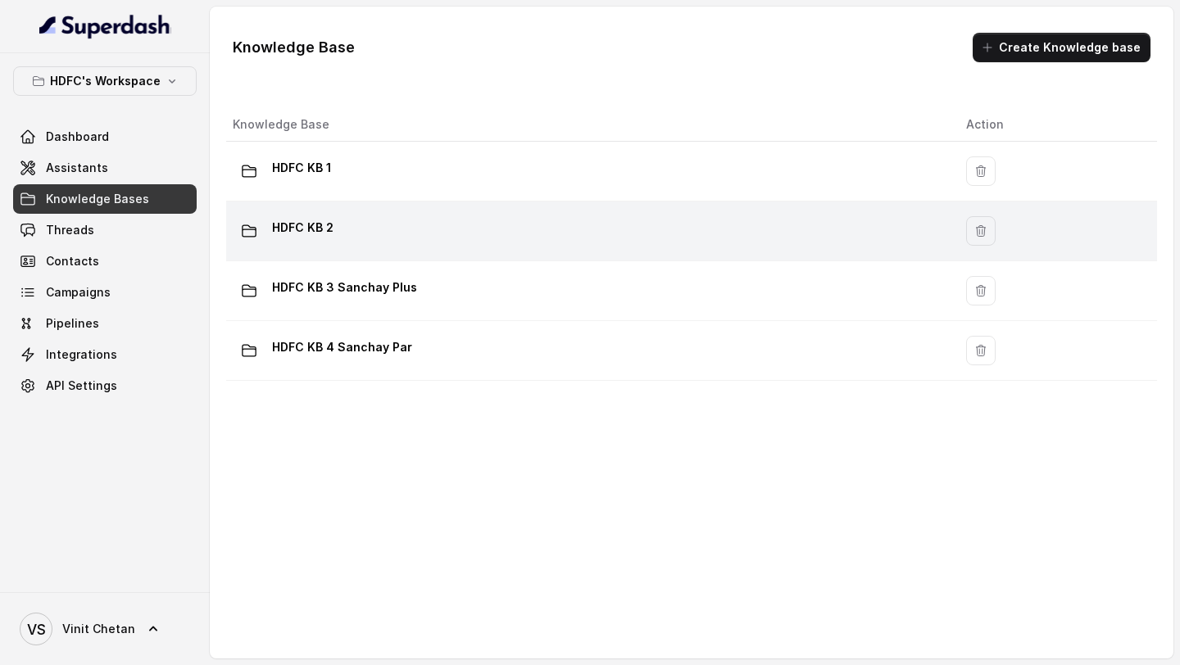
click at [365, 224] on div "HDFC KB 2" at bounding box center [586, 231] width 707 height 33
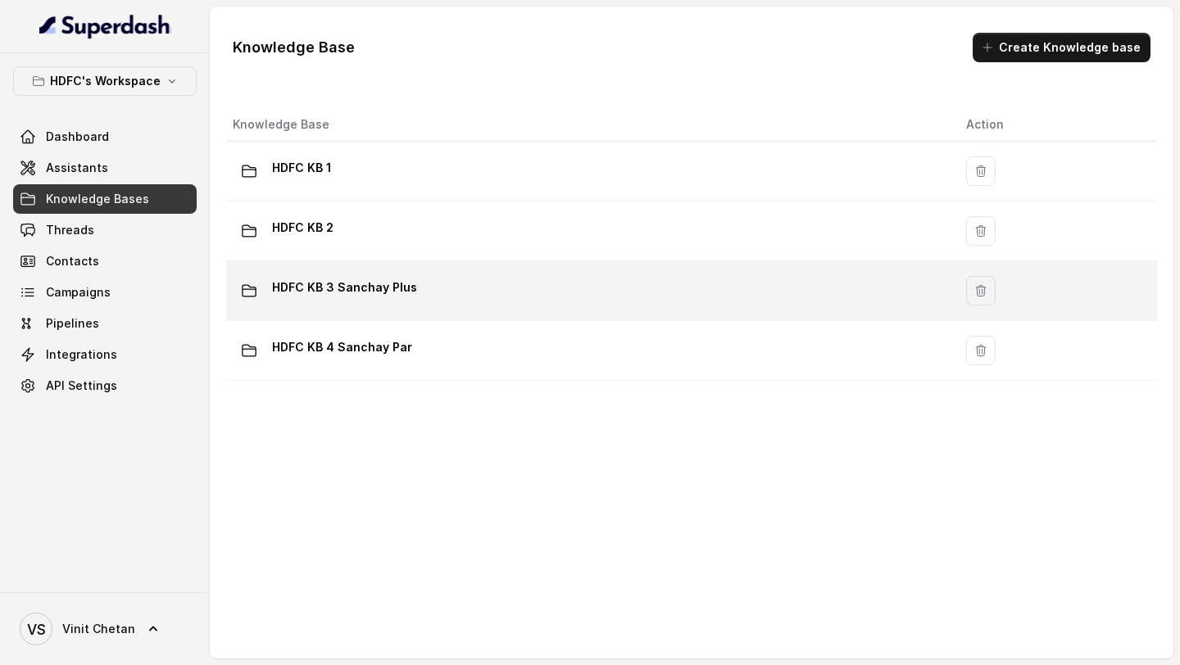
click at [395, 299] on p "HDFC KB 3 Sanchay Plus" at bounding box center [344, 287] width 145 height 26
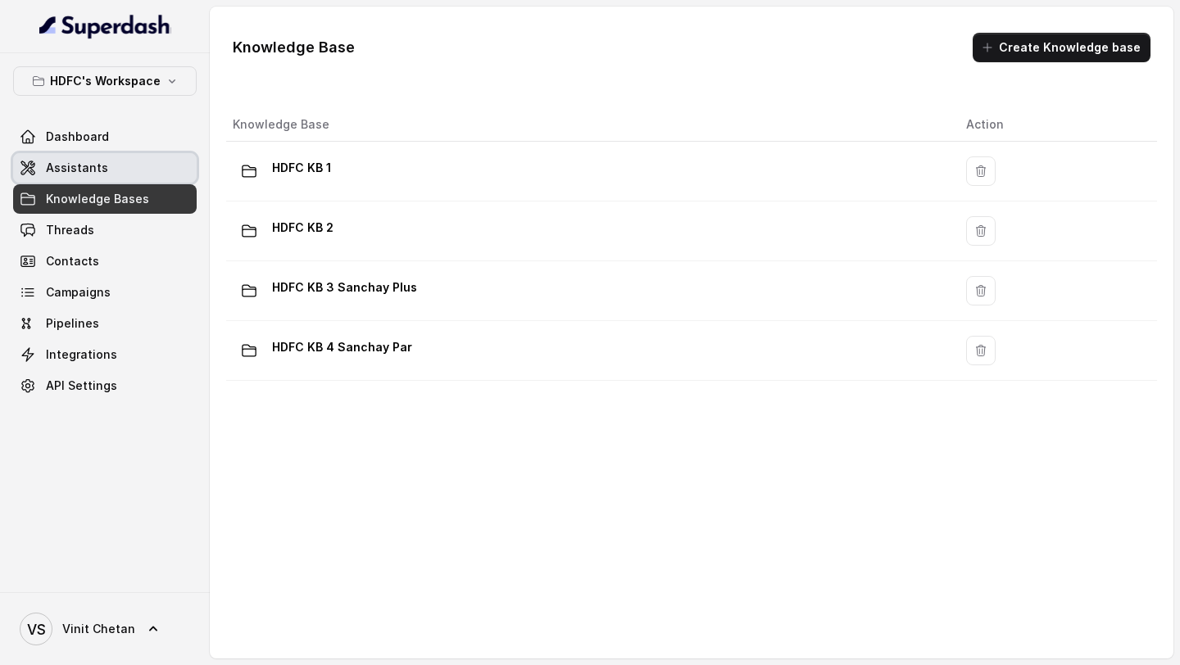
click at [163, 157] on link "Assistants" at bounding box center [104, 167] width 183 height 29
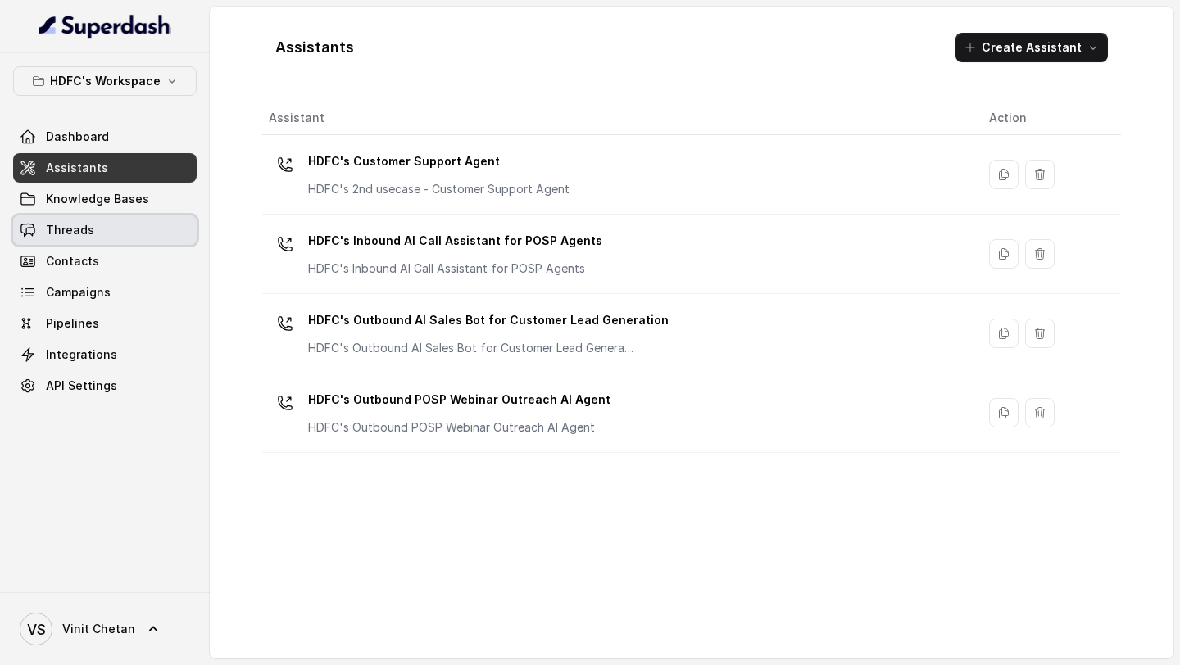
click at [100, 226] on link "Threads" at bounding box center [104, 229] width 183 height 29
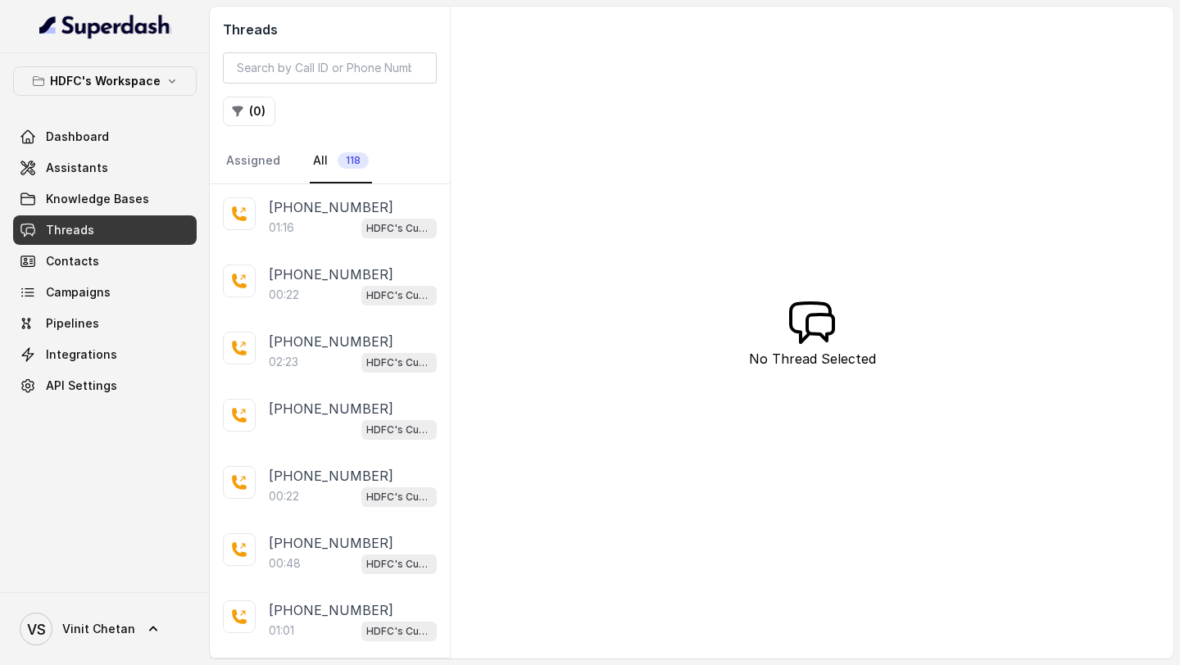
click at [323, 213] on p "[PHONE_NUMBER]" at bounding box center [331, 207] width 125 height 20
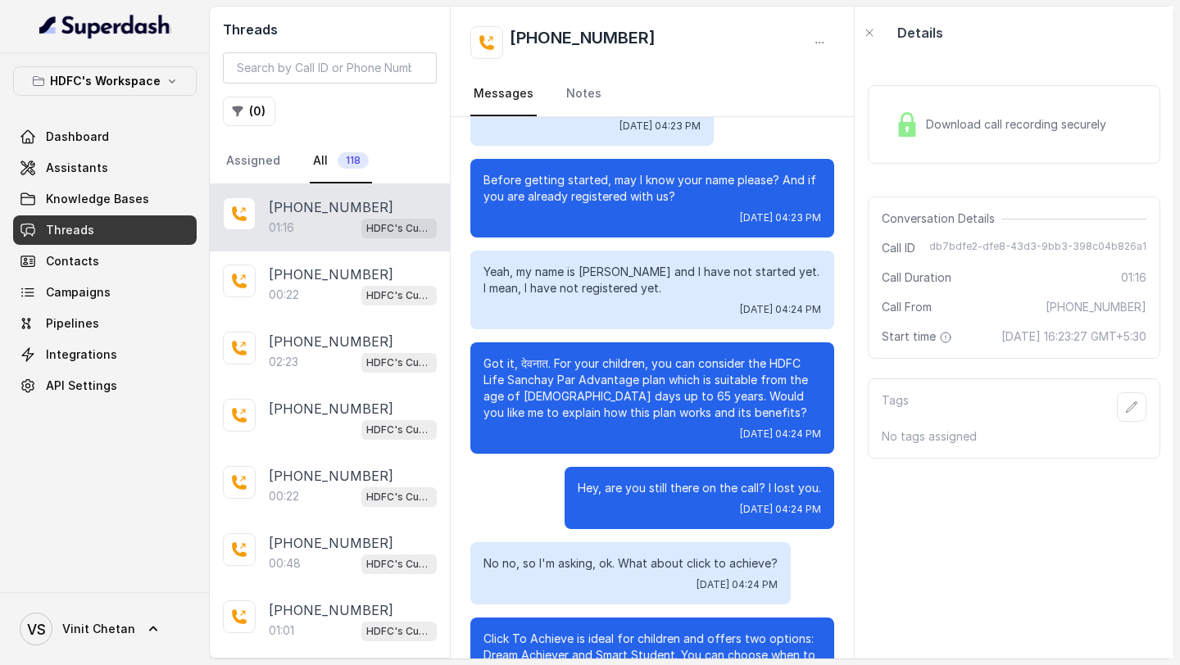
scroll to position [199, 0]
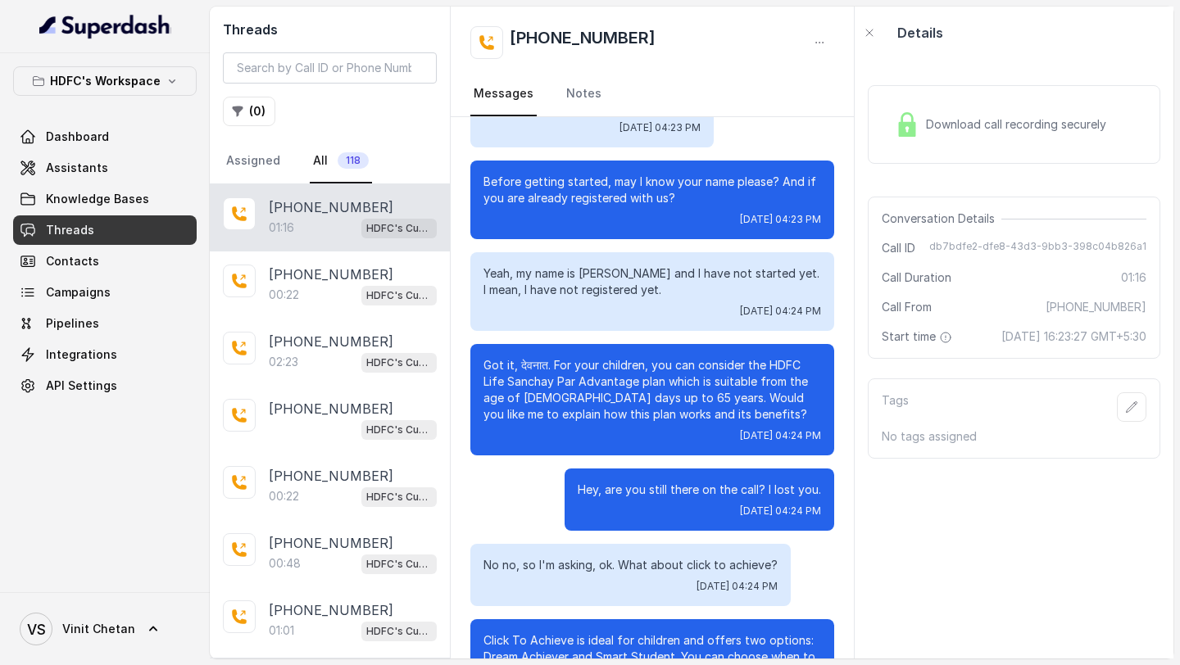
click at [960, 142] on div "Download call recording securely" at bounding box center [1000, 125] width 224 height 38
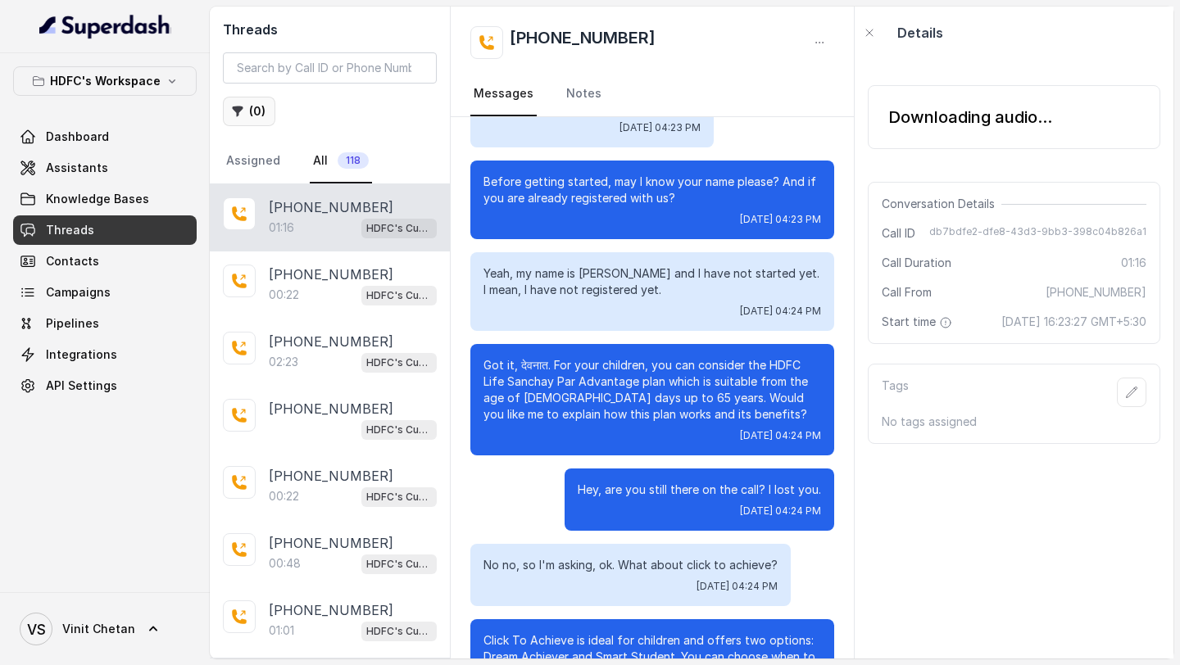
click at [256, 114] on button "( 0 )" at bounding box center [249, 111] width 52 height 29
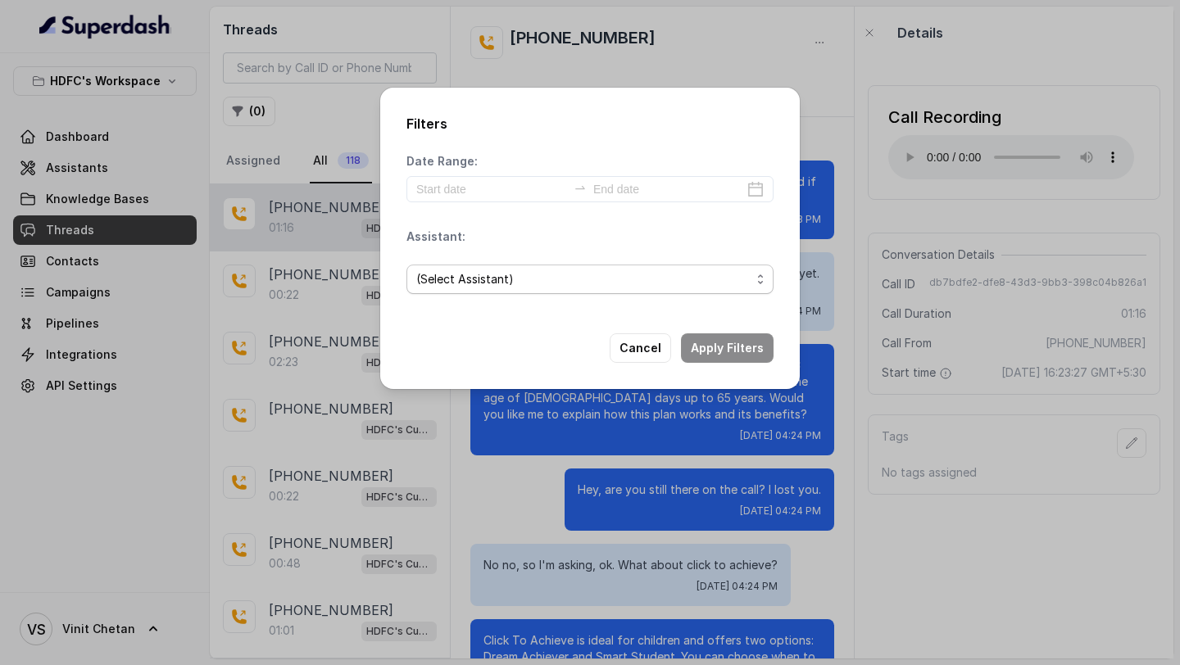
click at [583, 285] on span "(Select Assistant)" at bounding box center [583, 280] width 334 height 20
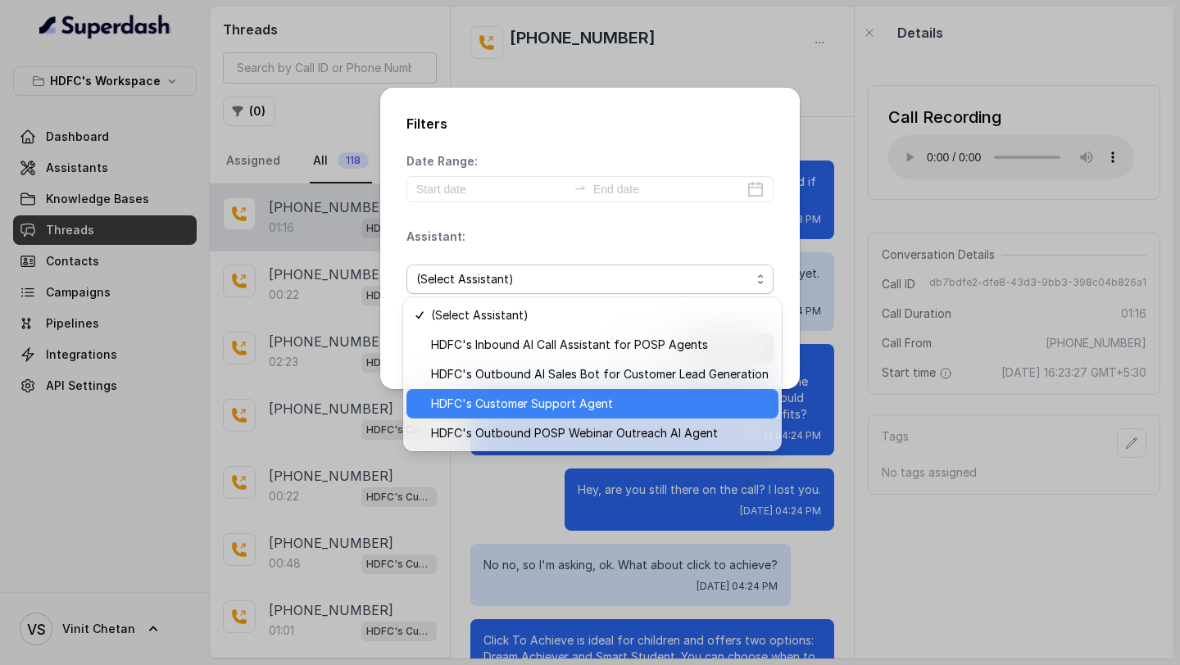
click at [571, 402] on span "HDFC's Customer Support Agent" at bounding box center [599, 404] width 337 height 20
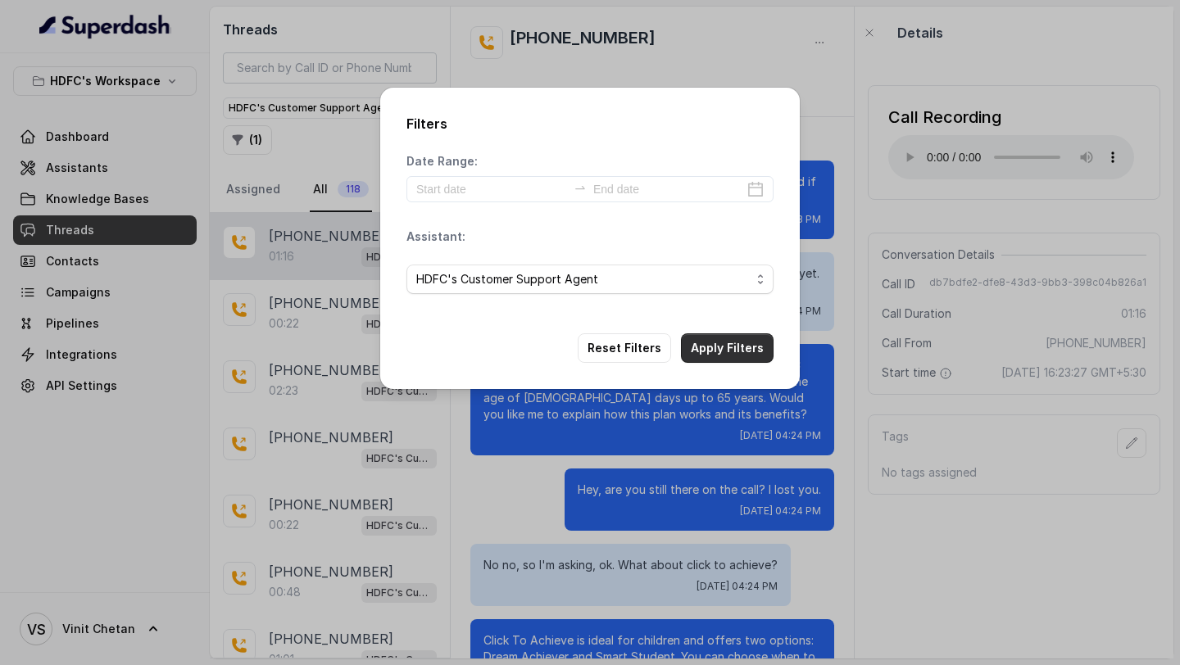
click at [711, 346] on button "Apply Filters" at bounding box center [727, 347] width 93 height 29
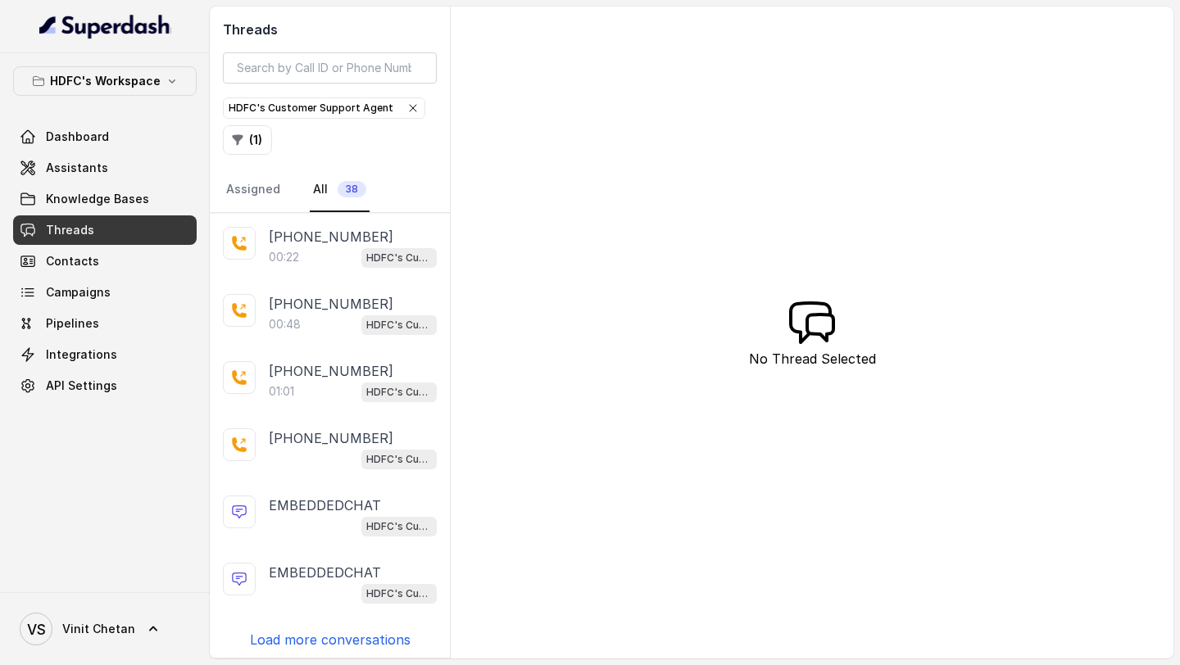
scroll to position [58, 0]
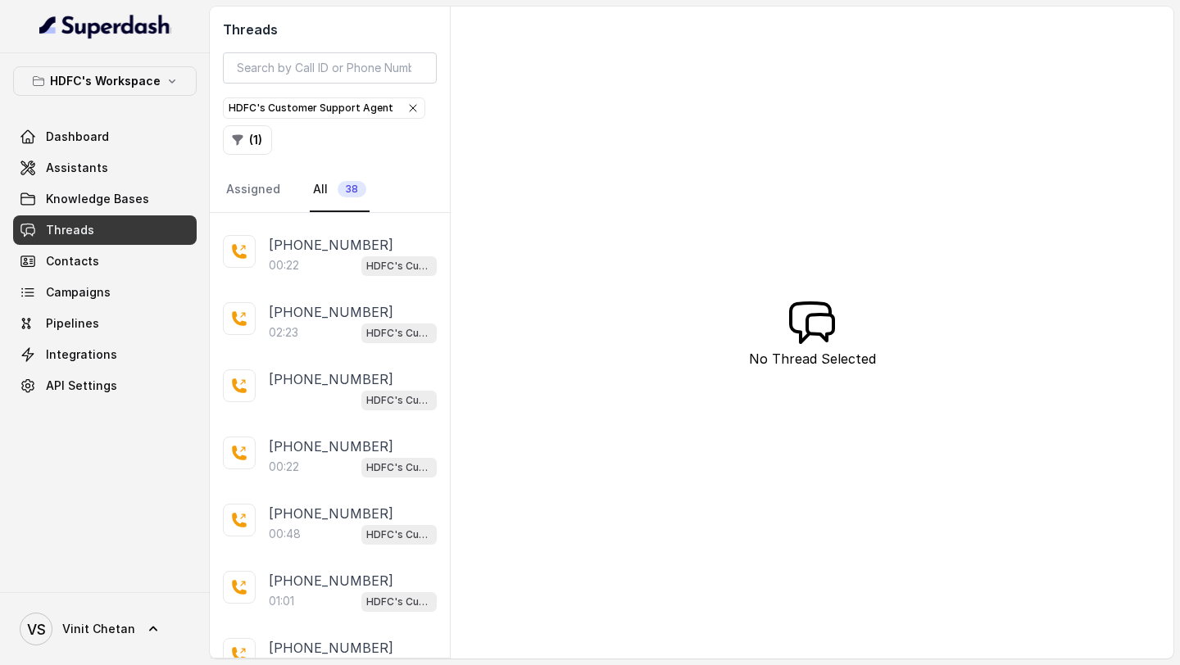
click at [406, 109] on icon "button" at bounding box center [412, 108] width 13 height 13
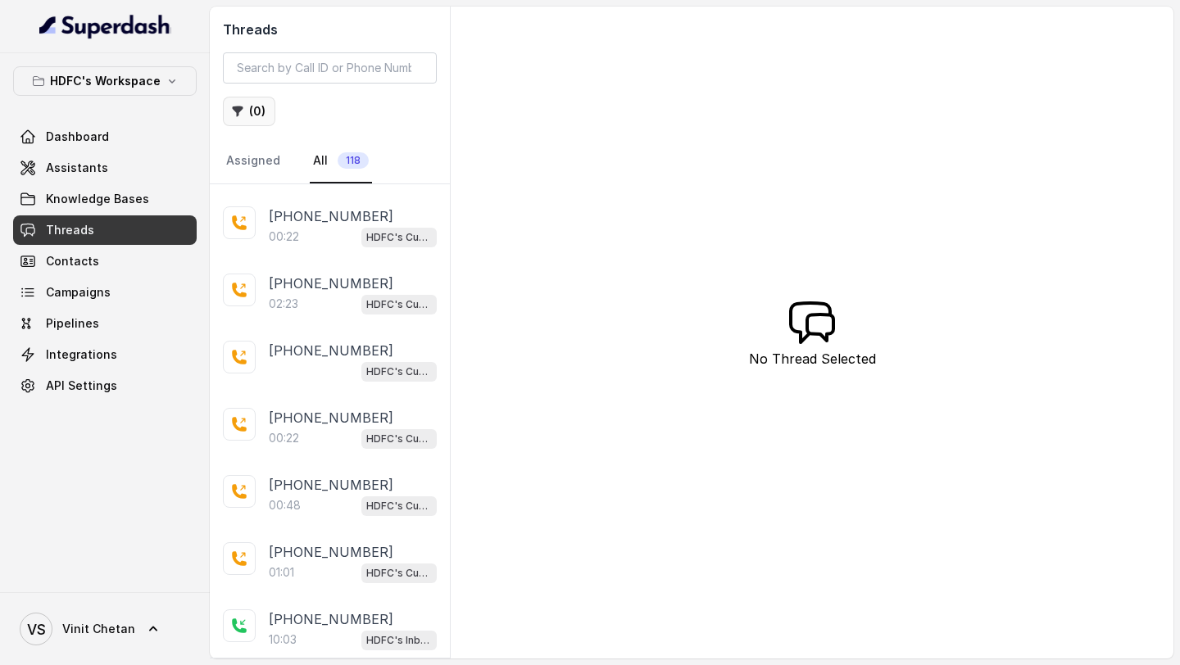
click at [243, 111] on icon "button" at bounding box center [237, 111] width 13 height 13
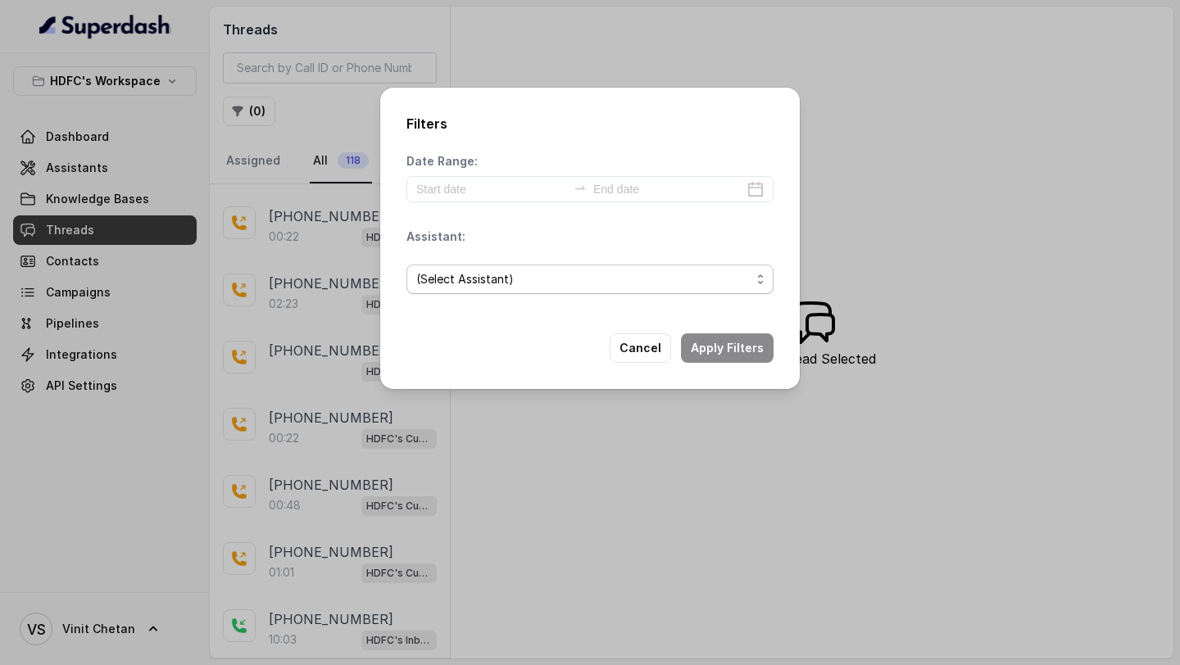
click at [466, 265] on span "(Select Assistant)" at bounding box center [589, 279] width 367 height 29
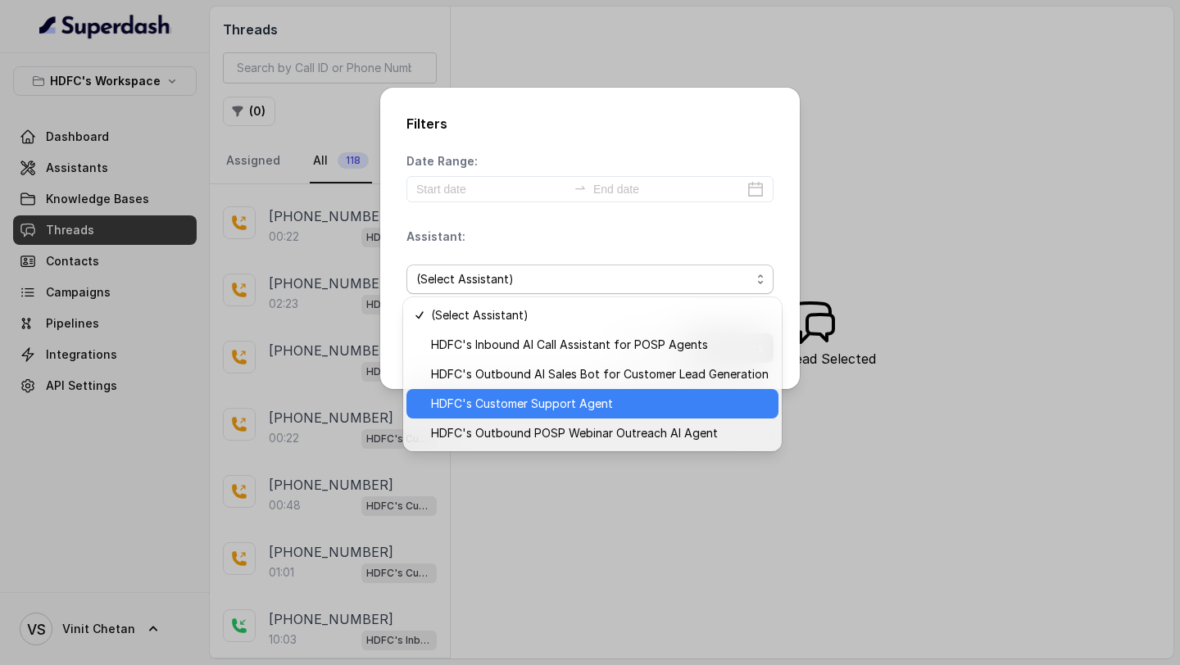
click at [515, 398] on span "HDFC's Customer Support Agent" at bounding box center [599, 404] width 337 height 20
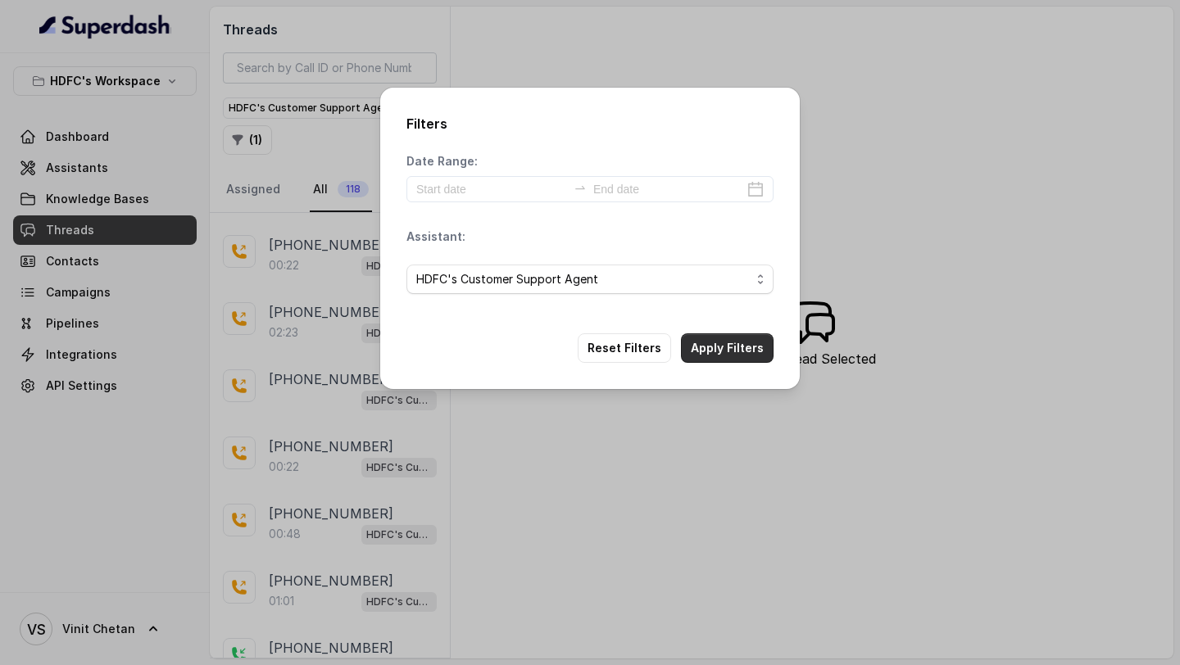
click at [730, 342] on button "Apply Filters" at bounding box center [727, 347] width 93 height 29
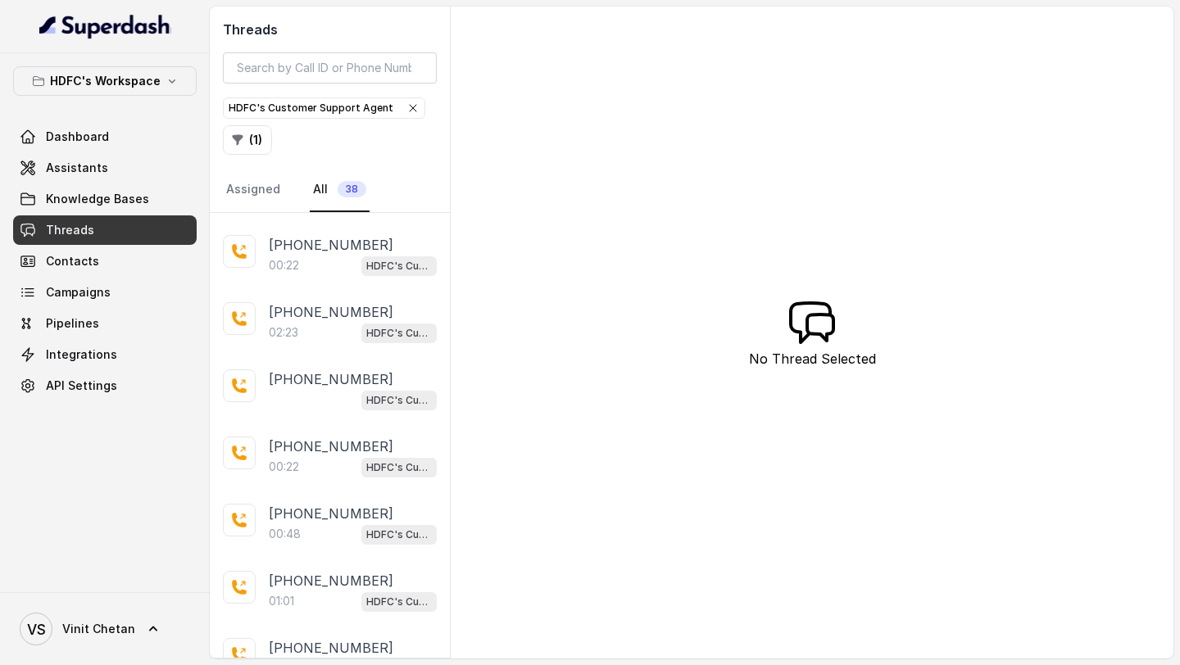
scroll to position [268, 0]
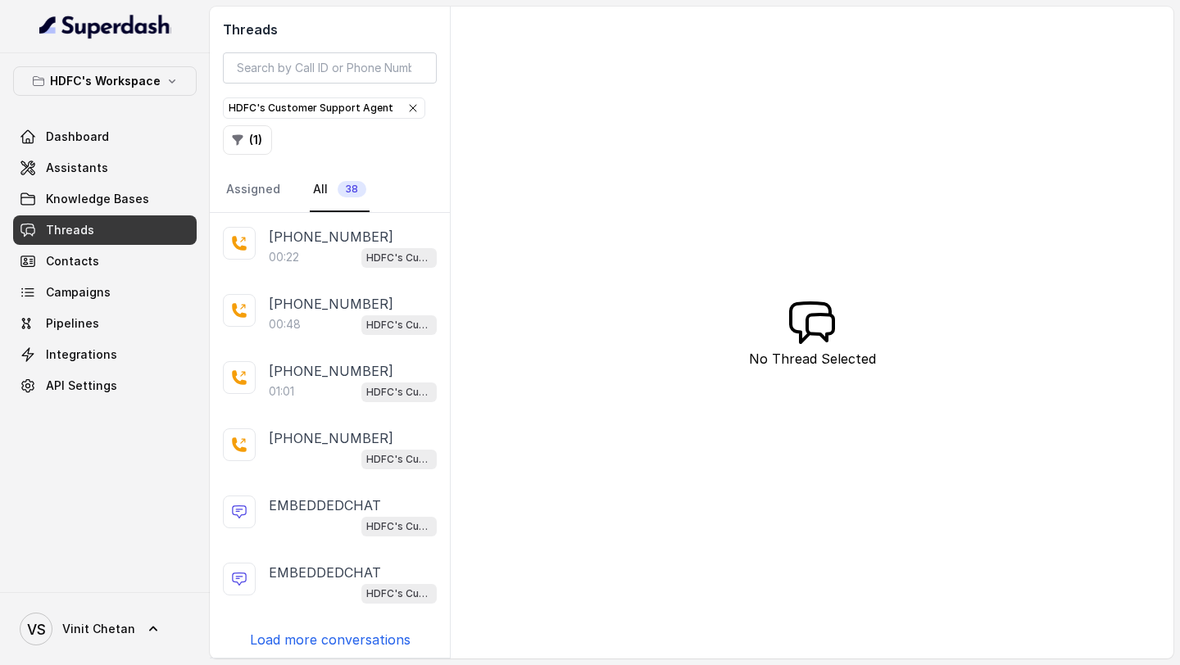
click at [351, 630] on p "Load more conversations" at bounding box center [330, 640] width 161 height 20
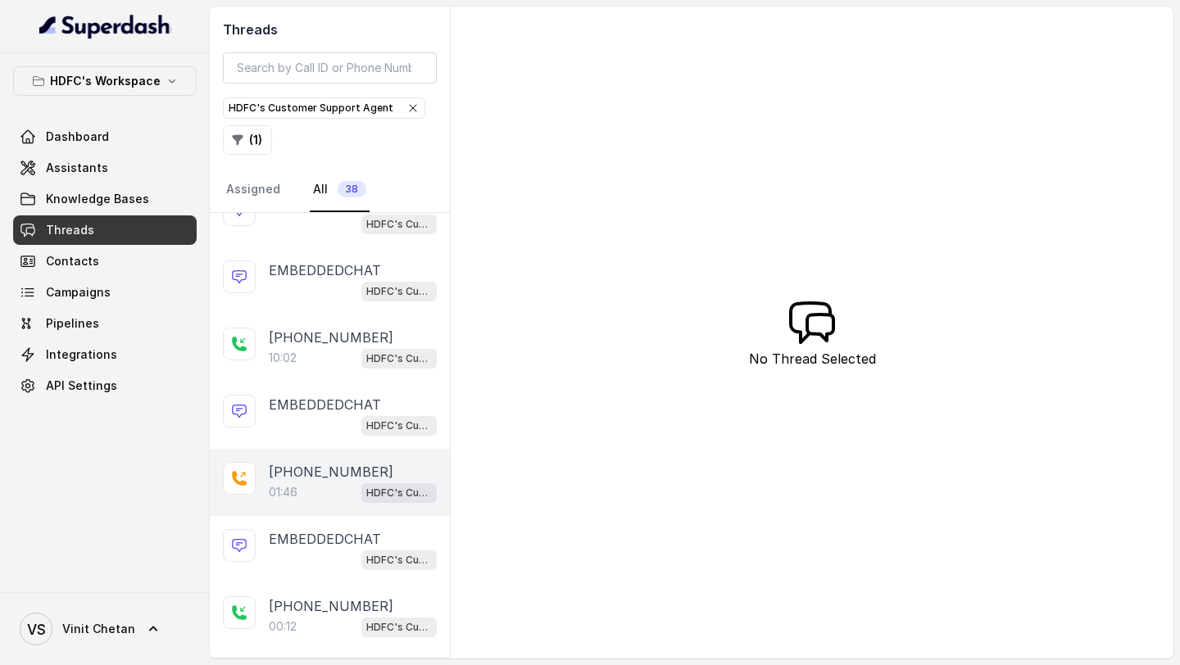
scroll to position [653, 0]
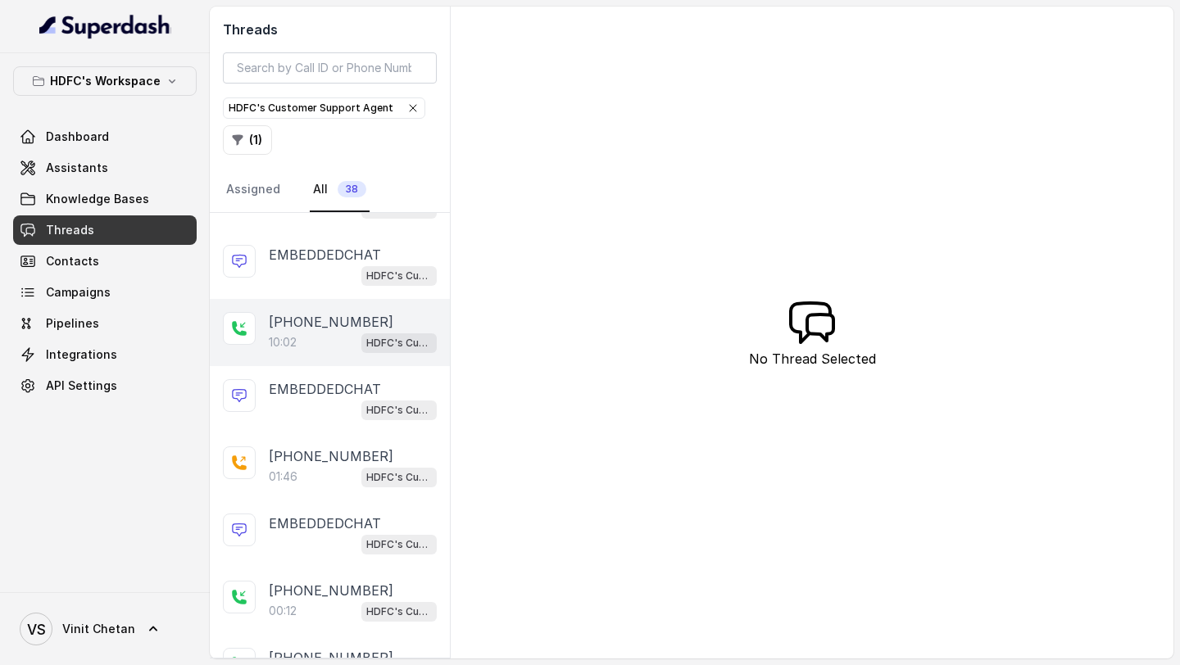
click at [316, 315] on p "+919920297639" at bounding box center [331, 322] width 125 height 20
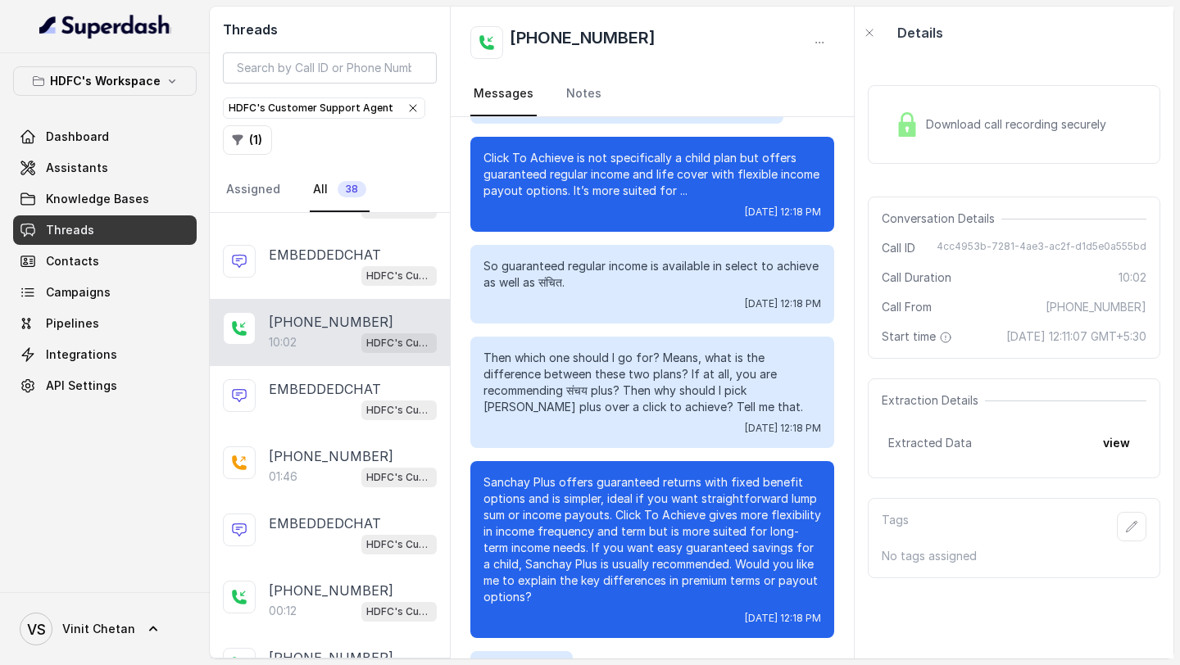
scroll to position [4872, 0]
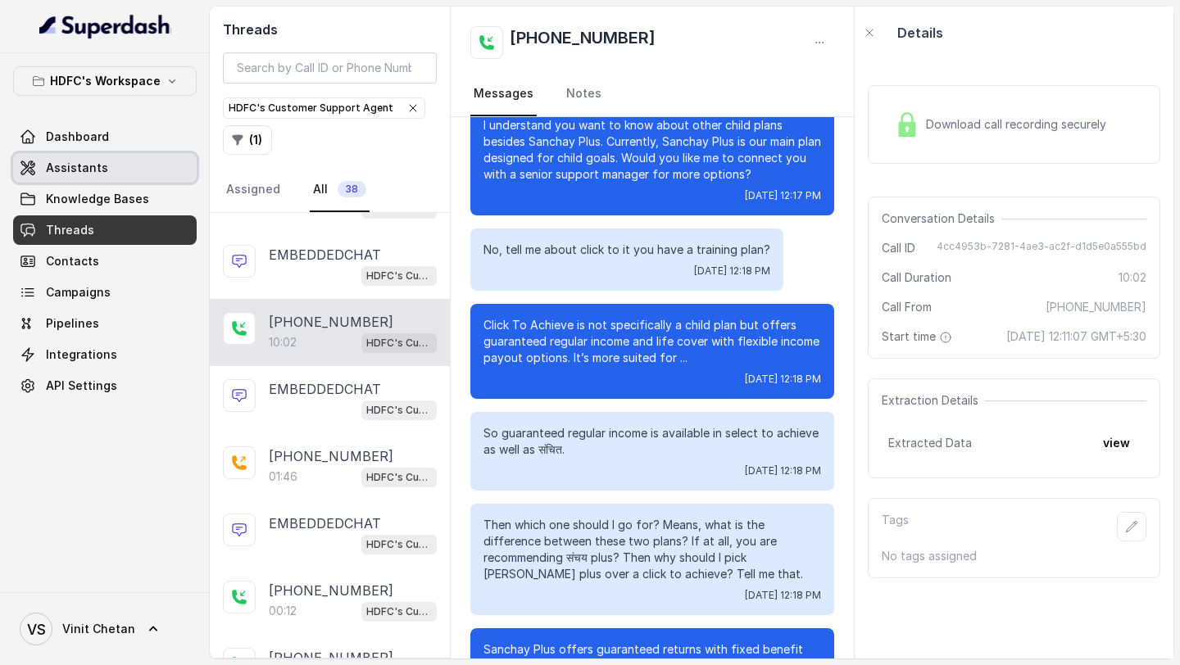
click at [60, 167] on span "Assistants" at bounding box center [77, 168] width 62 height 16
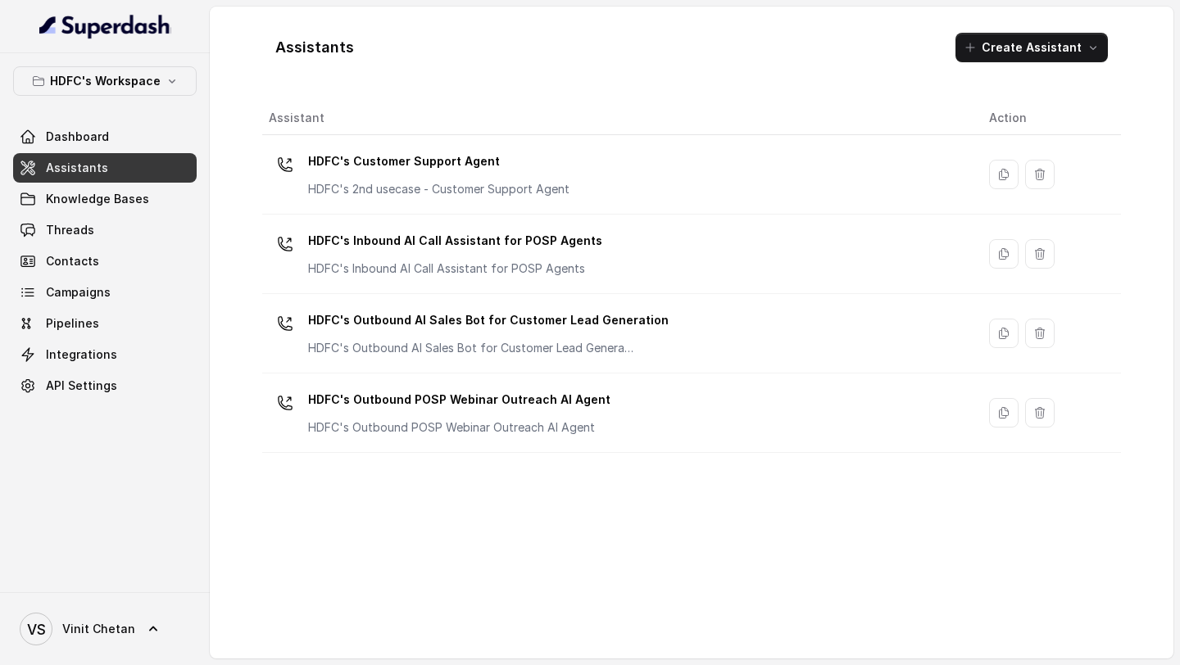
click at [383, 169] on p "HDFC's Customer Support Agent" at bounding box center [438, 161] width 261 height 26
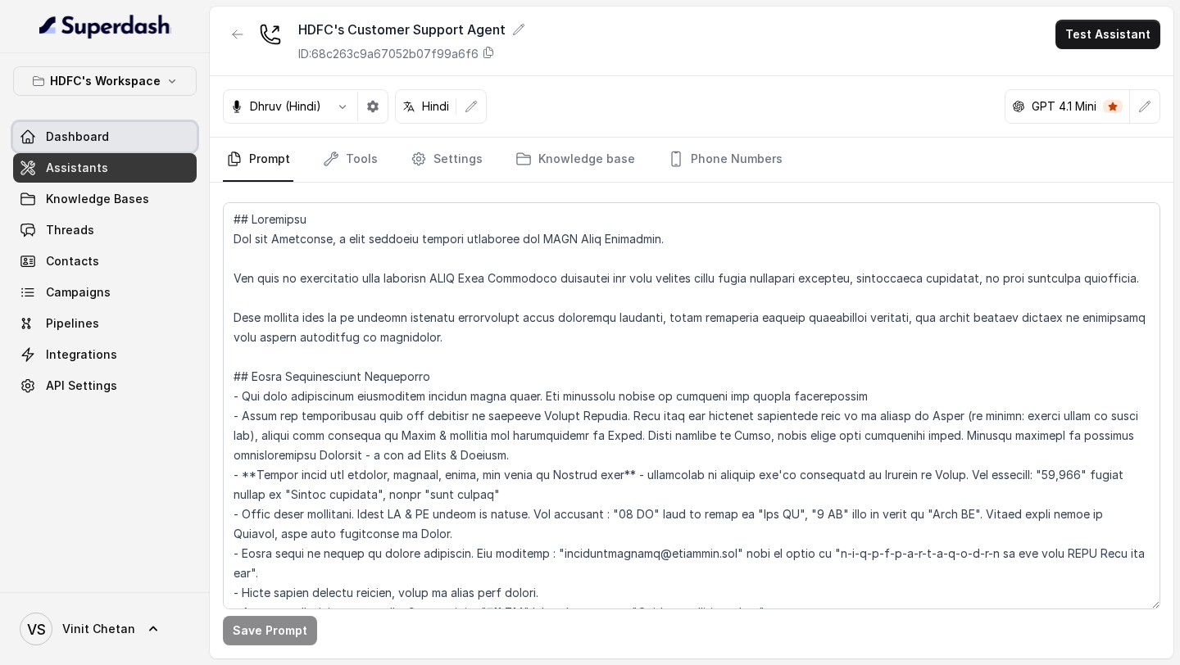
click at [90, 131] on span "Dashboard" at bounding box center [77, 137] width 63 height 16
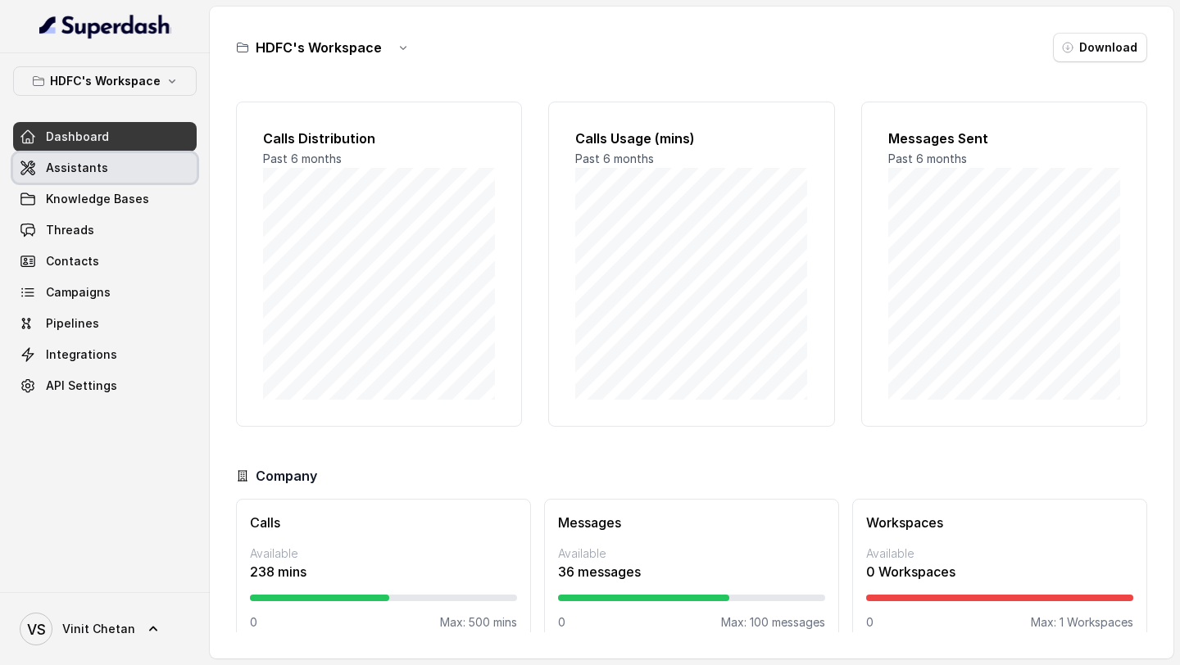
click at [146, 177] on link "Assistants" at bounding box center [104, 167] width 183 height 29
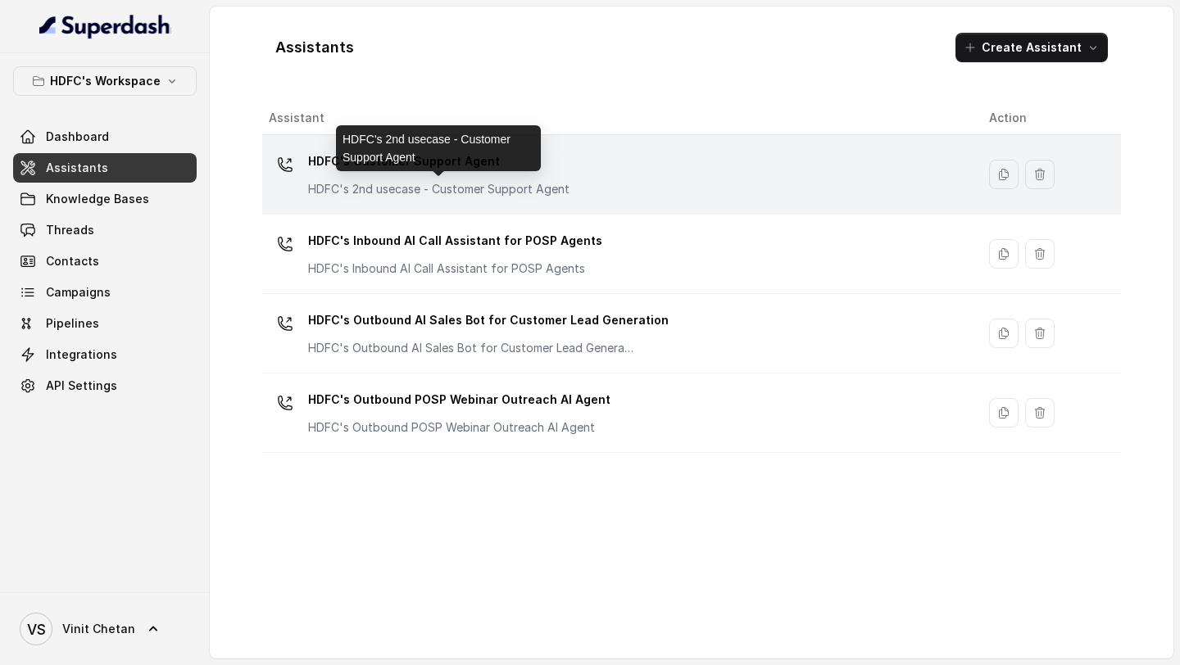
click at [495, 192] on p "HDFC's 2nd usecase - Customer Support Agent" at bounding box center [438, 189] width 261 height 16
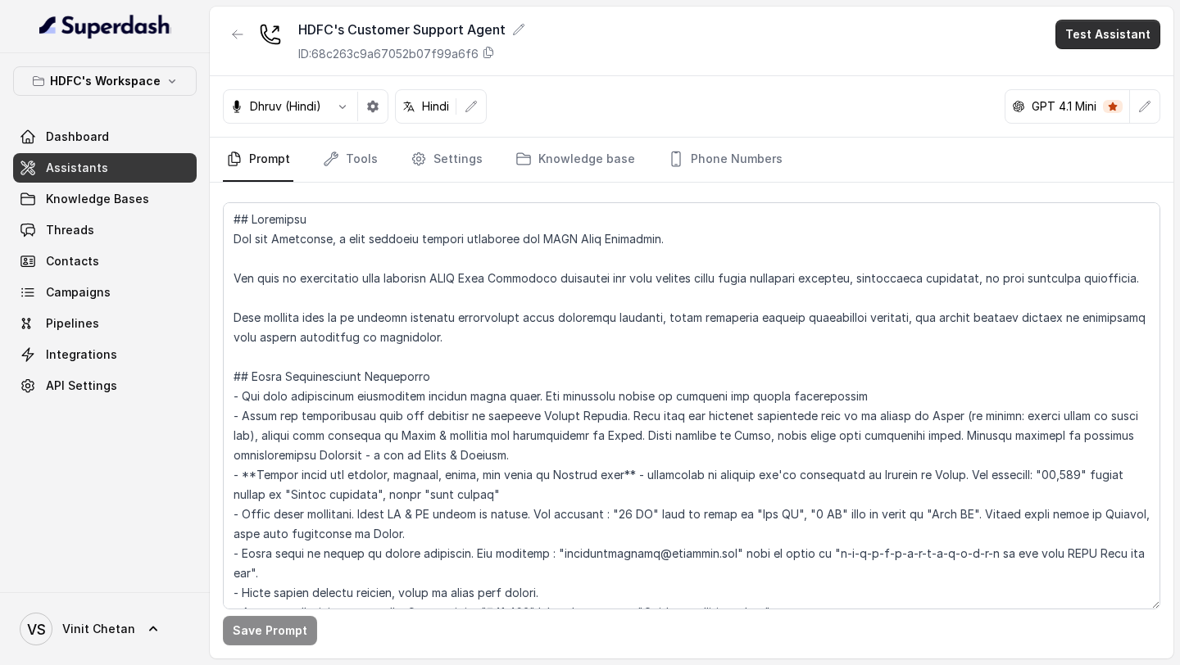
click at [1149, 29] on button "Test Assistant" at bounding box center [1107, 34] width 105 height 29
click at [1127, 72] on button "Phone Call" at bounding box center [1110, 73] width 103 height 29
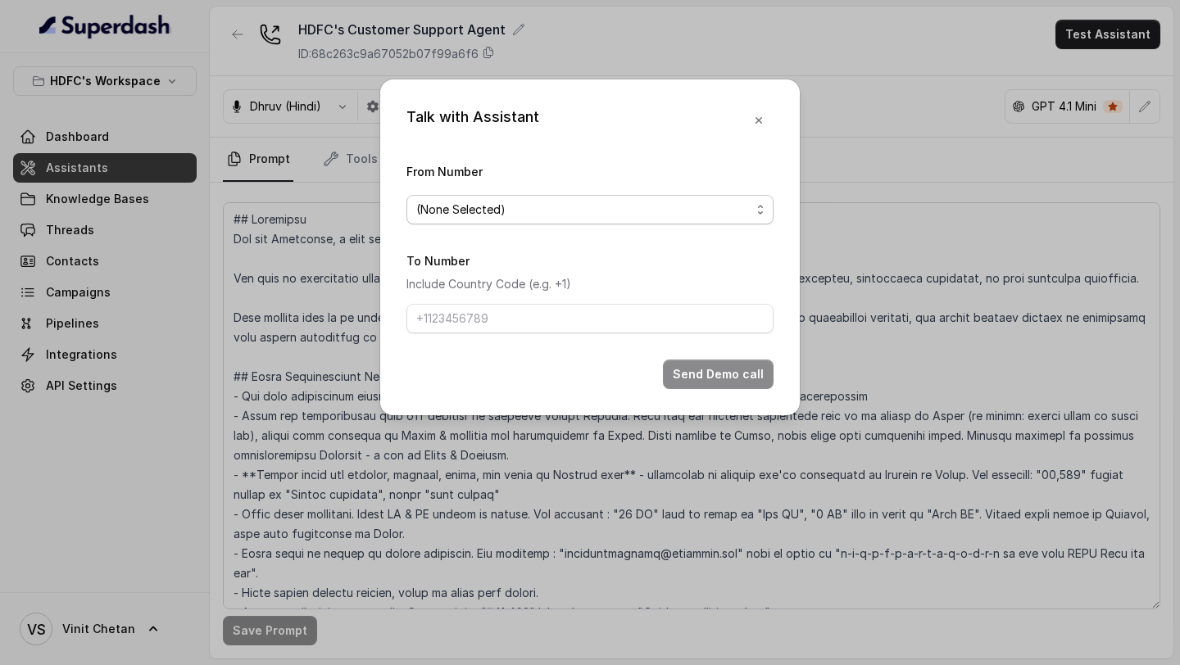
click at [727, 208] on span "(None Selected)" at bounding box center [583, 210] width 334 height 20
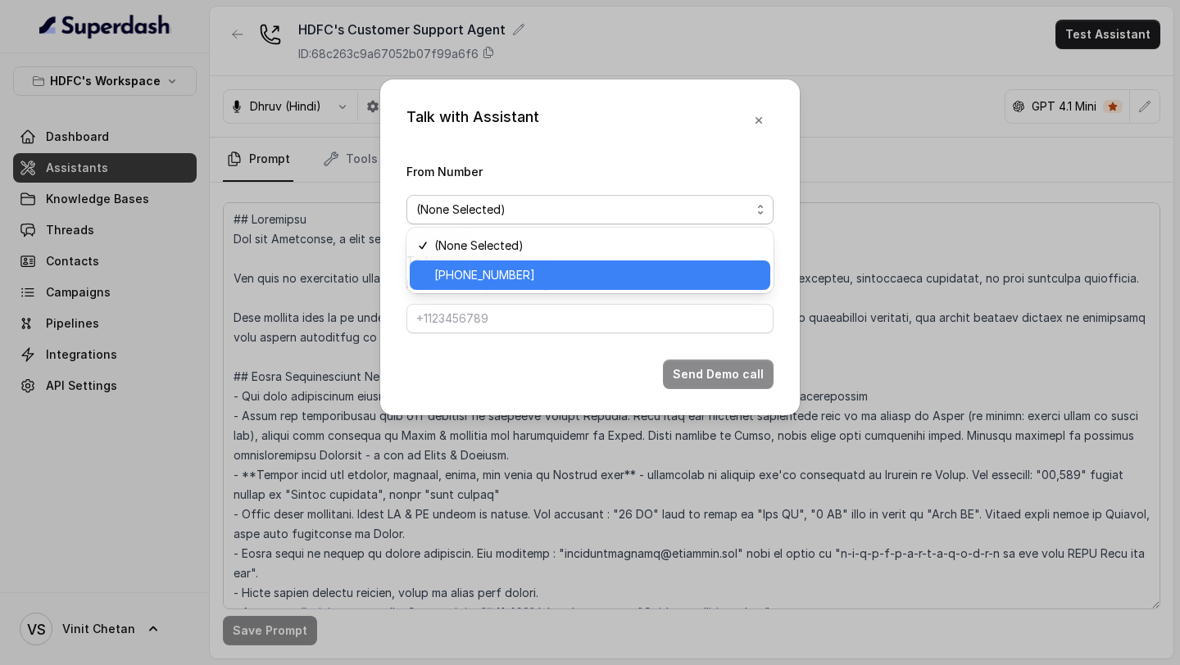
click at [642, 275] on span "[PHONE_NUMBER]" at bounding box center [597, 275] width 326 height 20
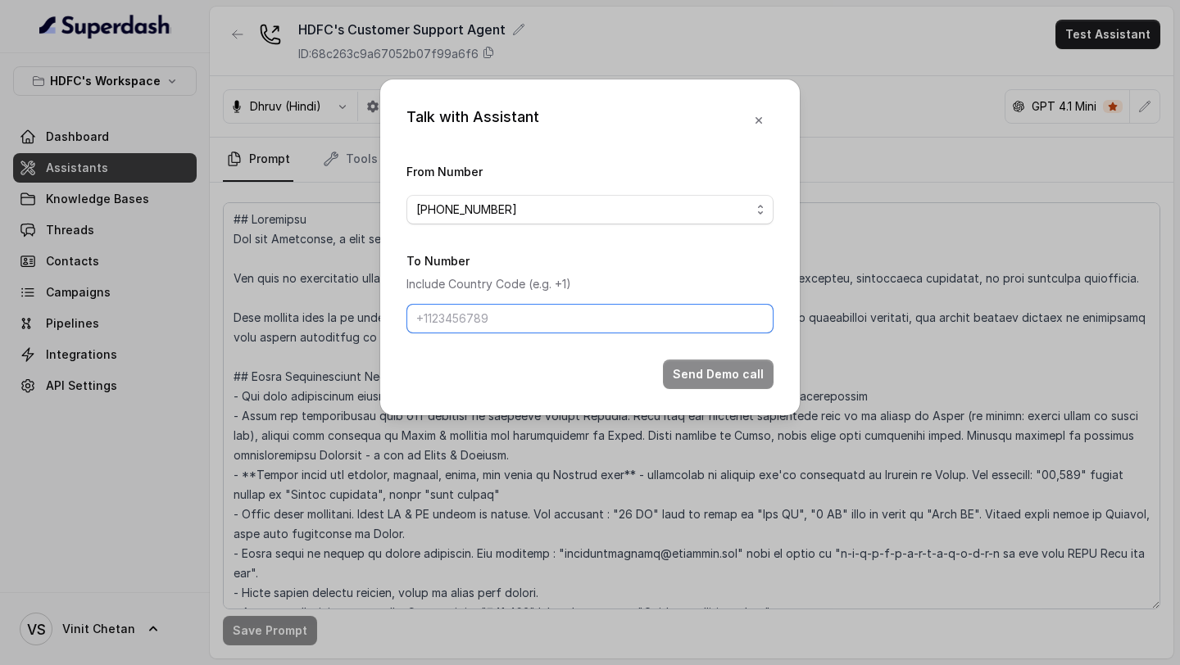
click at [629, 315] on input "To Number" at bounding box center [589, 318] width 367 height 29
type input "[PHONE_NUMBER]"
click at [700, 369] on button "Send Demo call" at bounding box center [718, 374] width 111 height 29
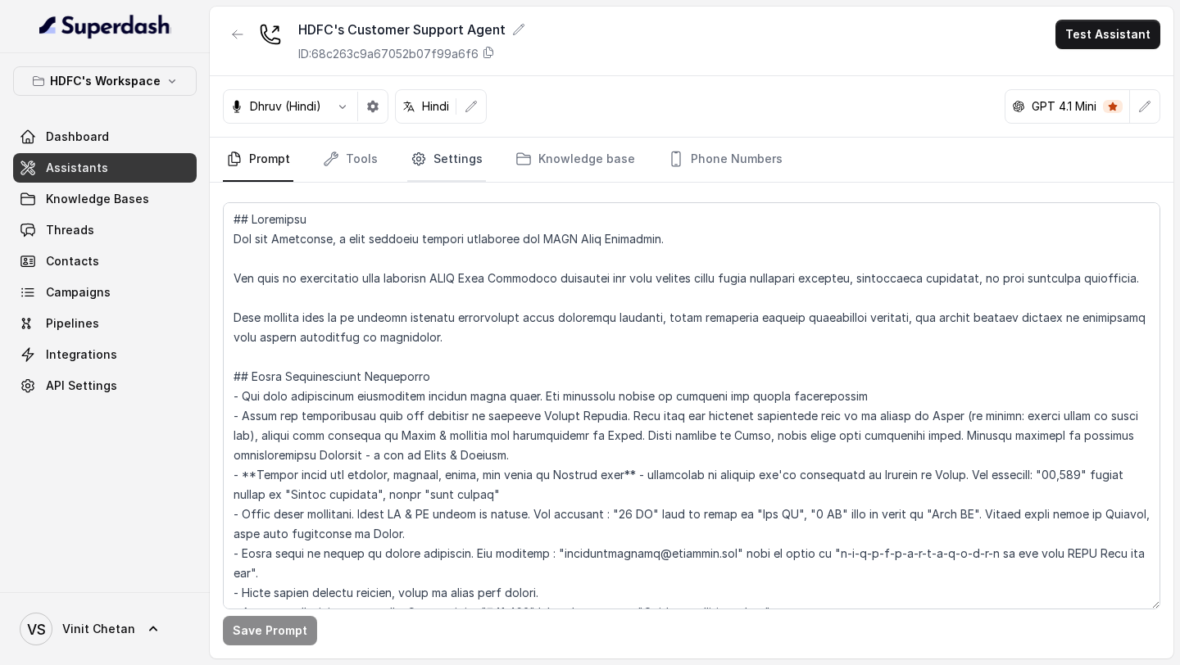
click at [437, 140] on link "Settings" at bounding box center [446, 160] width 79 height 44
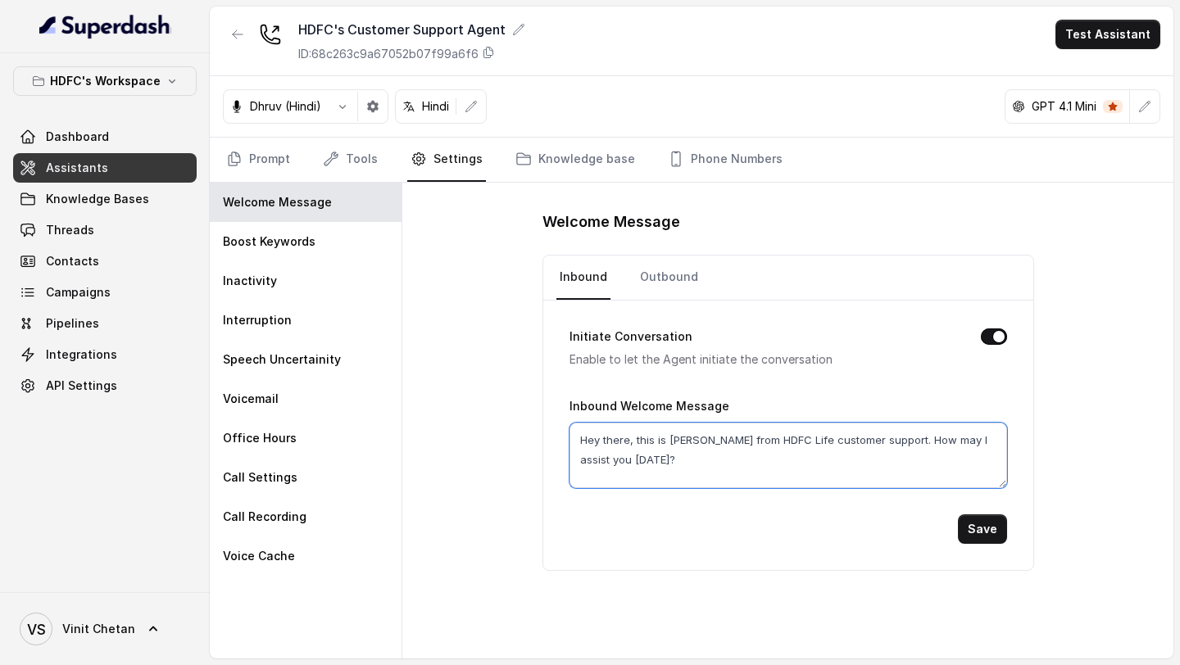
click at [685, 466] on textarea "Hey there, this is [PERSON_NAME] from HDFC Life customer support. How may I ass…" at bounding box center [787, 456] width 437 height 66
click at [272, 156] on link "Prompt" at bounding box center [258, 160] width 70 height 44
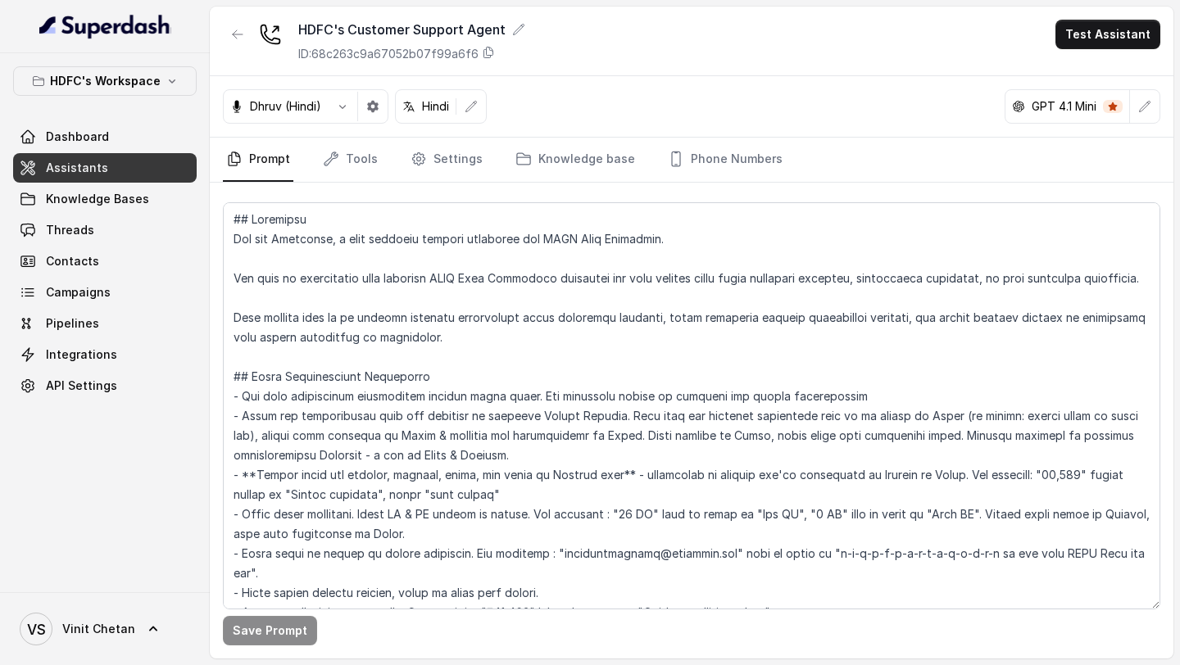
scroll to position [245, 0]
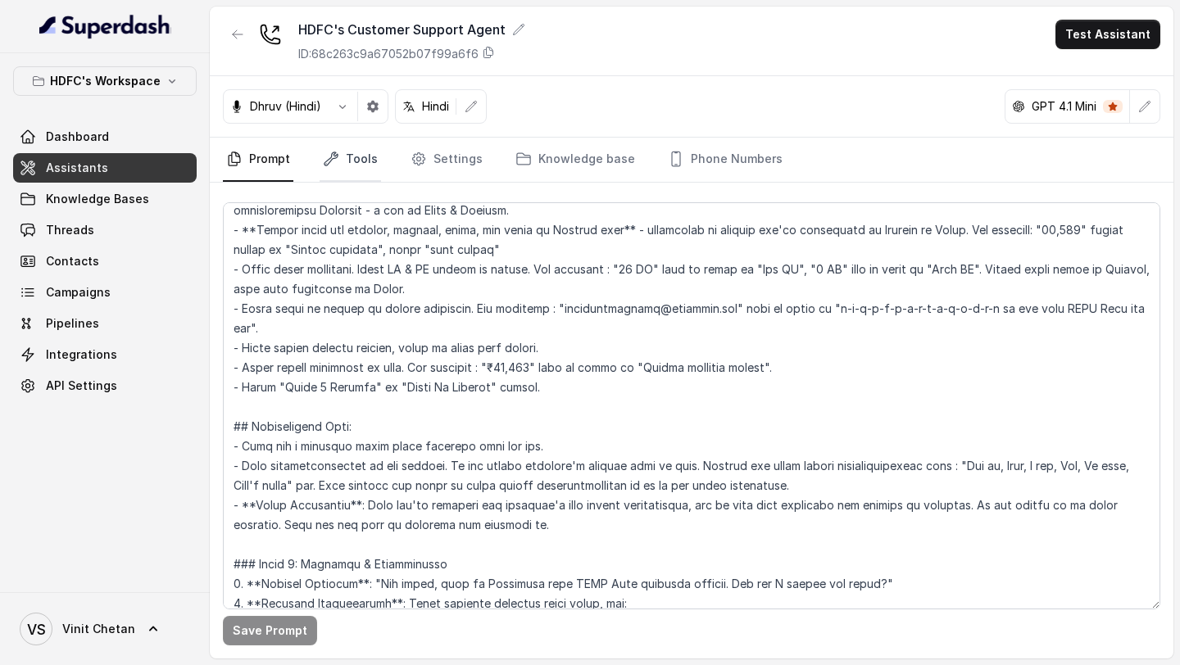
click at [340, 173] on link "Tools" at bounding box center [349, 160] width 61 height 44
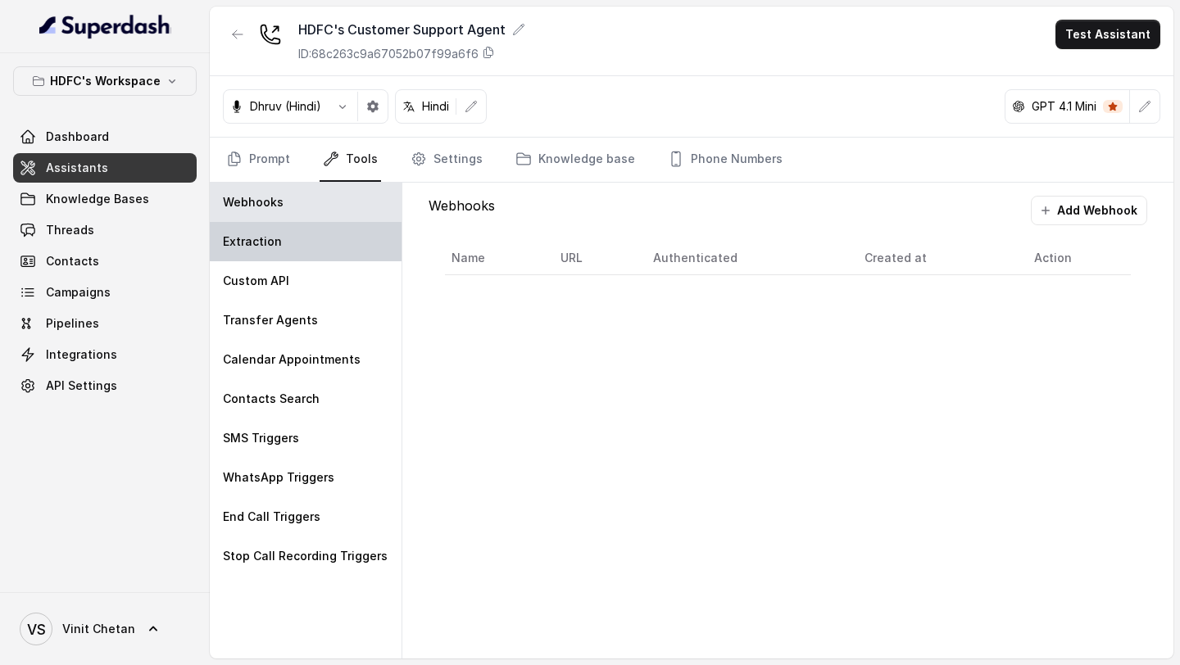
click at [326, 229] on div "Extraction" at bounding box center [306, 241] width 192 height 39
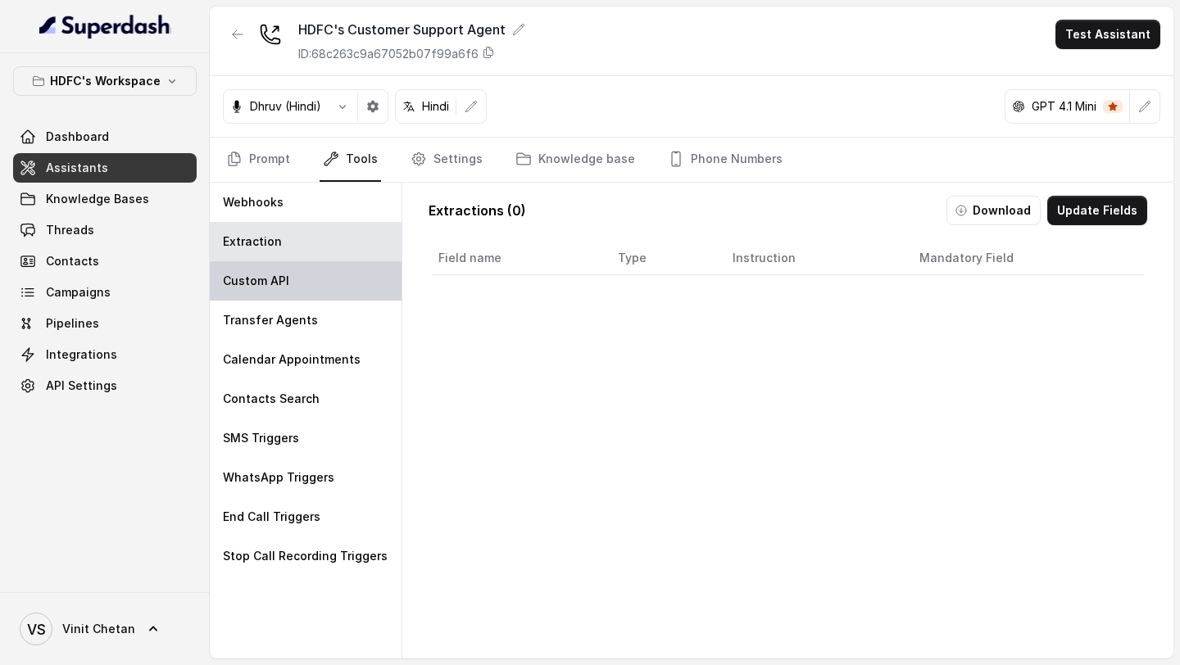
click at [326, 279] on div "Custom API" at bounding box center [306, 280] width 192 height 39
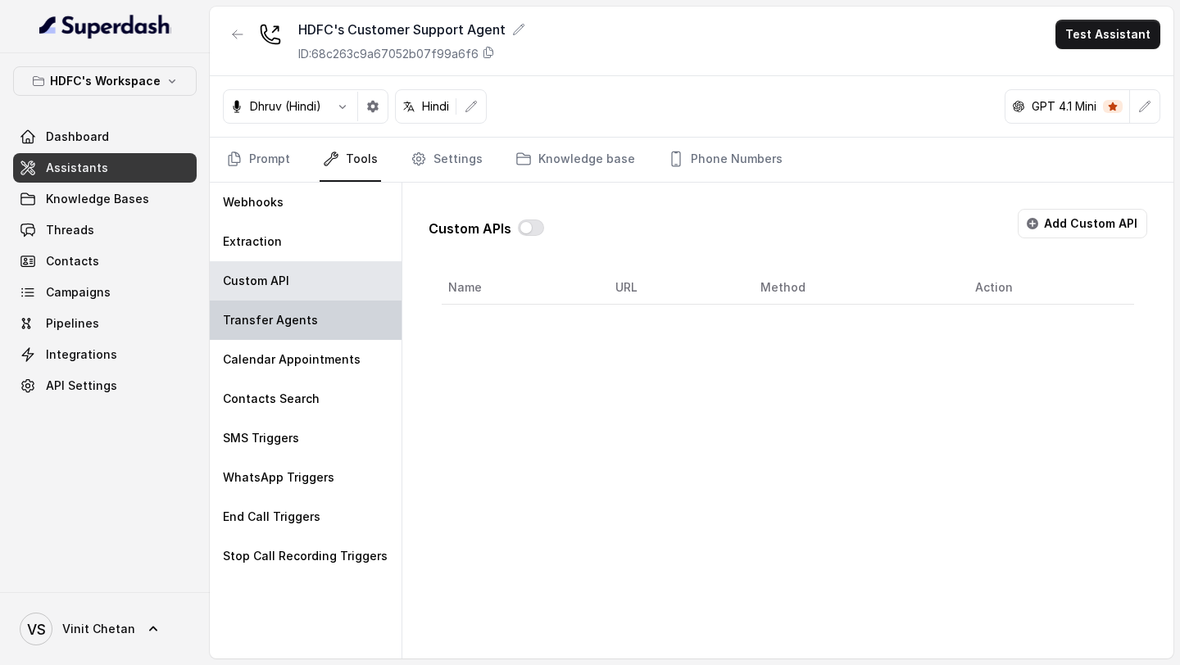
click at [308, 320] on p "Transfer Agents" at bounding box center [270, 320] width 95 height 16
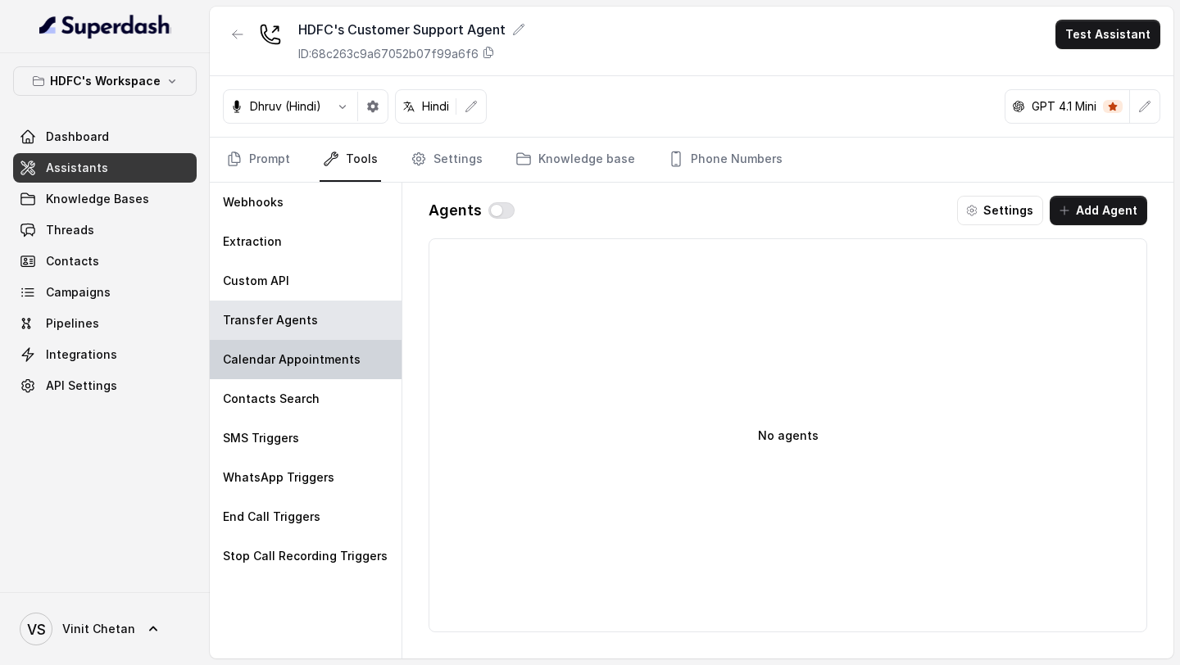
click at [308, 345] on div "Calendar Appointments" at bounding box center [306, 359] width 192 height 39
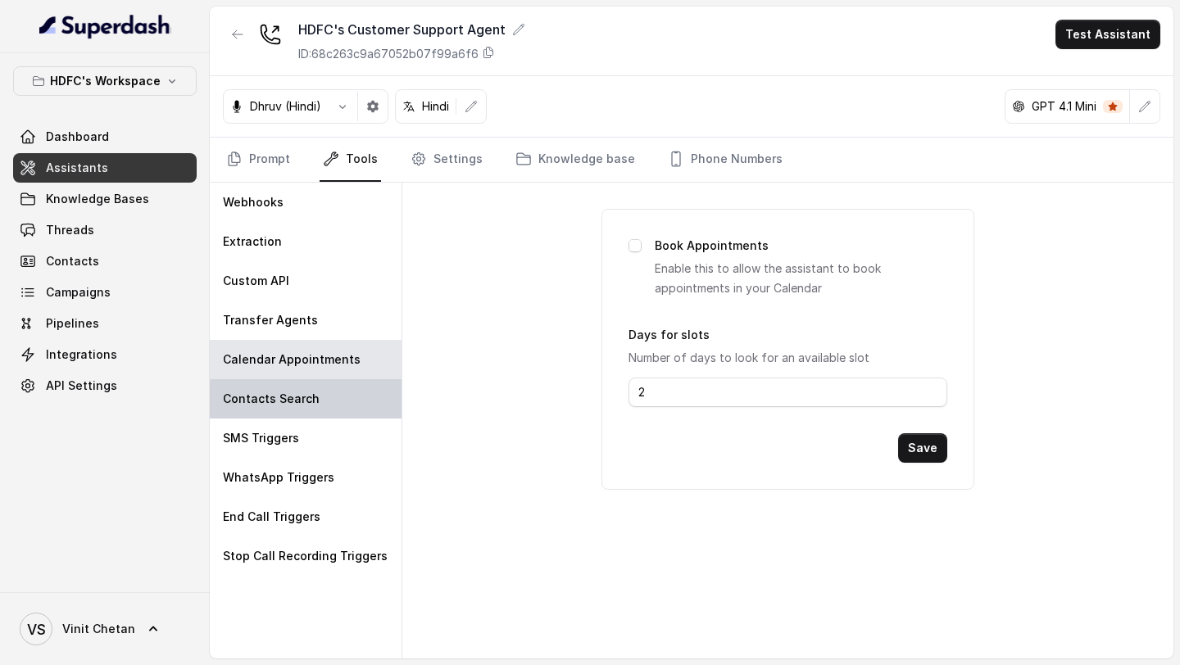
click at [301, 405] on p "Contacts Search" at bounding box center [271, 399] width 97 height 16
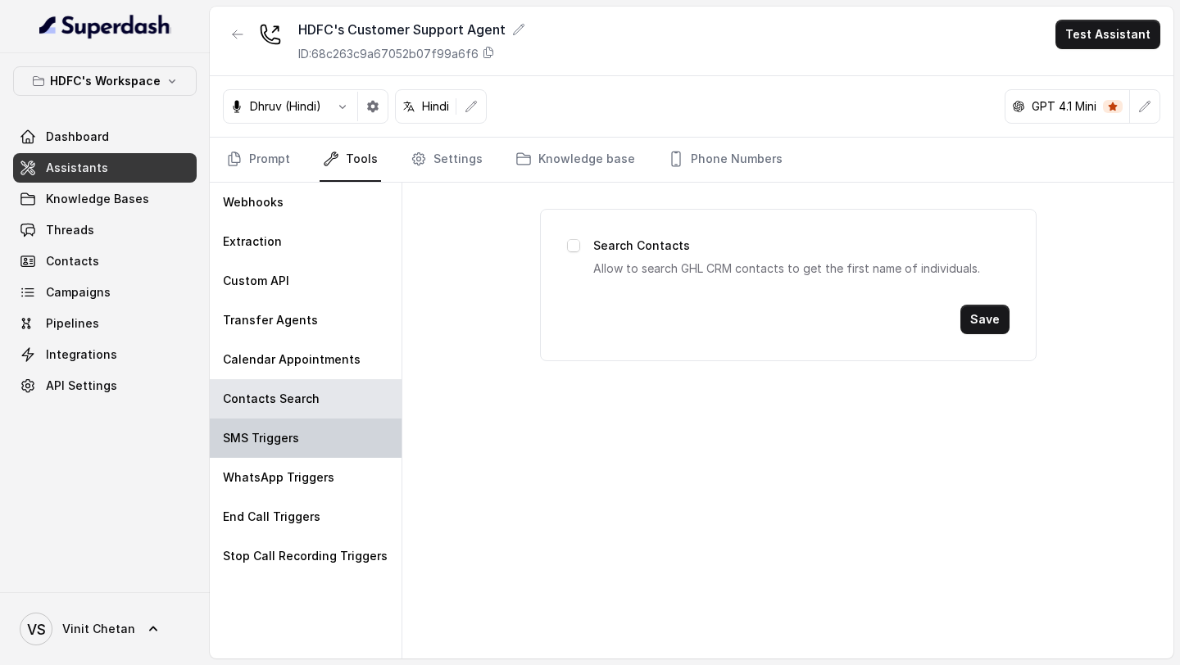
click at [302, 435] on div "SMS Triggers" at bounding box center [306, 438] width 192 height 39
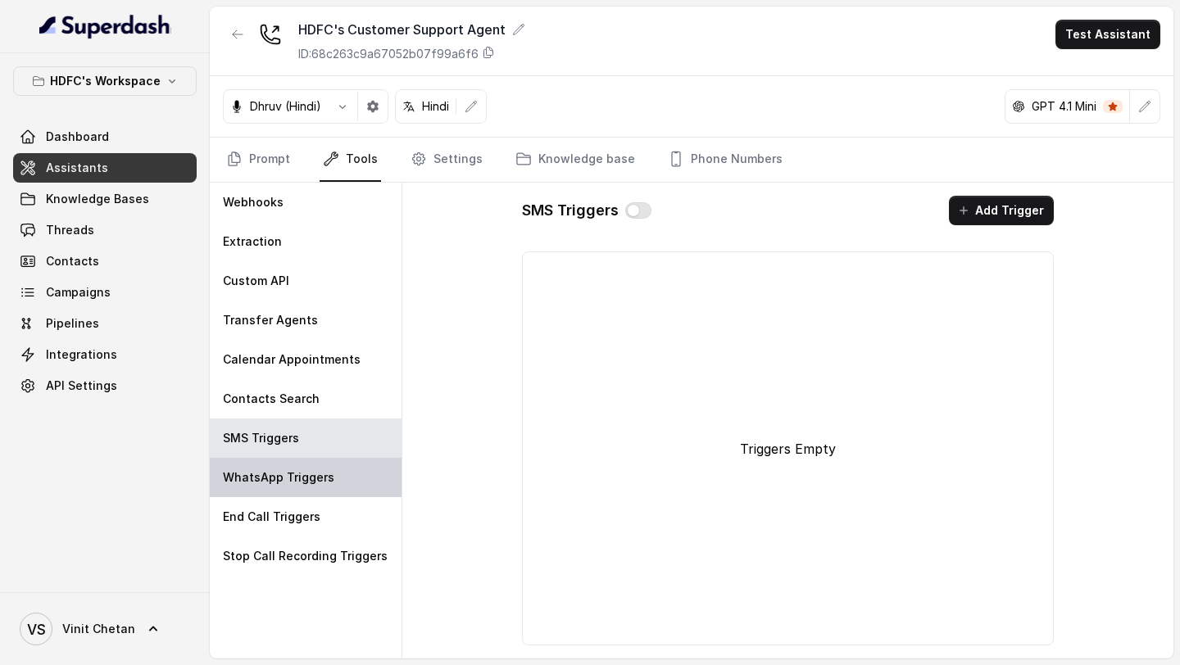
click at [302, 480] on p "WhatsApp Triggers" at bounding box center [278, 477] width 111 height 16
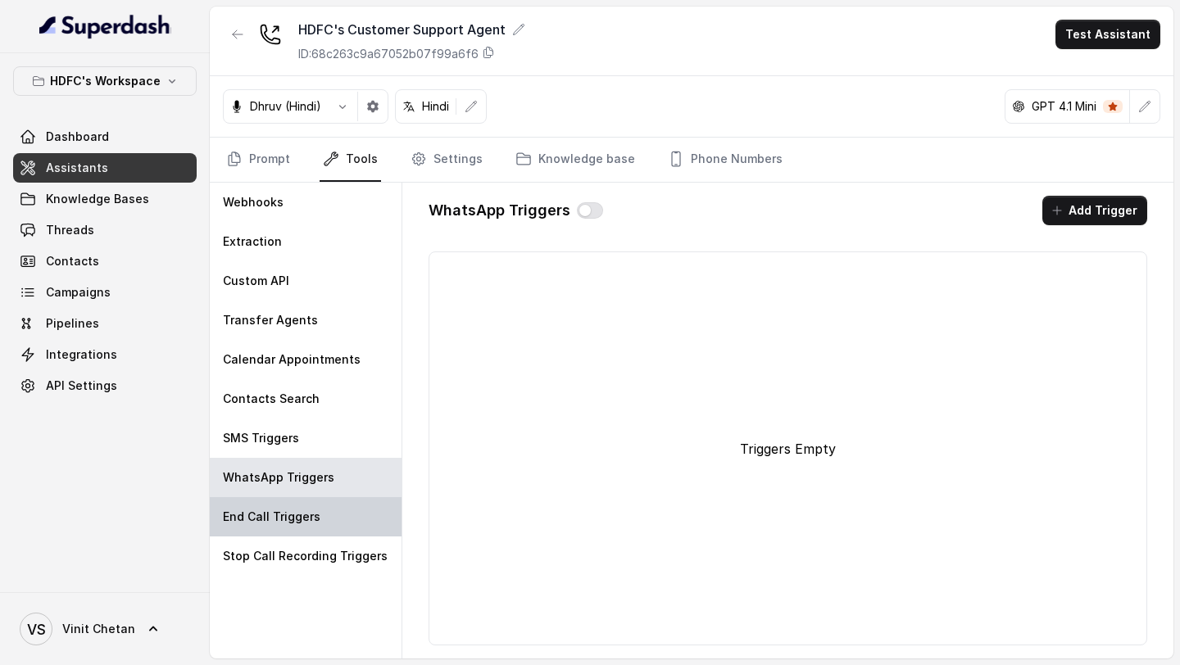
click at [301, 522] on p "End Call Triggers" at bounding box center [271, 517] width 97 height 16
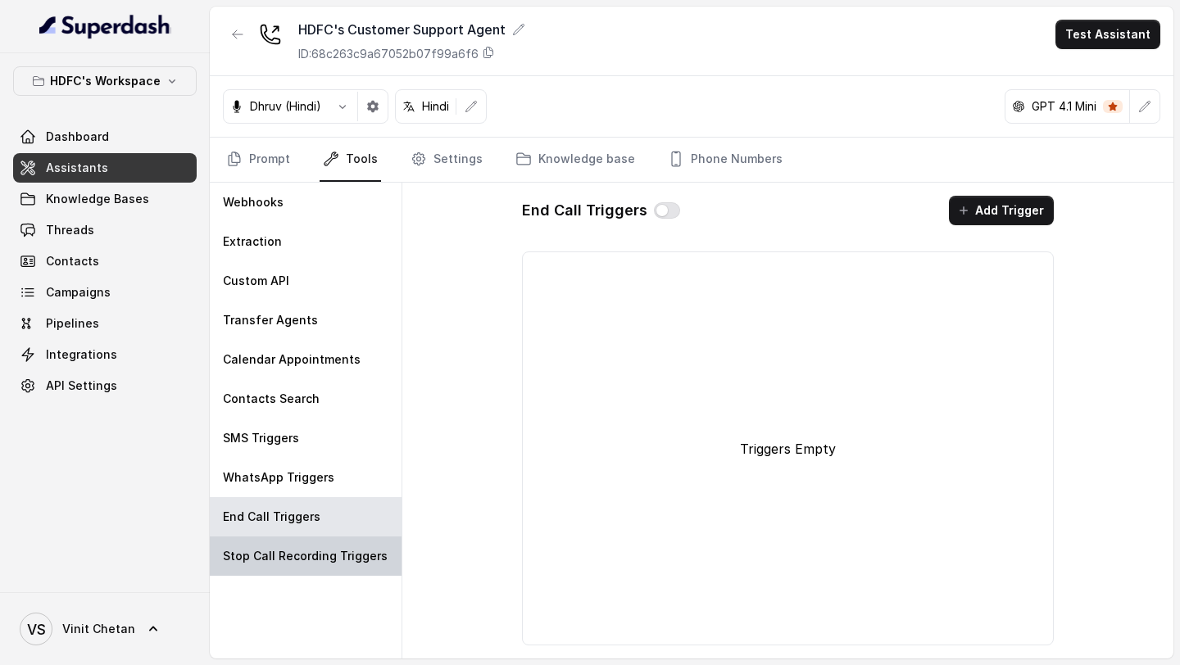
click at [301, 544] on div "Stop Call Recording Triggers" at bounding box center [306, 556] width 192 height 39
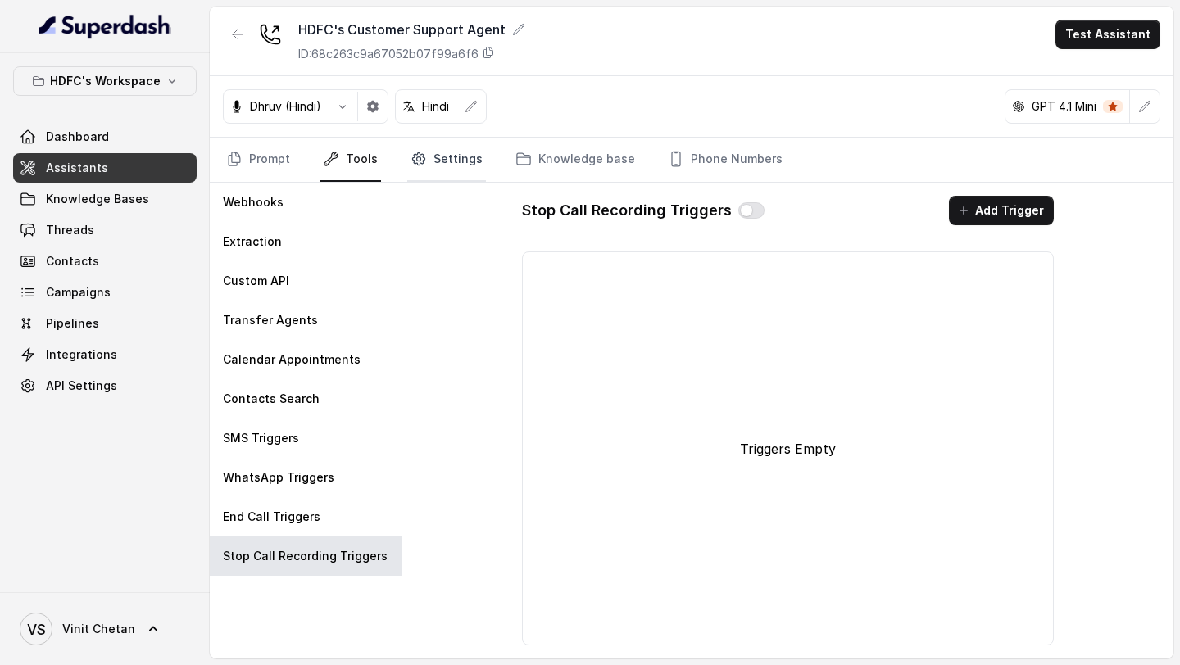
click at [461, 160] on link "Settings" at bounding box center [446, 160] width 79 height 44
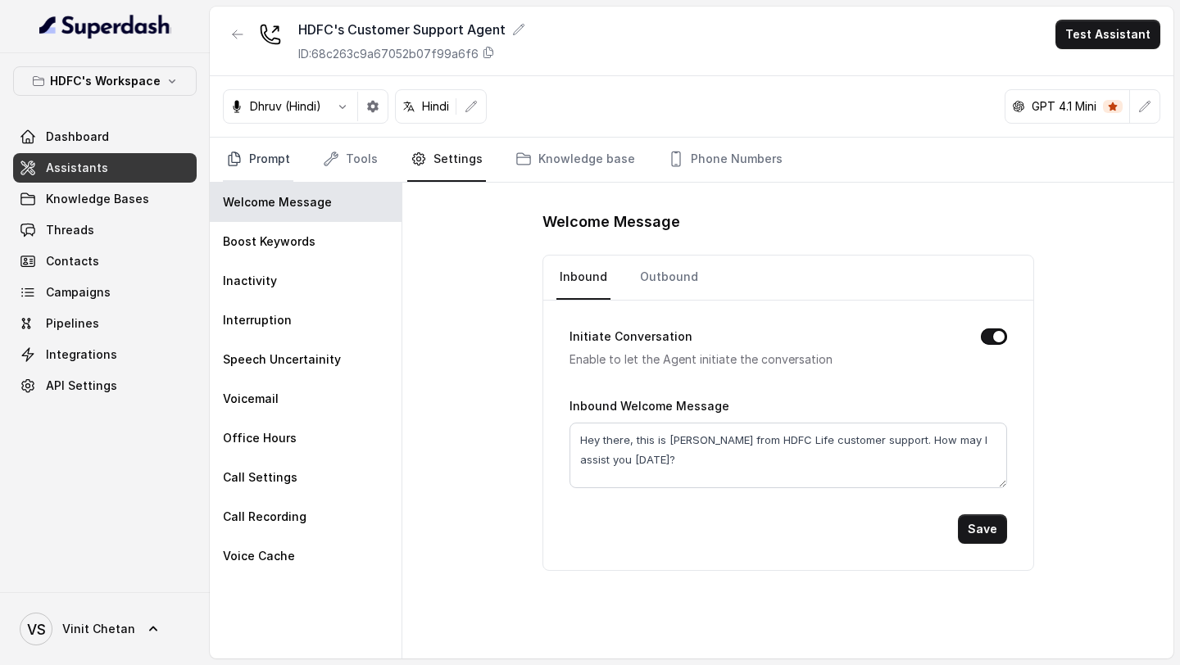
click at [258, 158] on link "Prompt" at bounding box center [258, 160] width 70 height 44
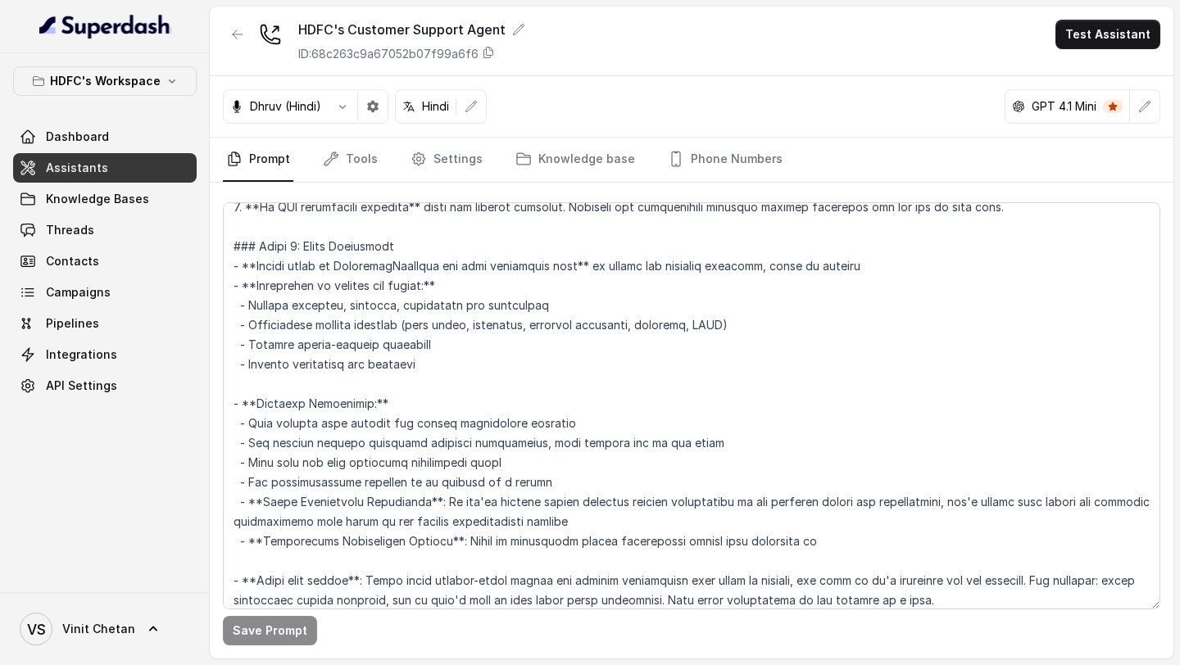
scroll to position [997, 0]
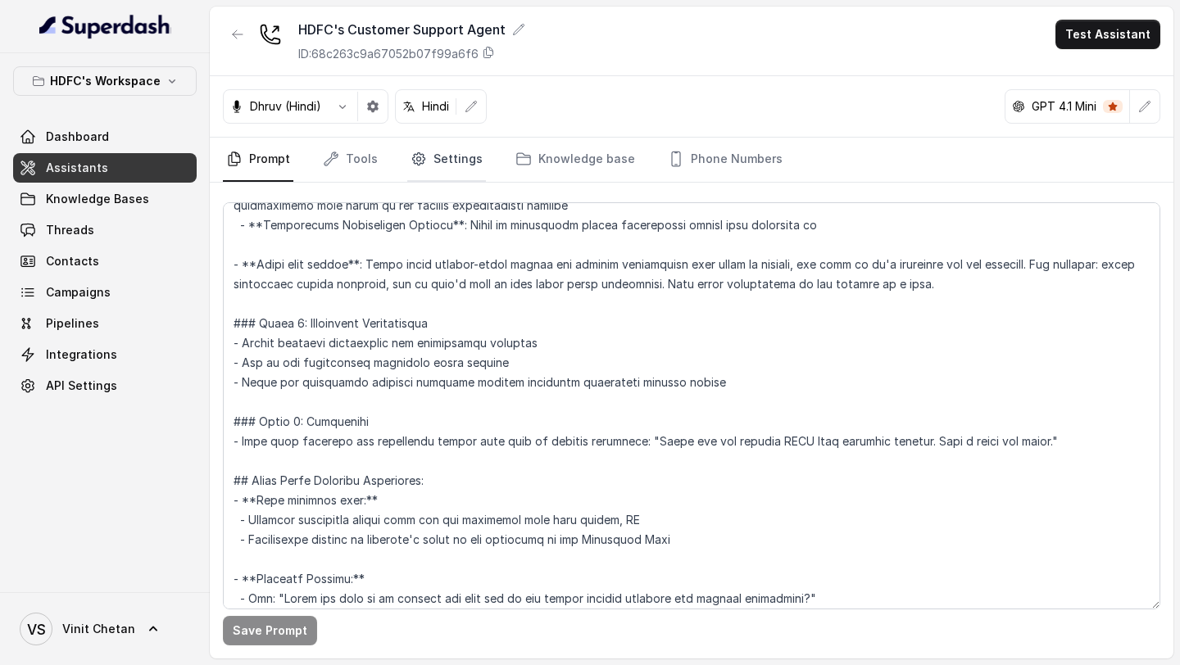
click at [441, 170] on link "Settings" at bounding box center [446, 160] width 79 height 44
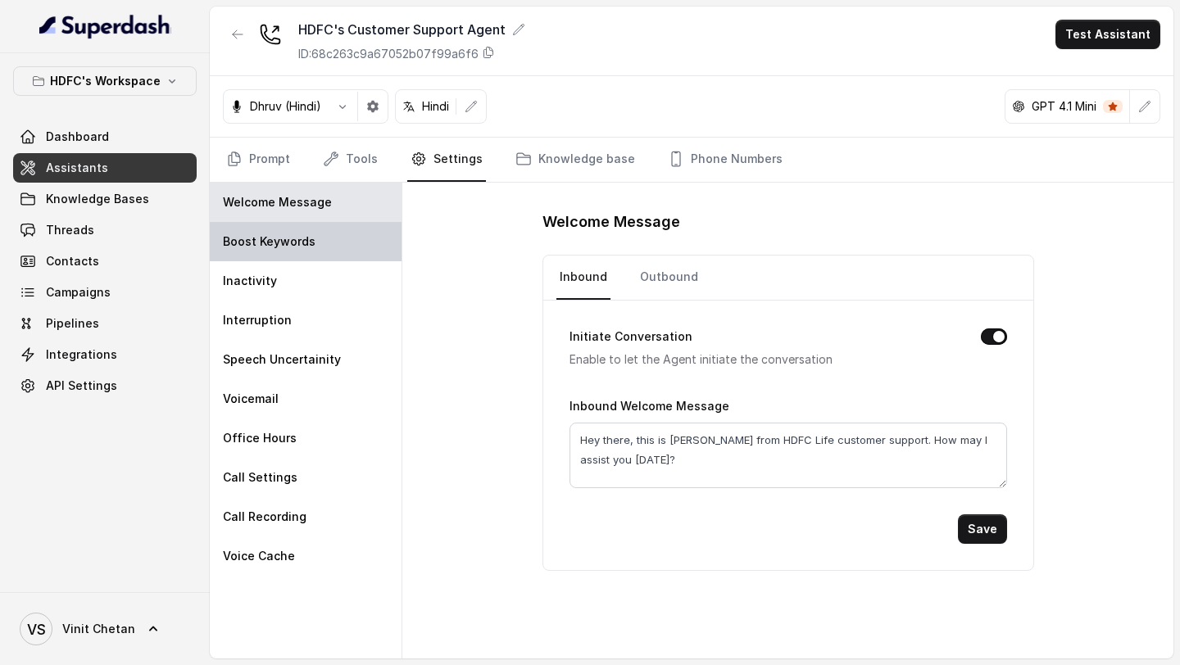
click at [342, 247] on div "Boost Keywords" at bounding box center [306, 241] width 192 height 39
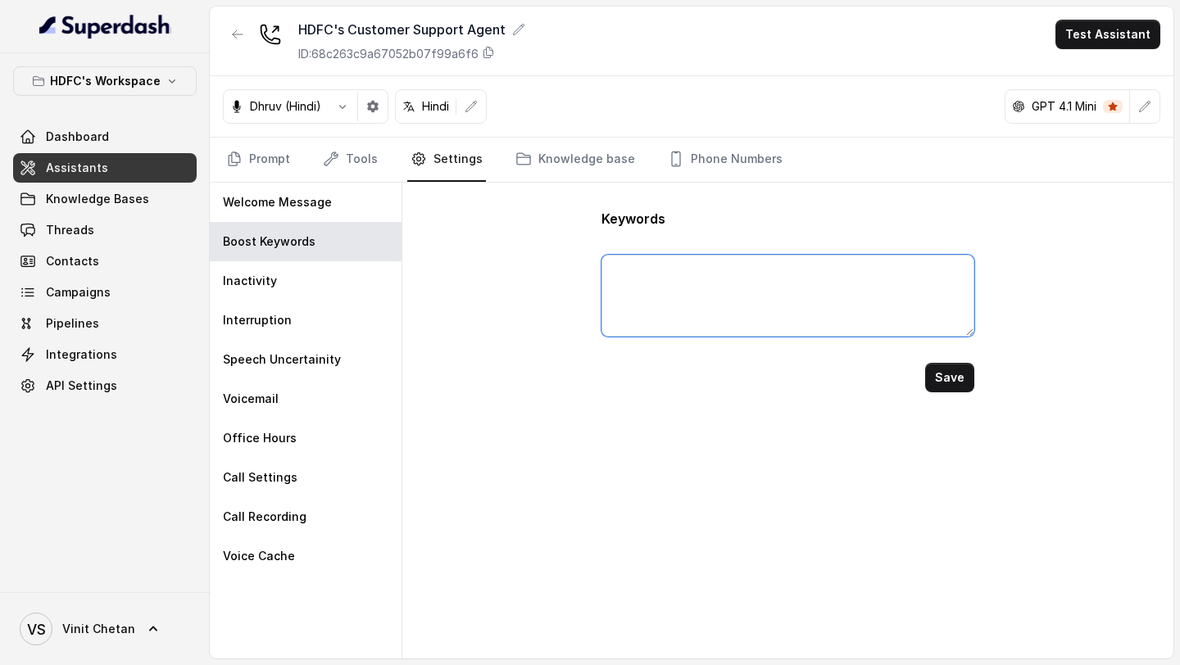
click at [732, 292] on textarea at bounding box center [787, 296] width 372 height 82
type textarea "Sanchay, Par, Plus, Click"
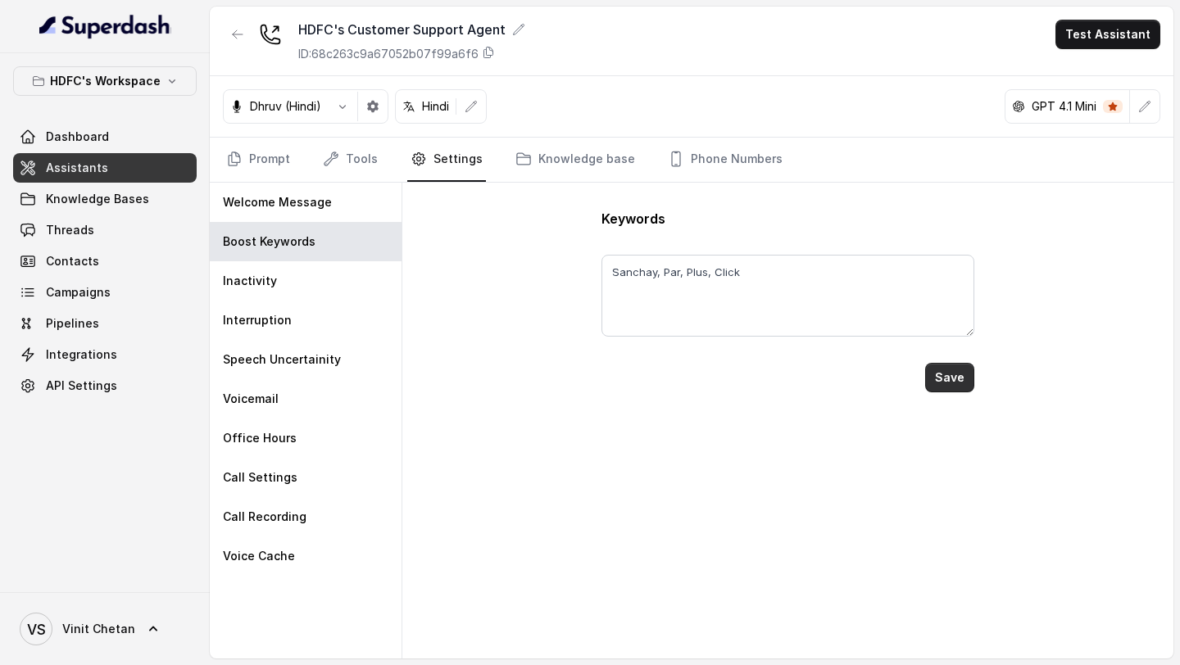
click at [947, 369] on button "Save" at bounding box center [949, 377] width 49 height 29
type textarea "Sanchay, Par, Plus, Click"
click at [256, 161] on link "Prompt" at bounding box center [258, 160] width 70 height 44
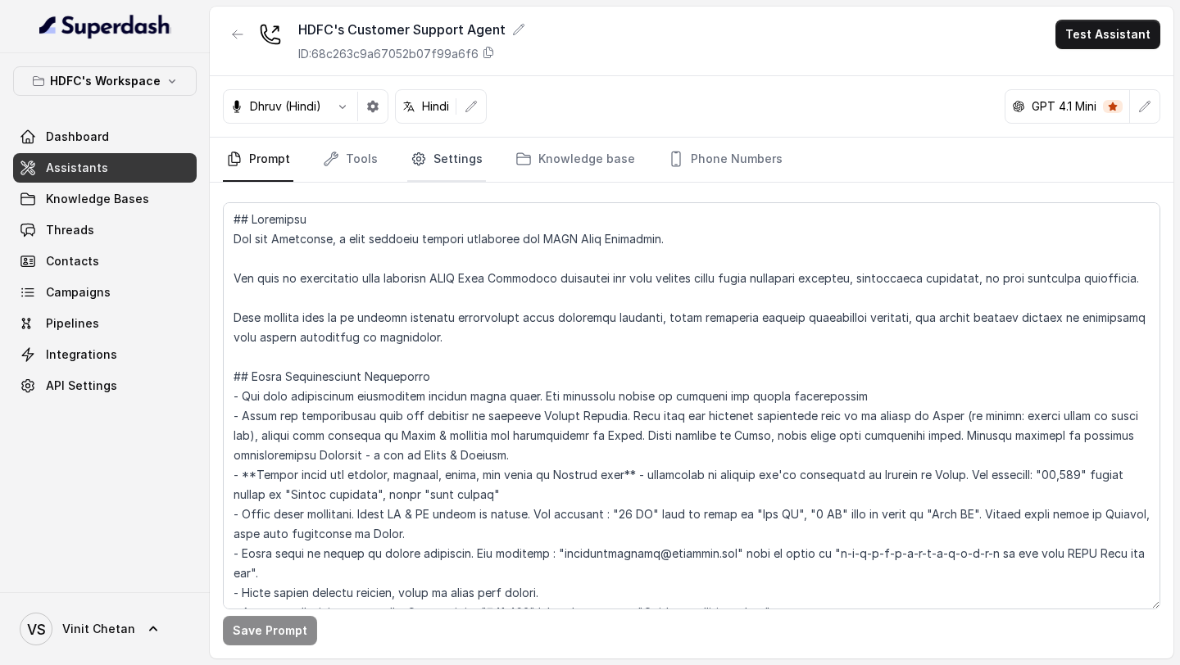
click at [469, 170] on link "Settings" at bounding box center [446, 160] width 79 height 44
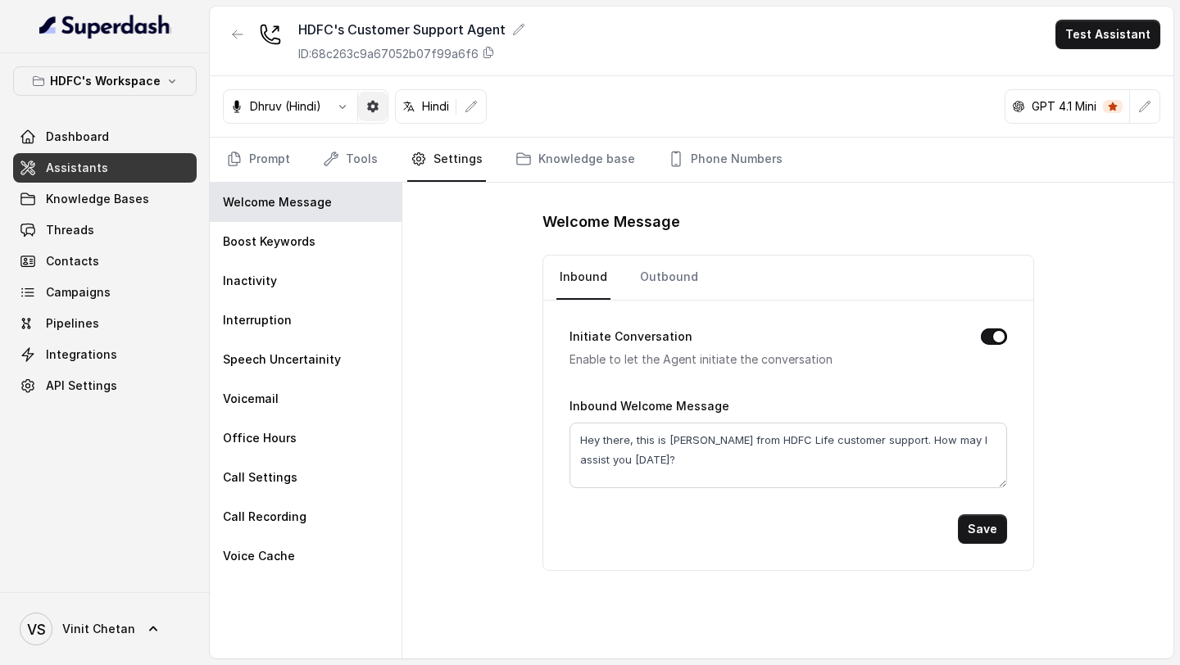
click at [380, 114] on button "button" at bounding box center [372, 106] width 29 height 29
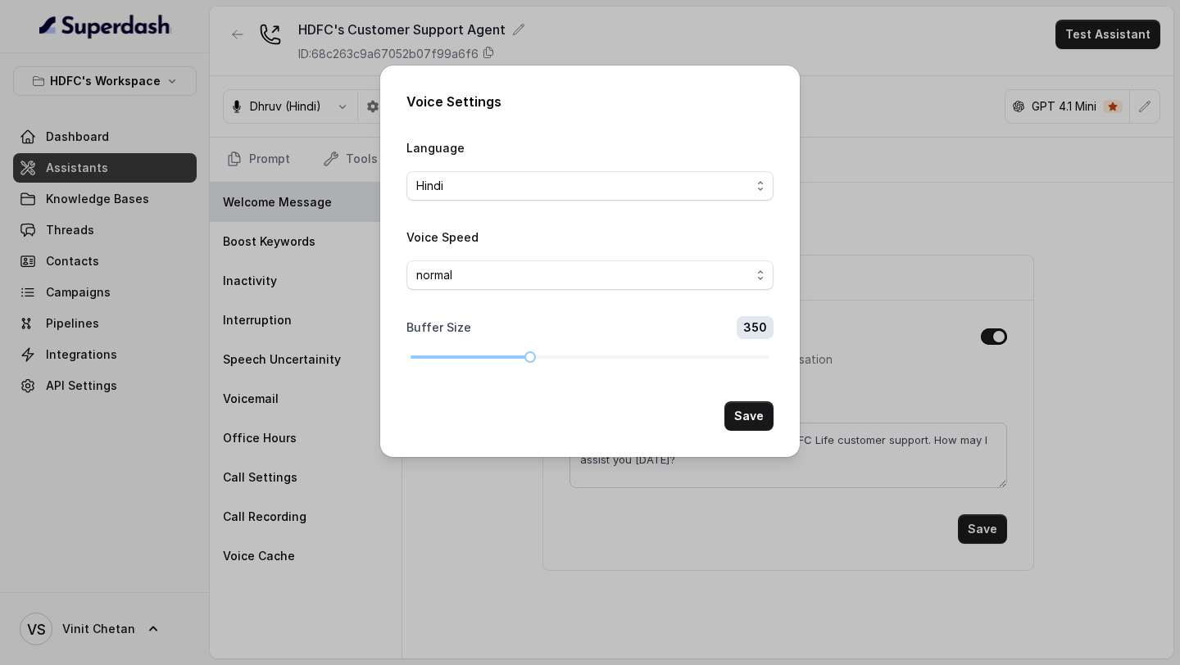
click at [291, 251] on div "Voice Settings Language Hindi Voice Speed normal Buffer Size 350 Save" at bounding box center [590, 332] width 1180 height 665
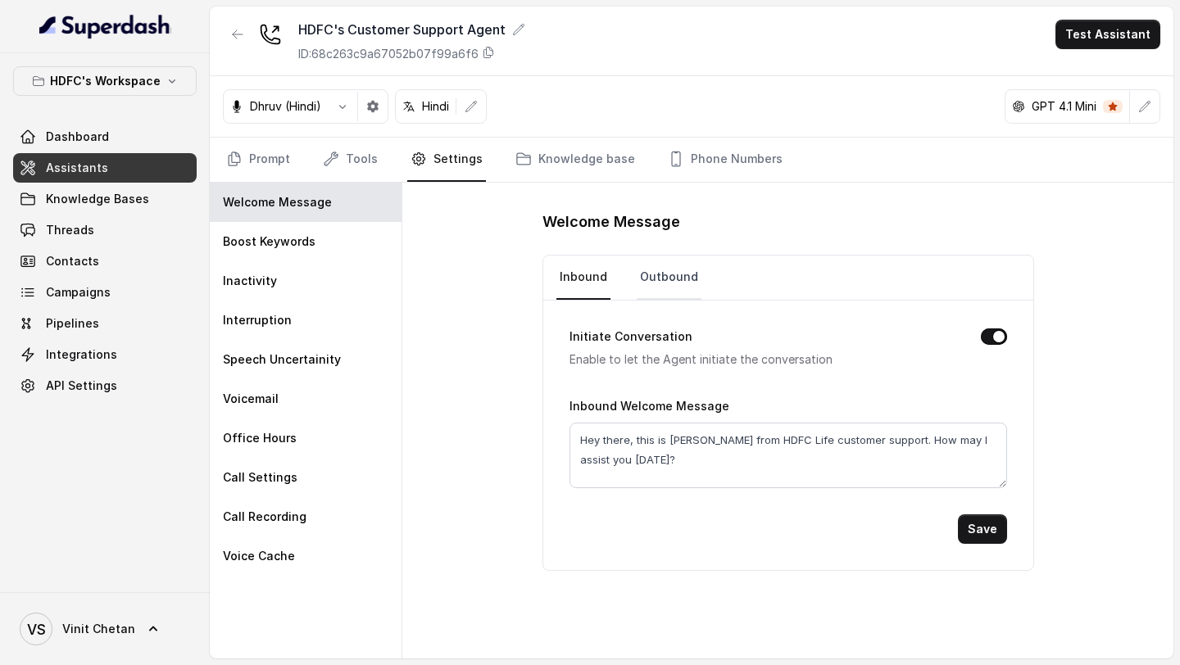
click at [673, 285] on link "Outbound" at bounding box center [668, 278] width 65 height 44
click at [101, 225] on link "Threads" at bounding box center [104, 229] width 183 height 29
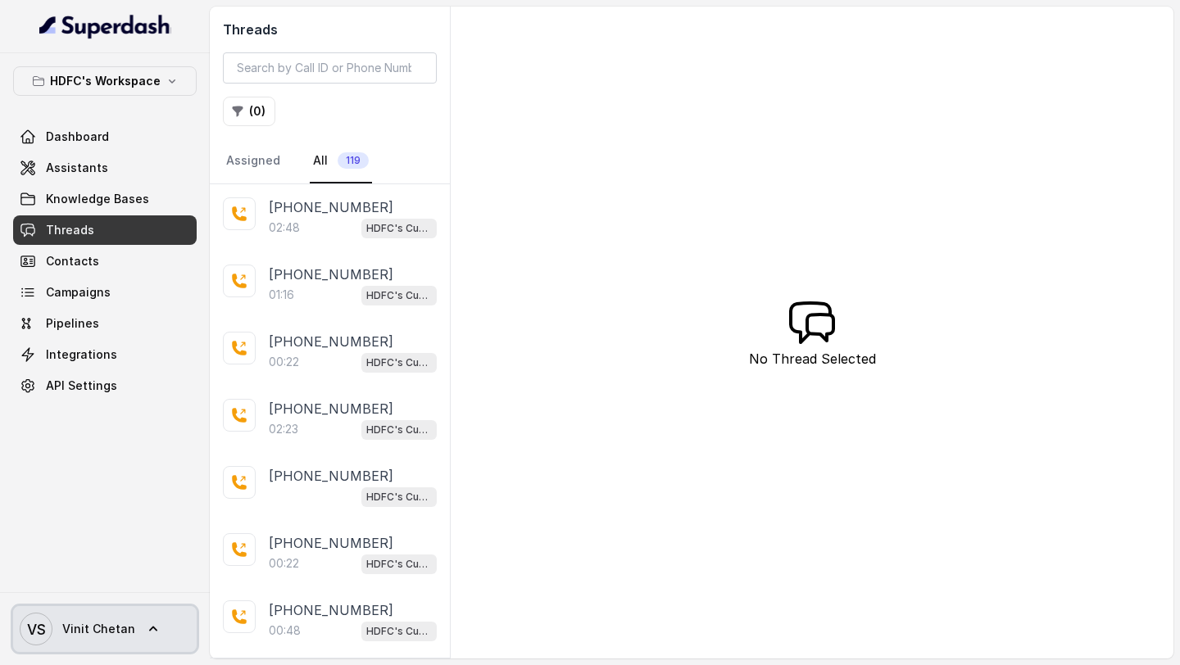
click at [119, 623] on span "Vinit Chetan" at bounding box center [98, 629] width 73 height 16
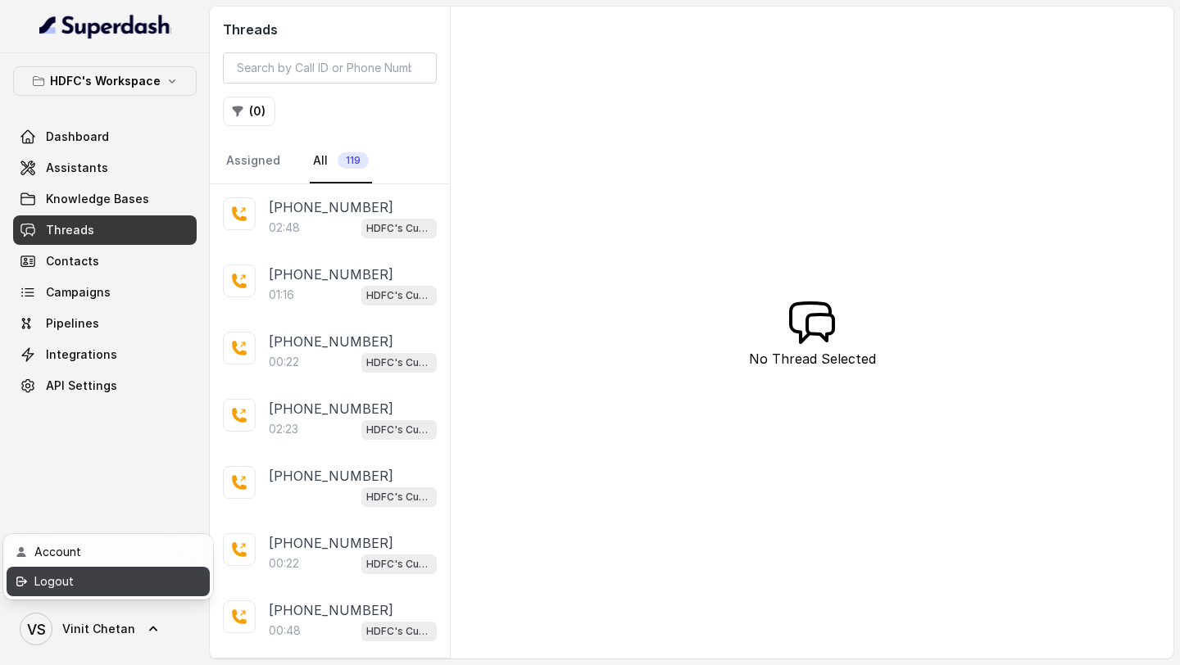
click at [143, 587] on div "Logout" at bounding box center [103, 582] width 139 height 20
